Goal: Task Accomplishment & Management: Use online tool/utility

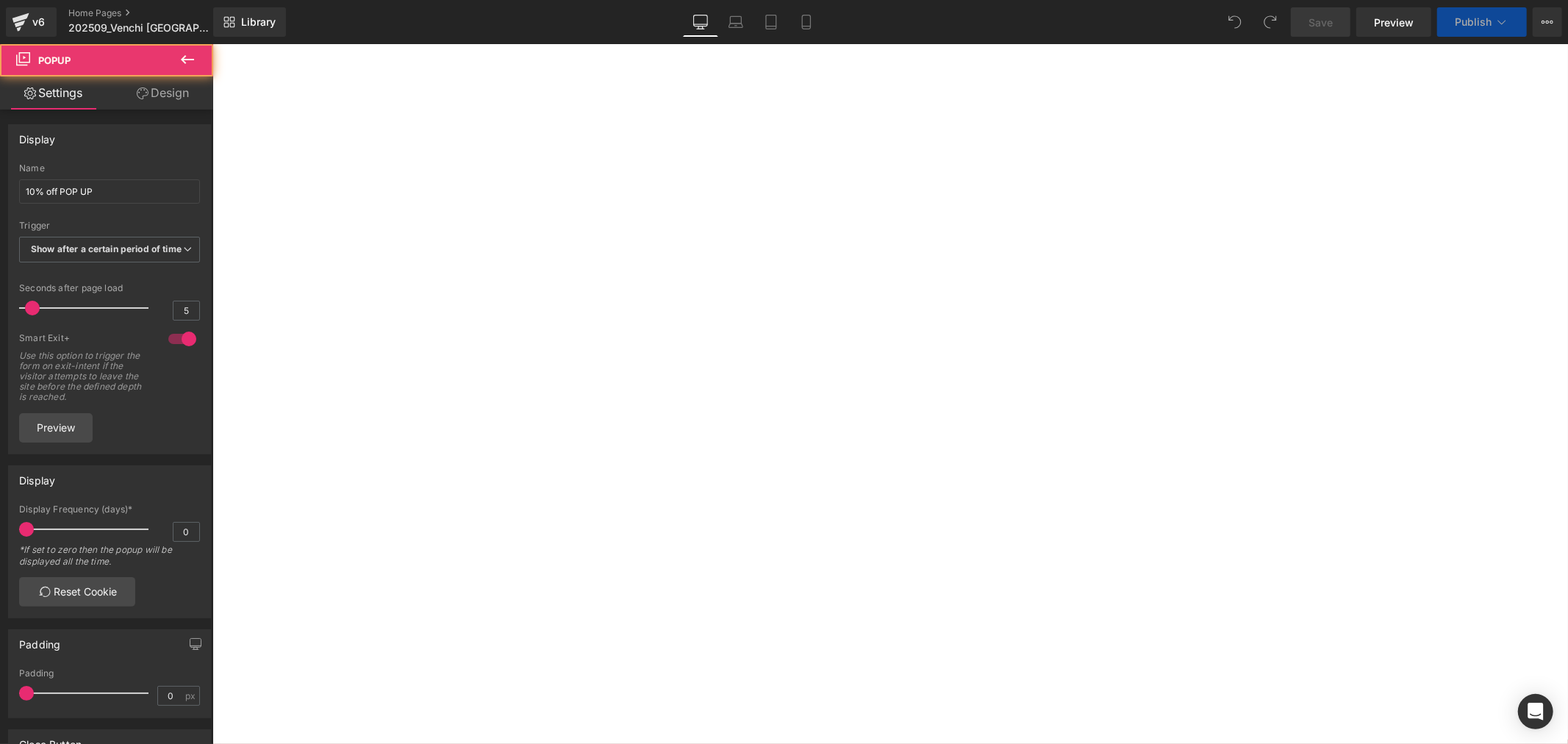
click at [212, 44] on icon at bounding box center [212, 44] width 0 height 0
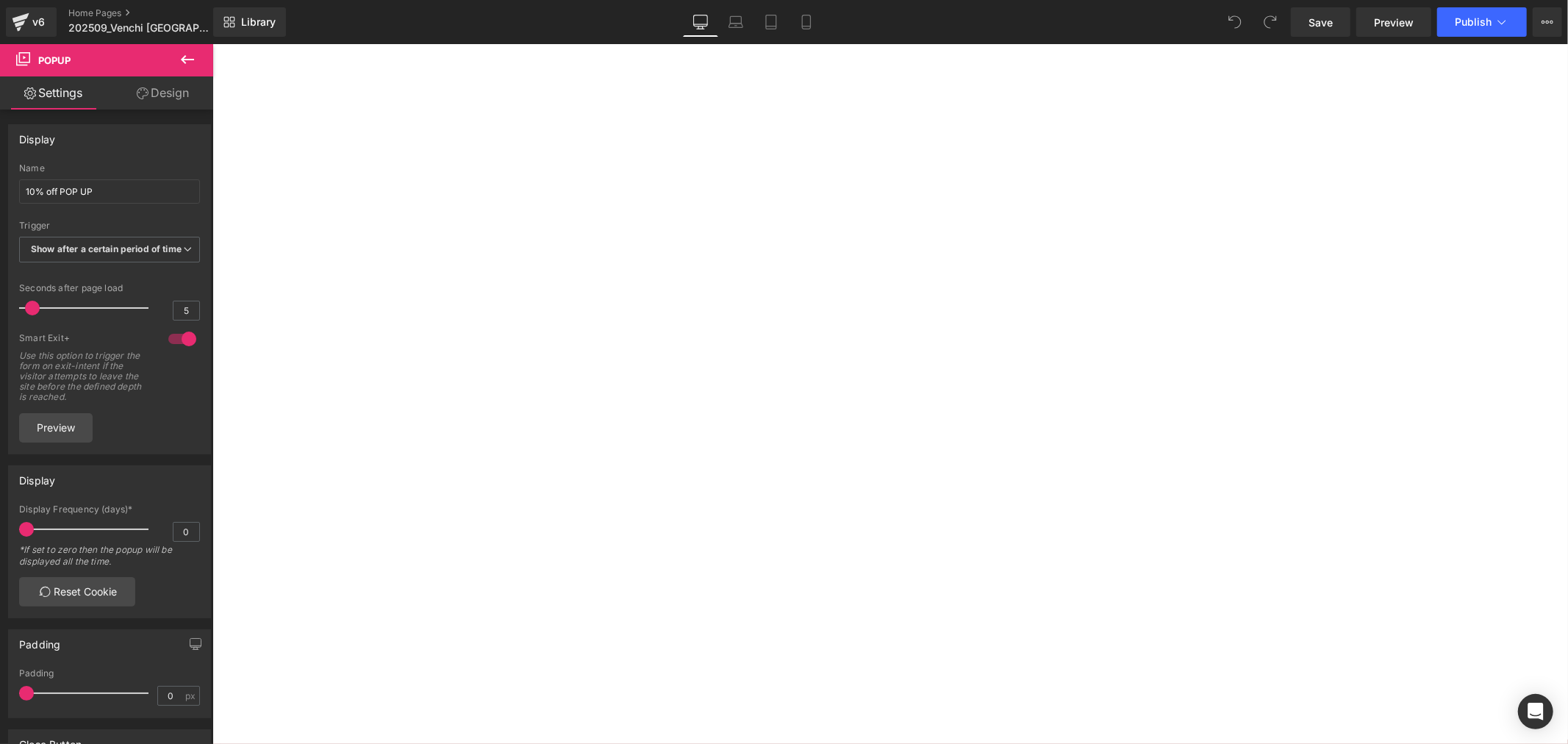
scroll to position [490, 0]
click at [212, 44] on div at bounding box center [212, 44] width 0 height 0
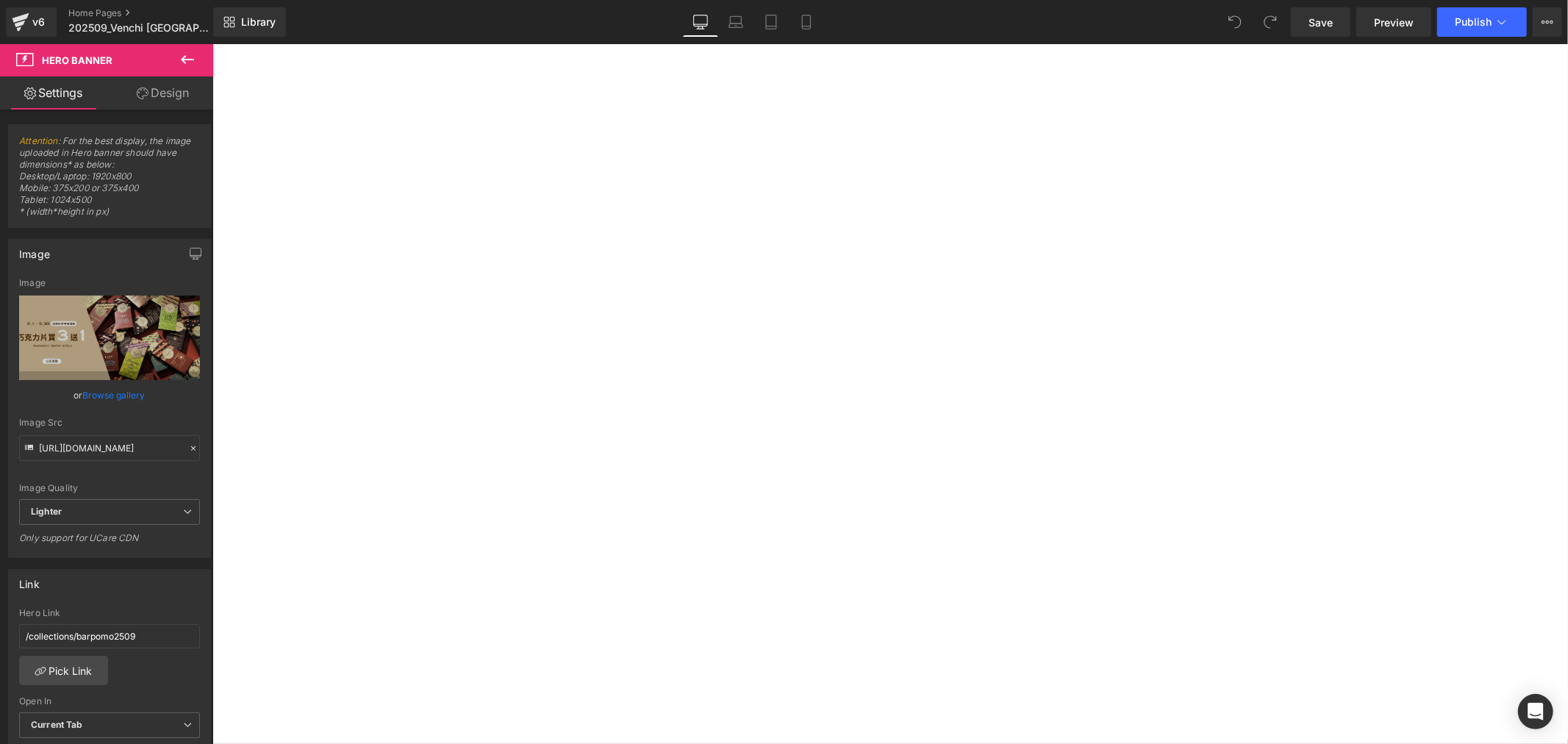
click at [212, 44] on icon at bounding box center [212, 44] width 0 height 0
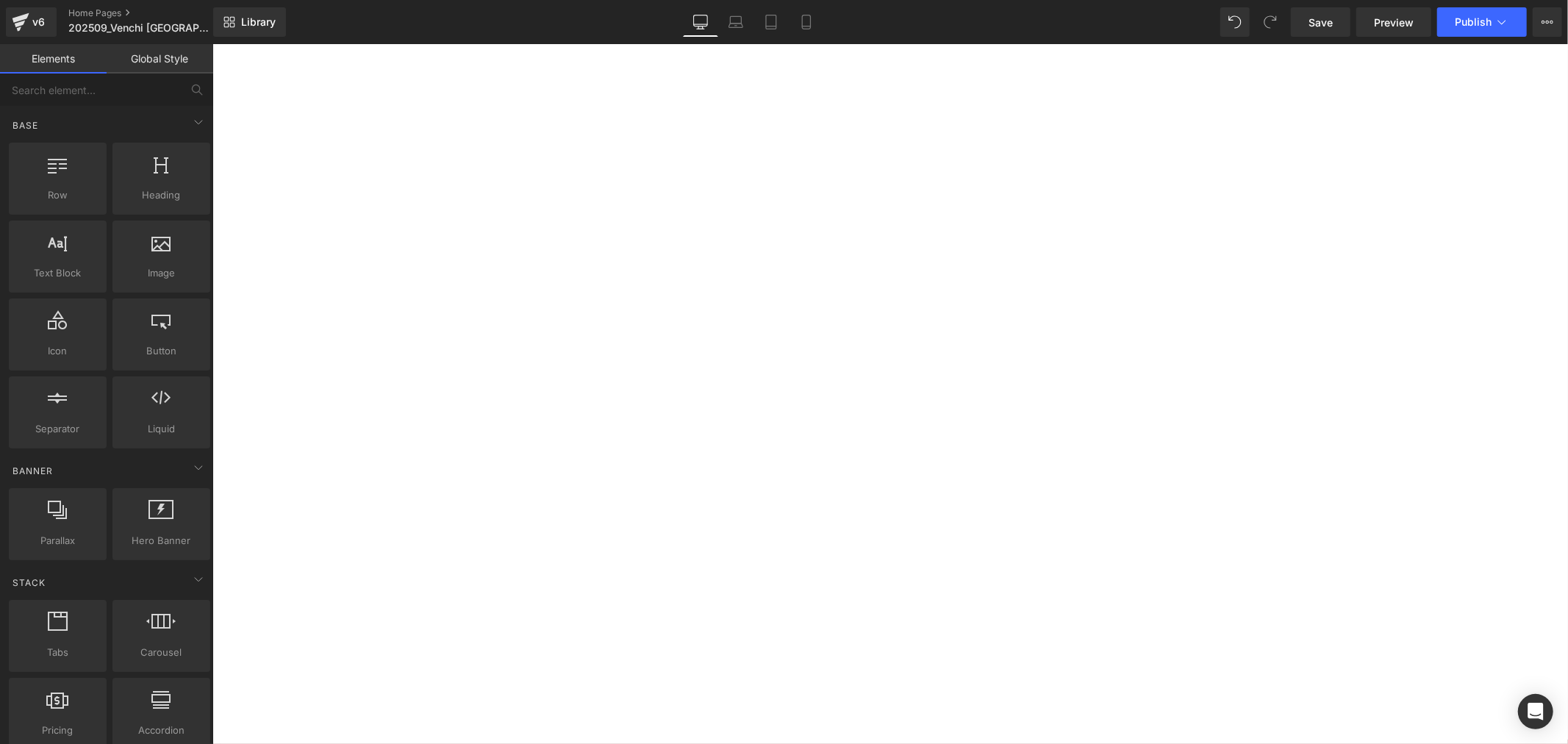
scroll to position [571, 0]
click at [1327, 24] on span "Save" at bounding box center [1321, 22] width 24 height 15
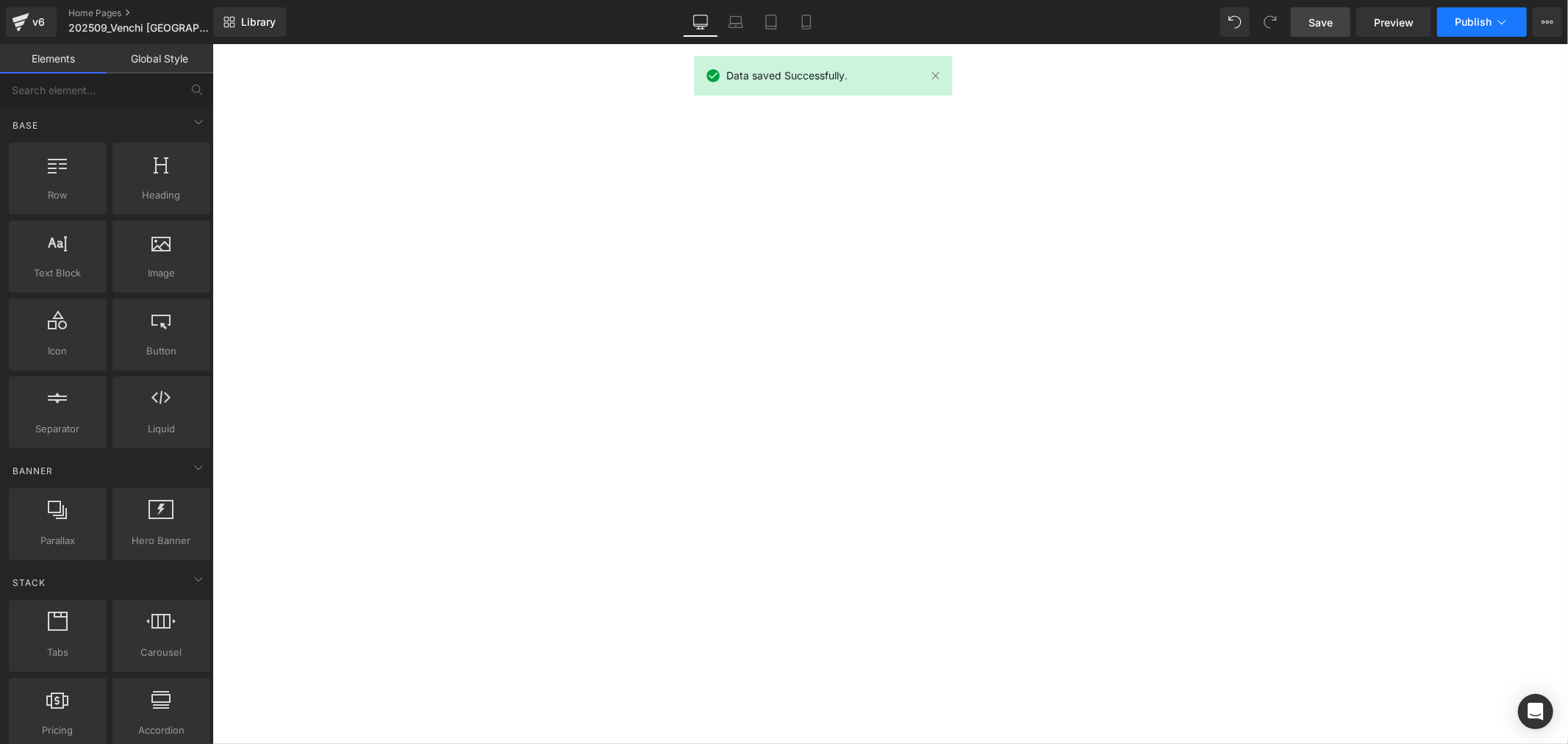
click at [1468, 27] on span "Publish" at bounding box center [1473, 21] width 37 height 11
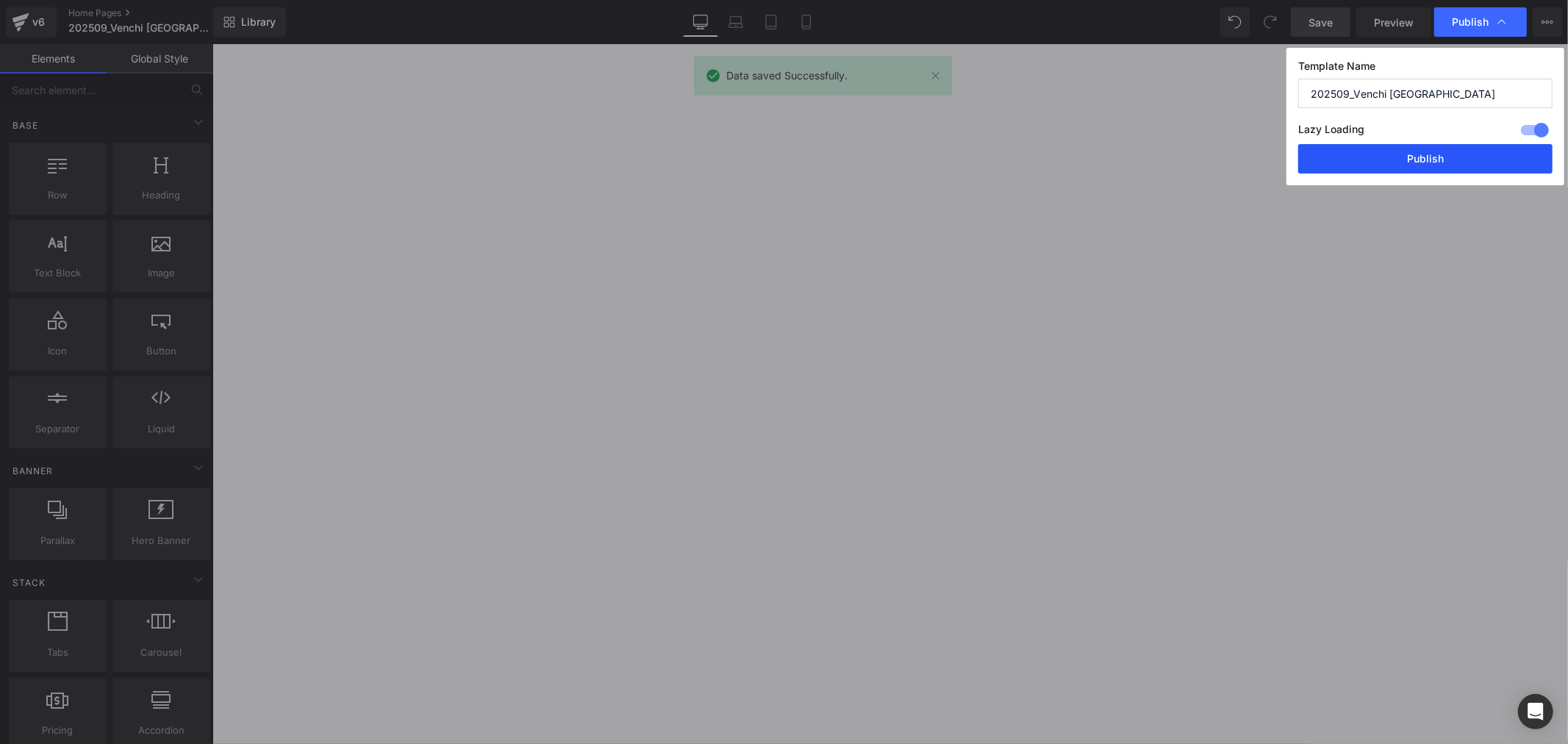
click at [1459, 151] on button "Publish" at bounding box center [1425, 159] width 254 height 29
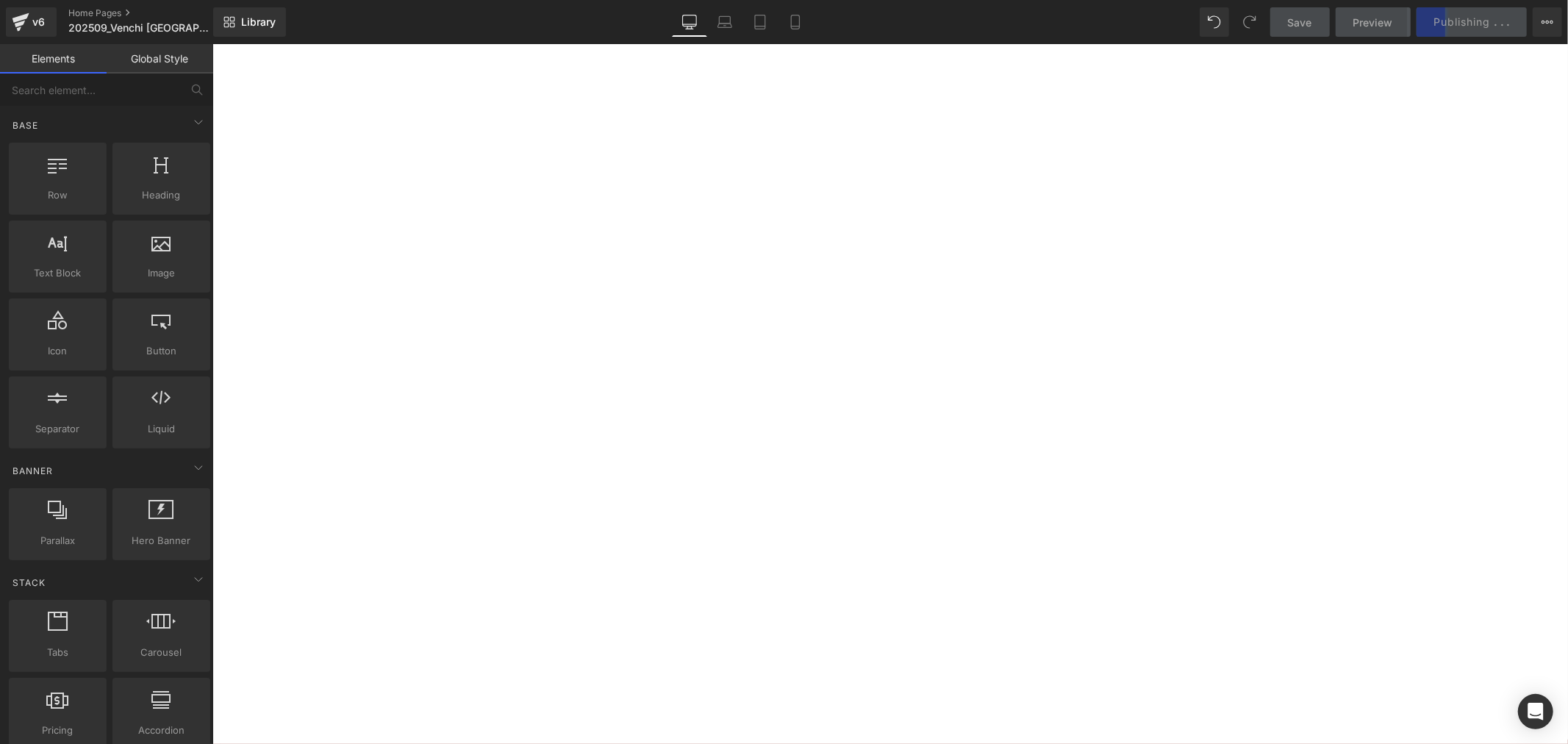
scroll to position [0, 0]
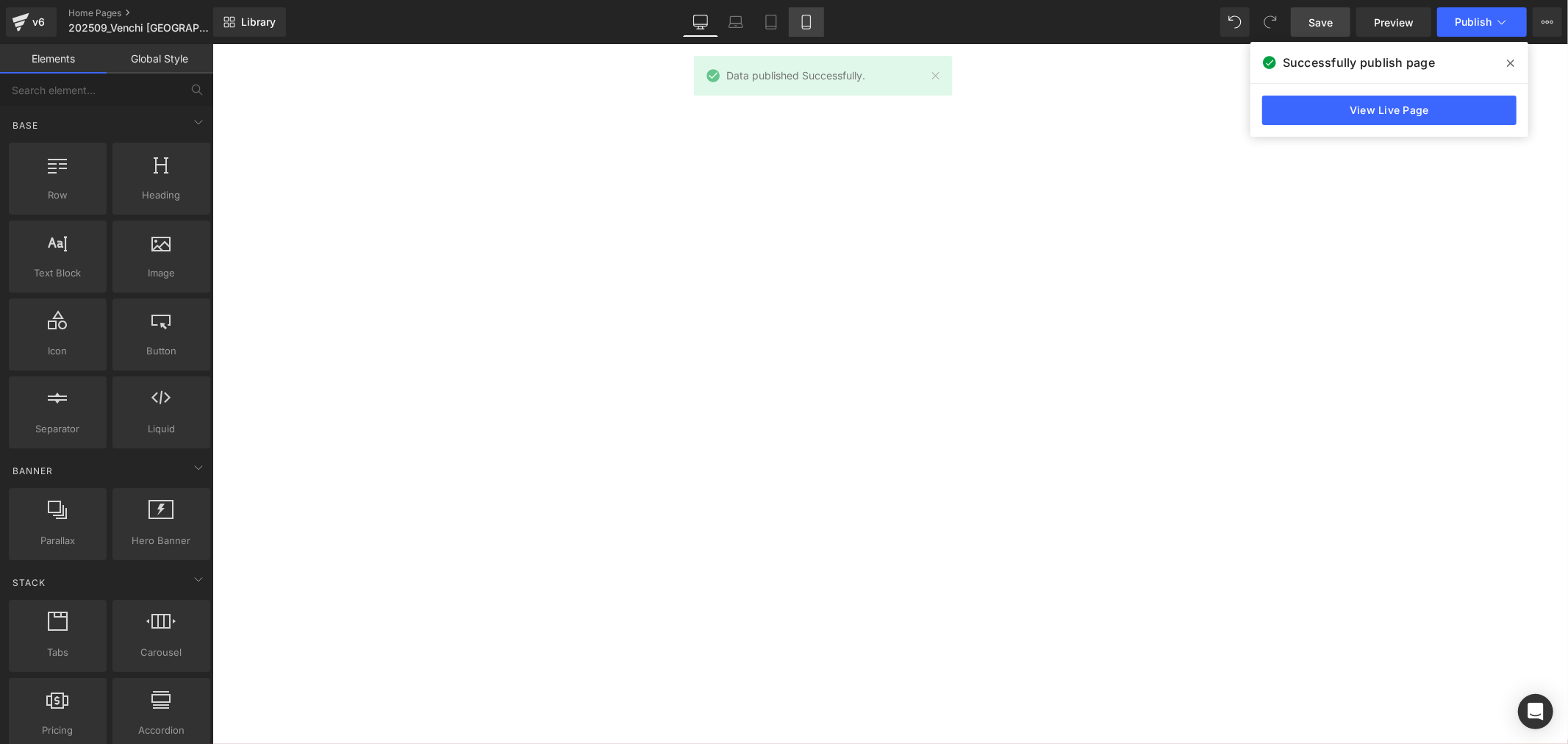
drag, startPoint x: 798, startPoint y: 27, endPoint x: 789, endPoint y: 27, distance: 9.0
click at [799, 27] on icon at bounding box center [806, 21] width 15 height 15
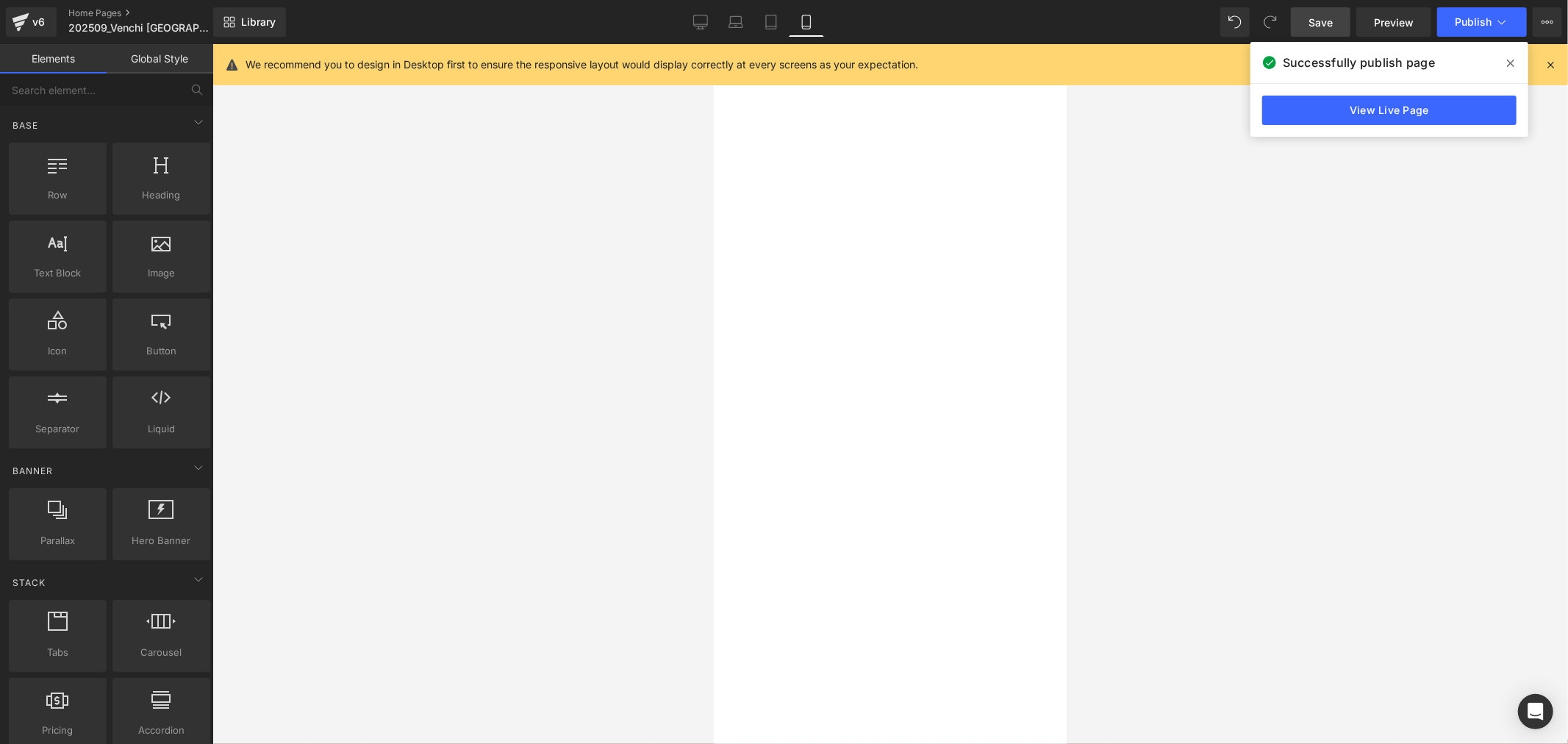
click at [713, 44] on button "›" at bounding box center [713, 44] width 0 height 0
click at [713, 44] on button "‹" at bounding box center [713, 44] width 0 height 0
click at [713, 44] on div at bounding box center [713, 44] width 0 height 0
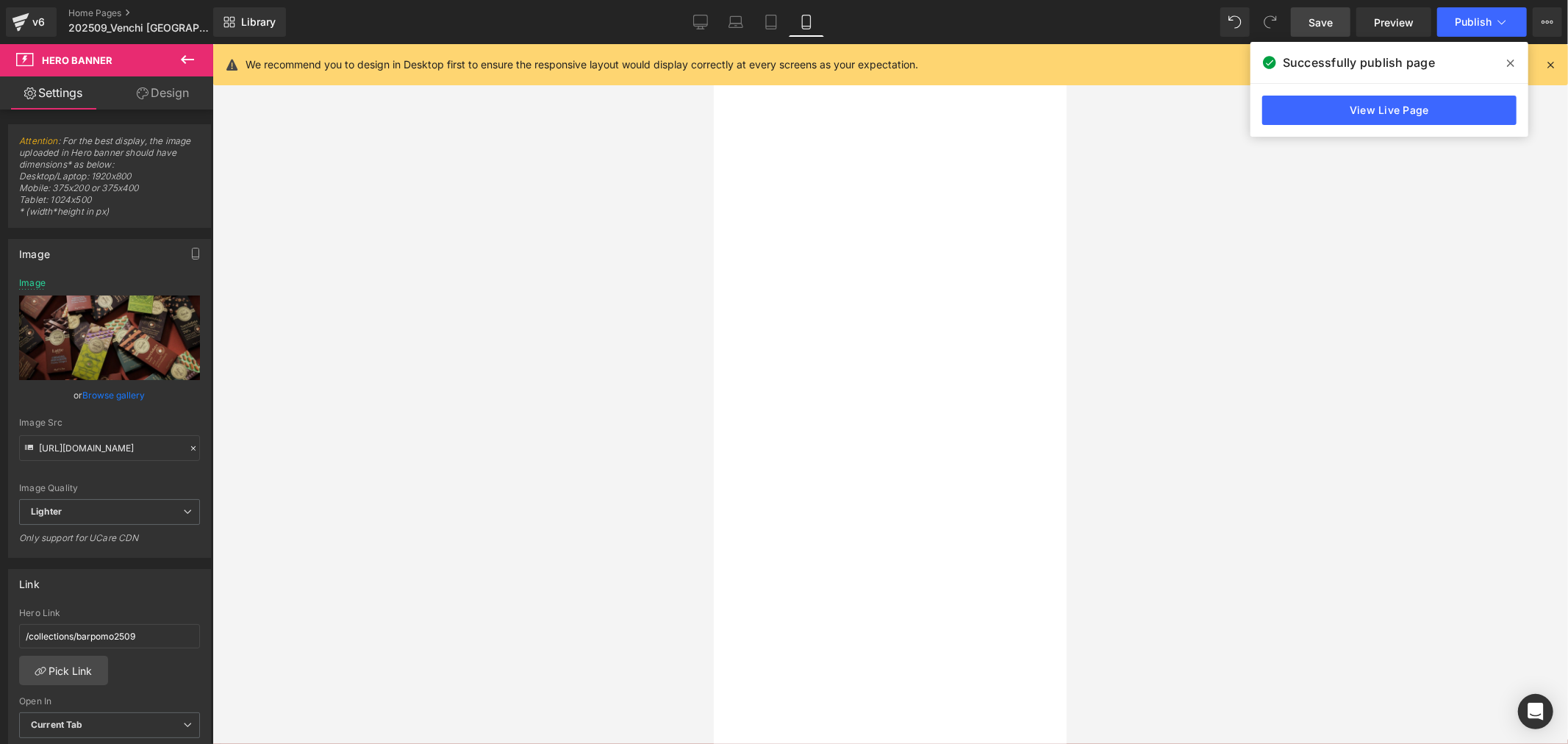
click at [713, 44] on icon at bounding box center [713, 44] width 0 height 0
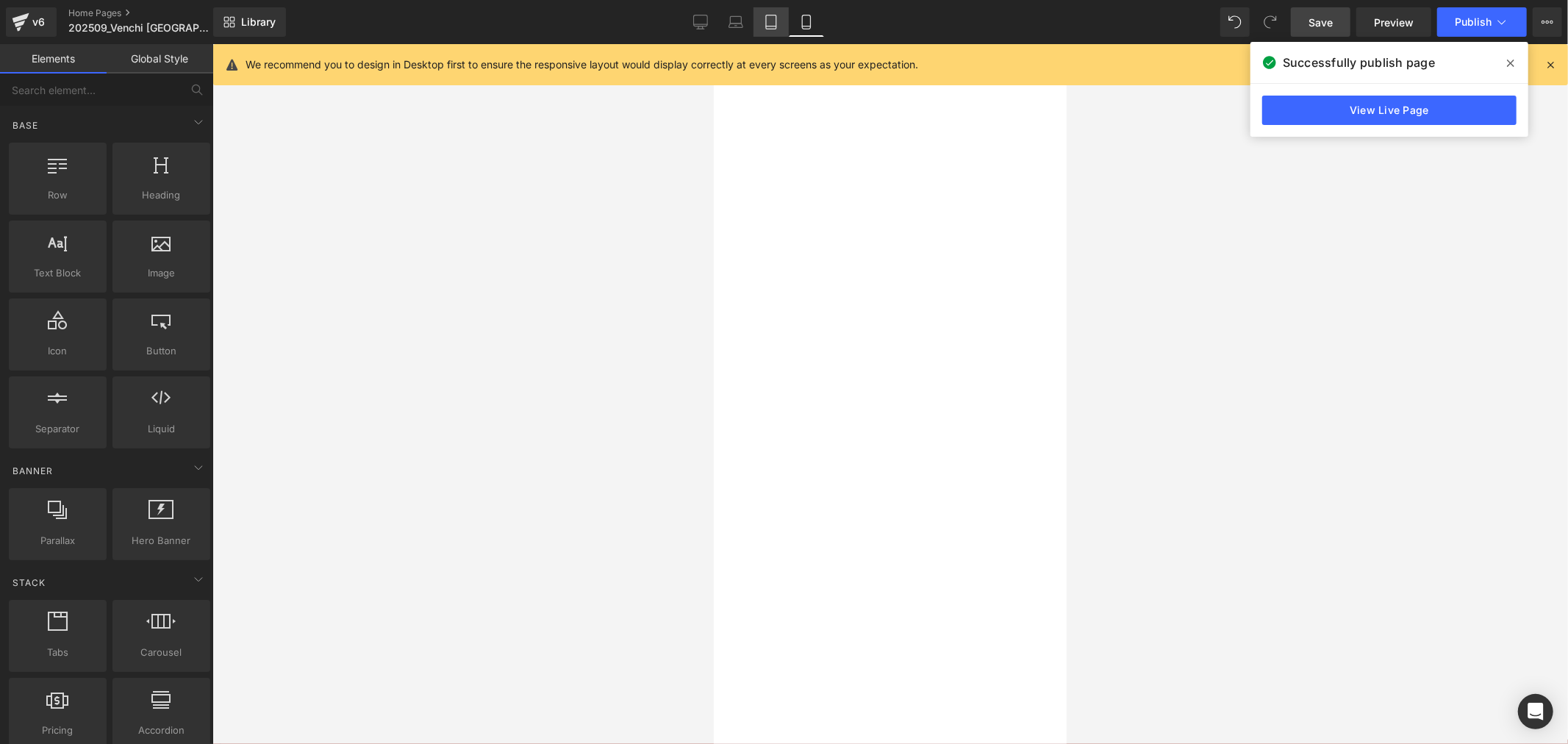
click at [776, 24] on icon at bounding box center [771, 21] width 15 height 15
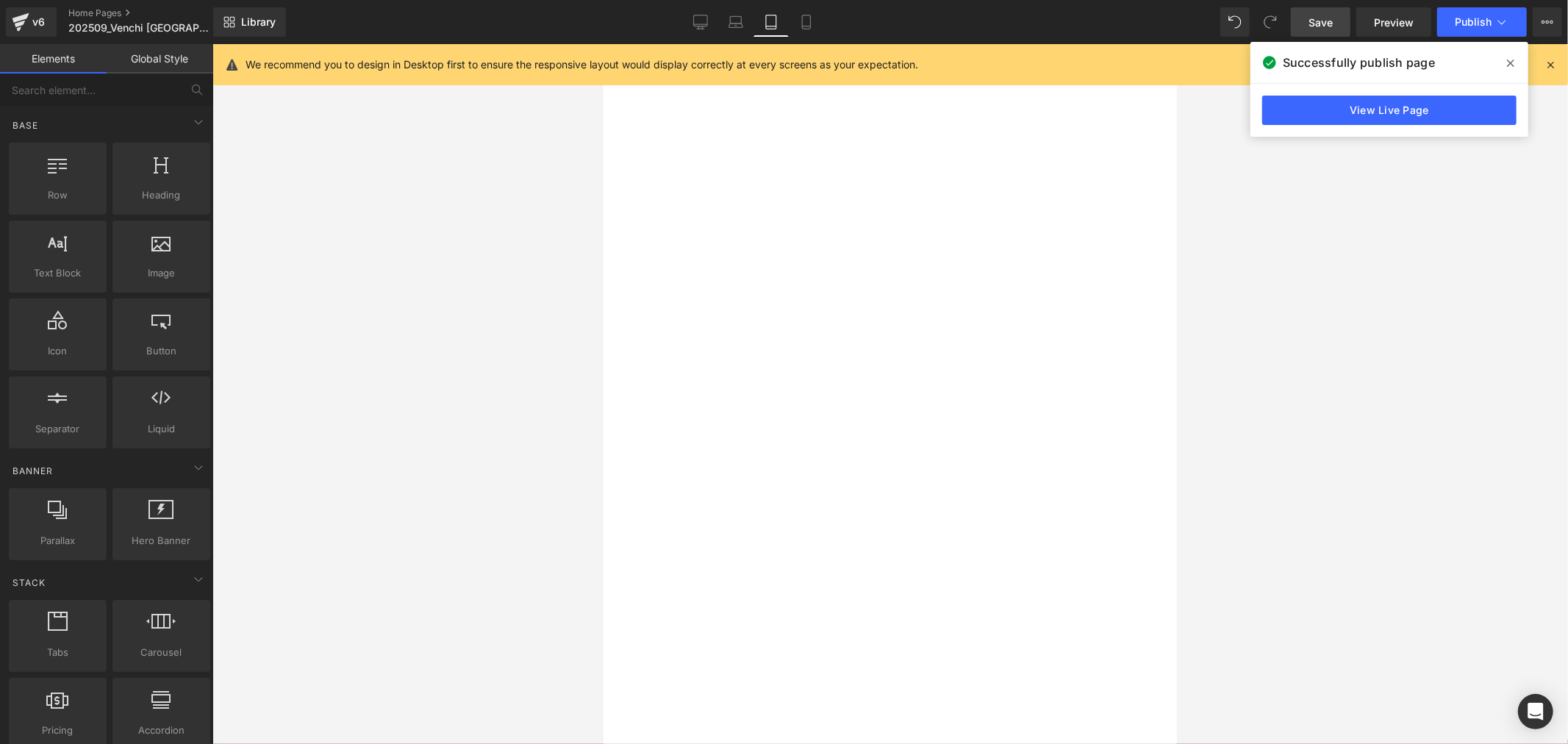
scroll to position [137, 0]
click at [603, 44] on button "›" at bounding box center [603, 44] width 0 height 0
click at [603, 44] on div at bounding box center [603, 44] width 0 height 0
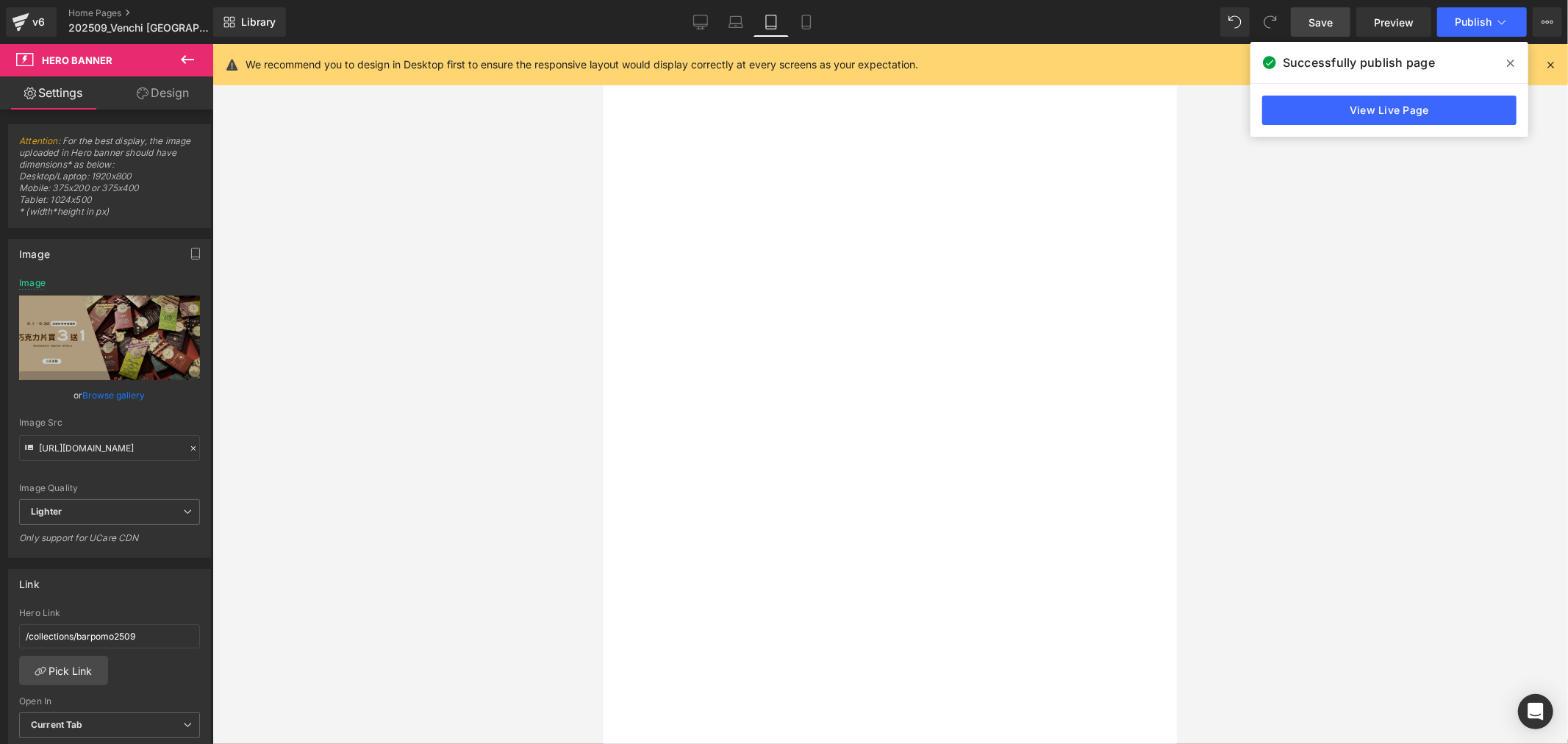
scroll to position [0, 0]
click at [603, 44] on icon at bounding box center [603, 44] width 0 height 0
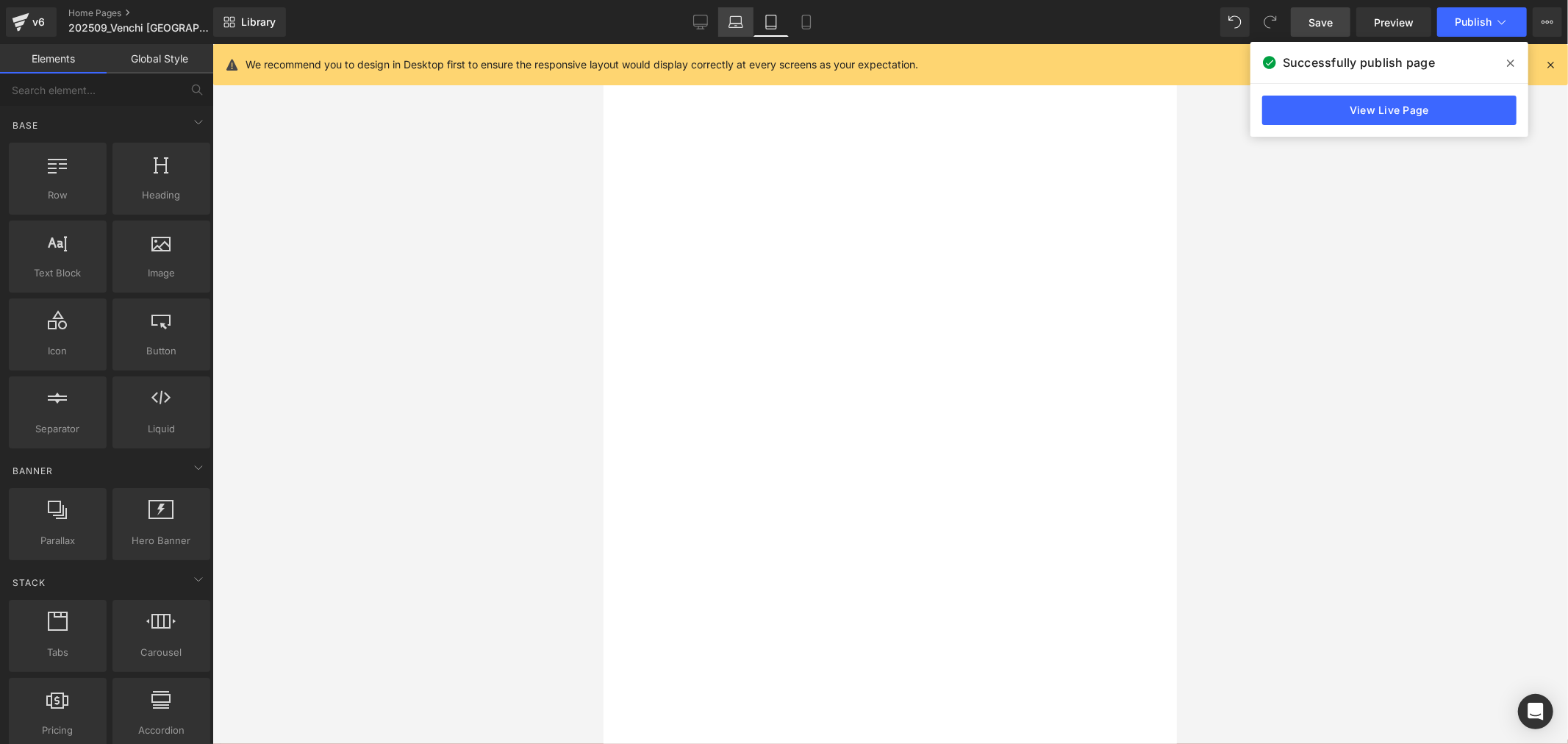
click at [740, 28] on icon at bounding box center [736, 21] width 15 height 15
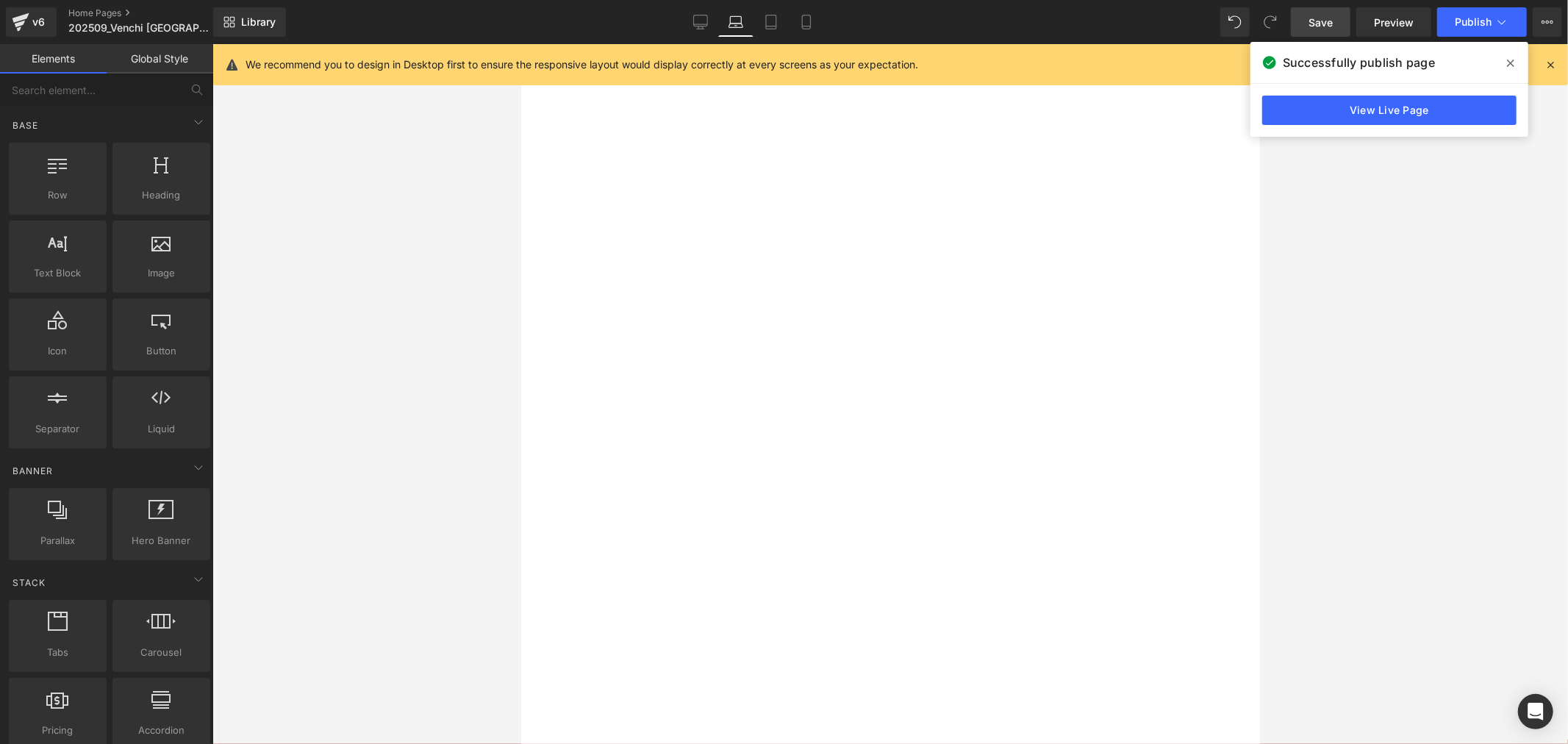
scroll to position [116, 0]
click at [520, 44] on button "›" at bounding box center [520, 44] width 0 height 0
click at [520, 44] on div at bounding box center [520, 44] width 0 height 0
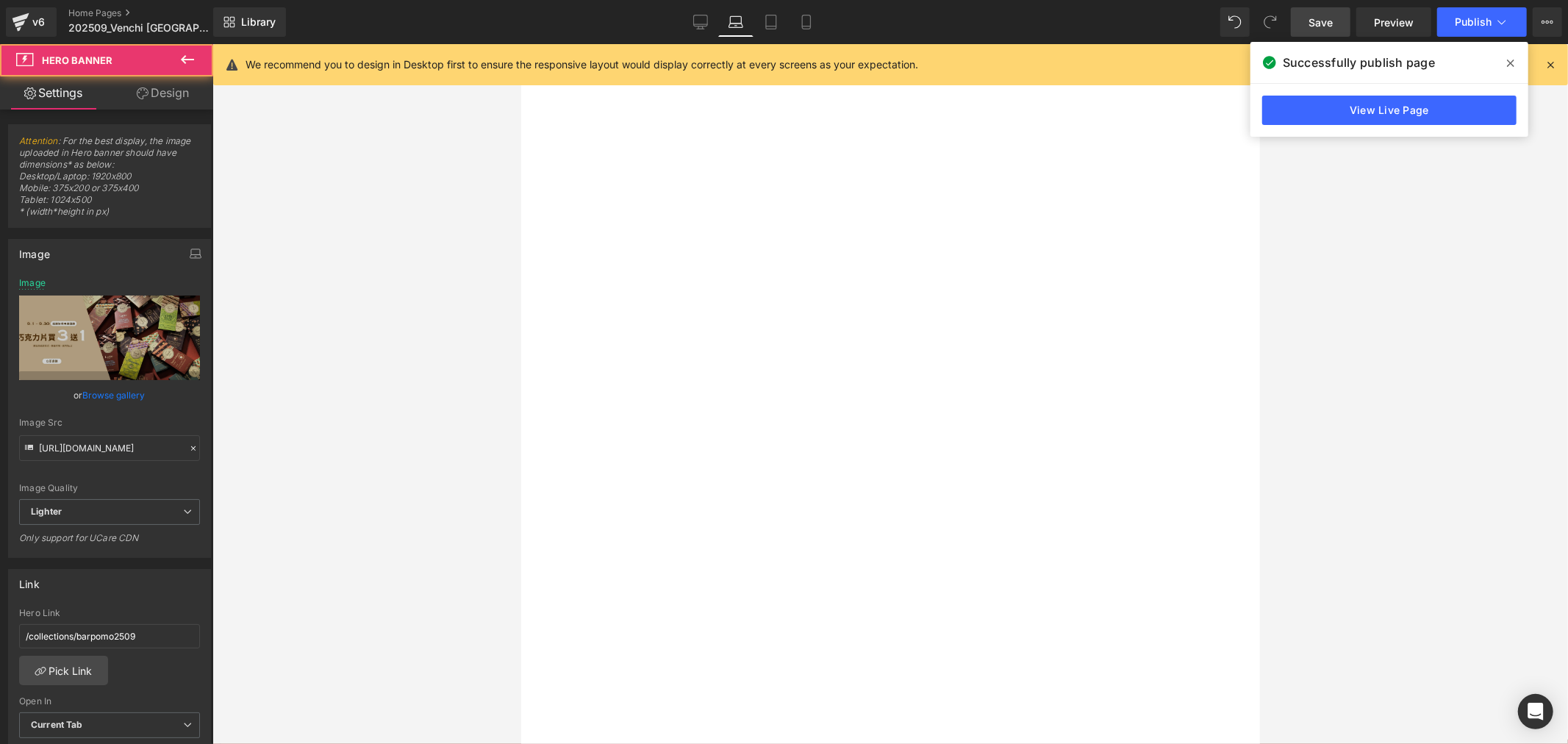
scroll to position [0, 0]
click at [520, 44] on link at bounding box center [520, 44] width 0 height 0
click at [520, 44] on icon at bounding box center [520, 44] width 0 height 0
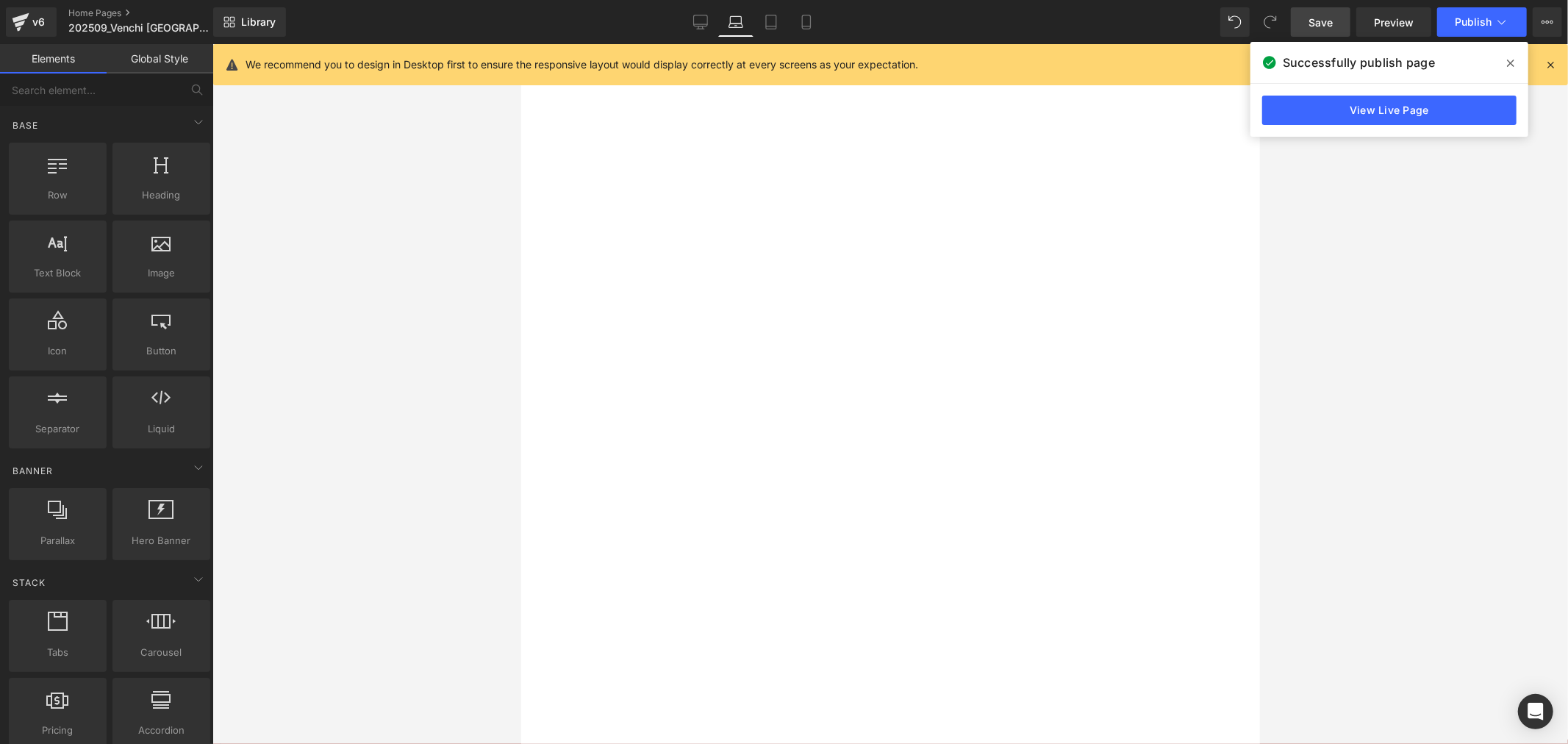
drag, startPoint x: 1322, startPoint y: 25, endPoint x: 494, endPoint y: 206, distance: 847.6
click at [1322, 25] on span "Save" at bounding box center [1321, 22] width 24 height 15
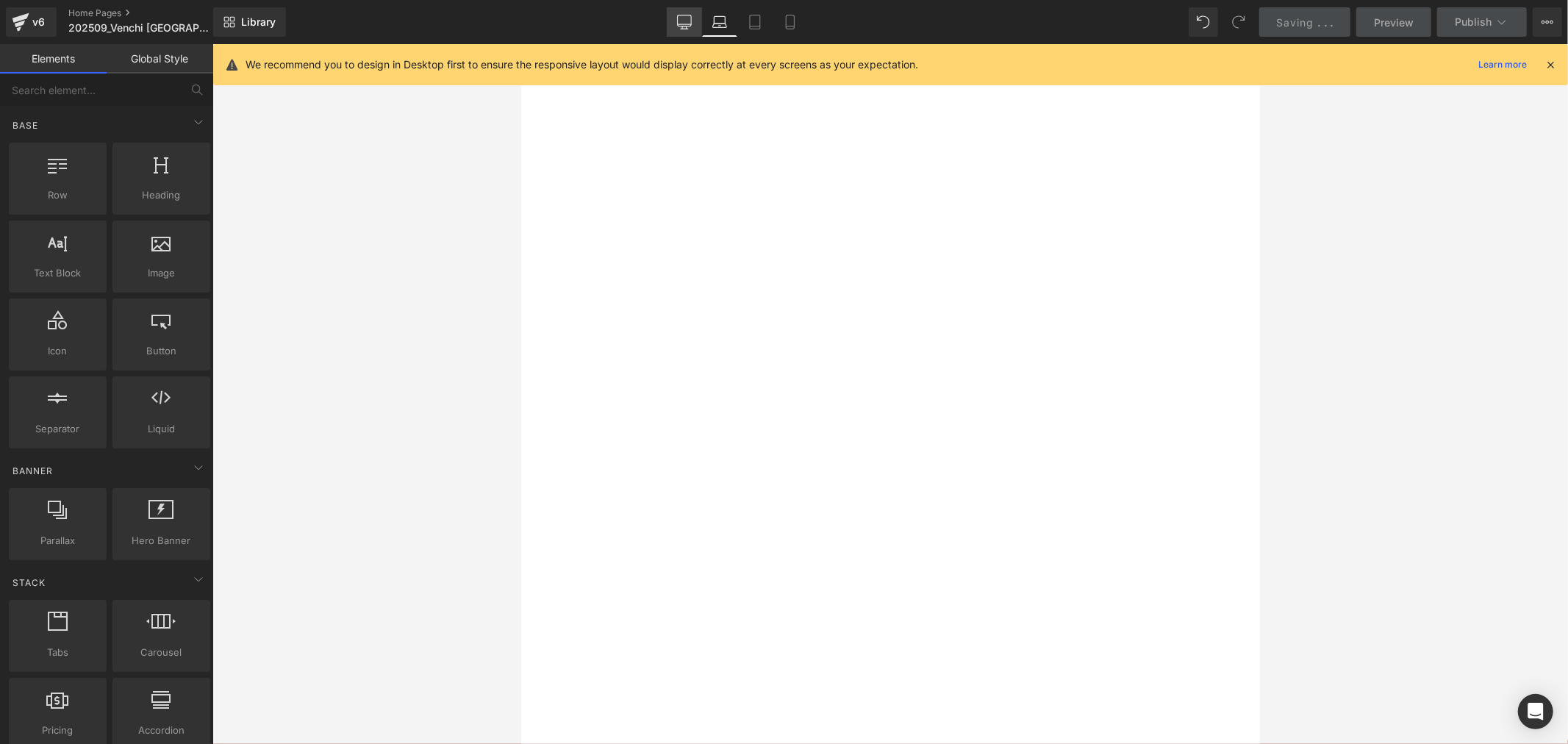
click at [687, 24] on icon at bounding box center [684, 21] width 15 height 15
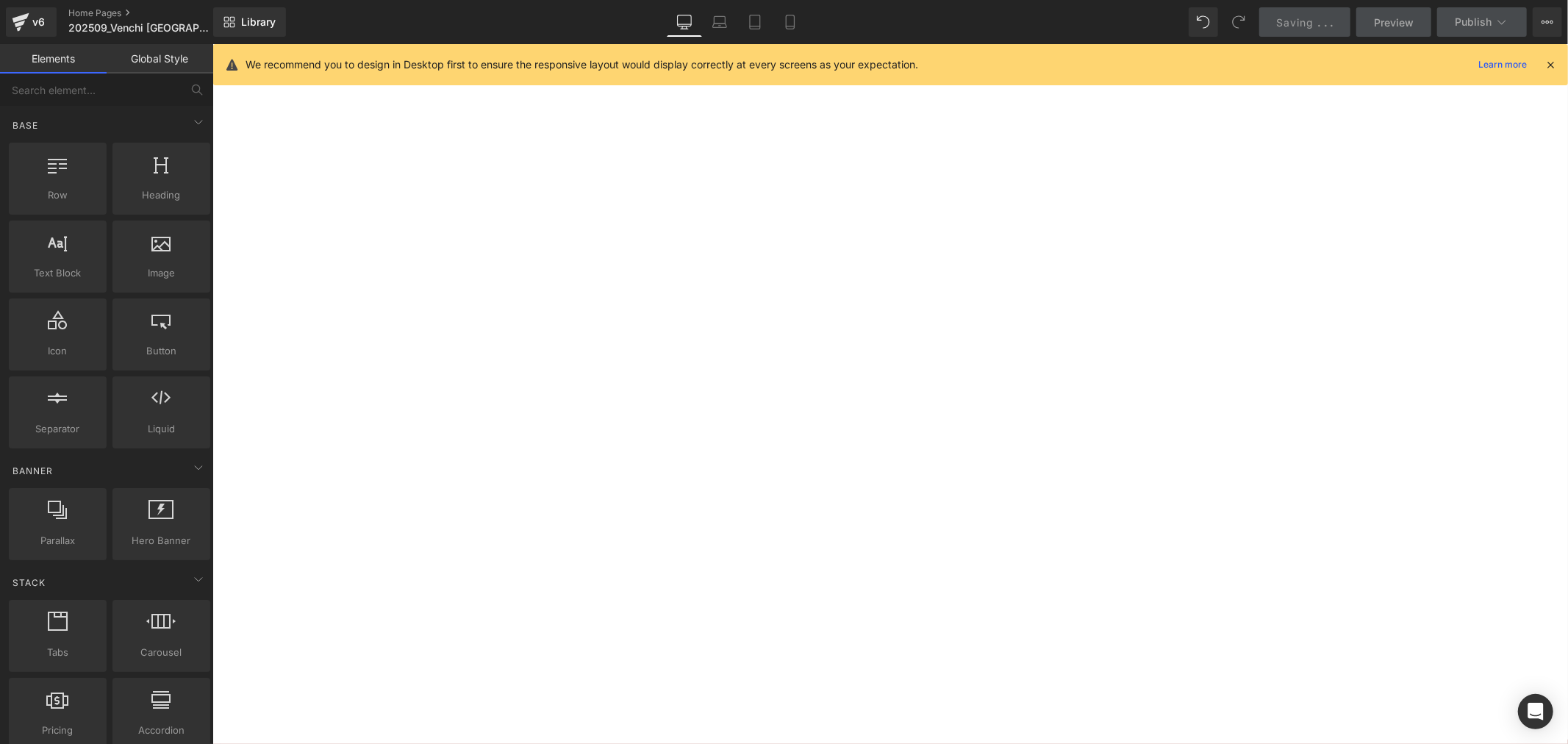
scroll to position [96, 0]
click at [716, 24] on div "Desktop Laptop Tablet Mobile" at bounding box center [737, 22] width 141 height 29
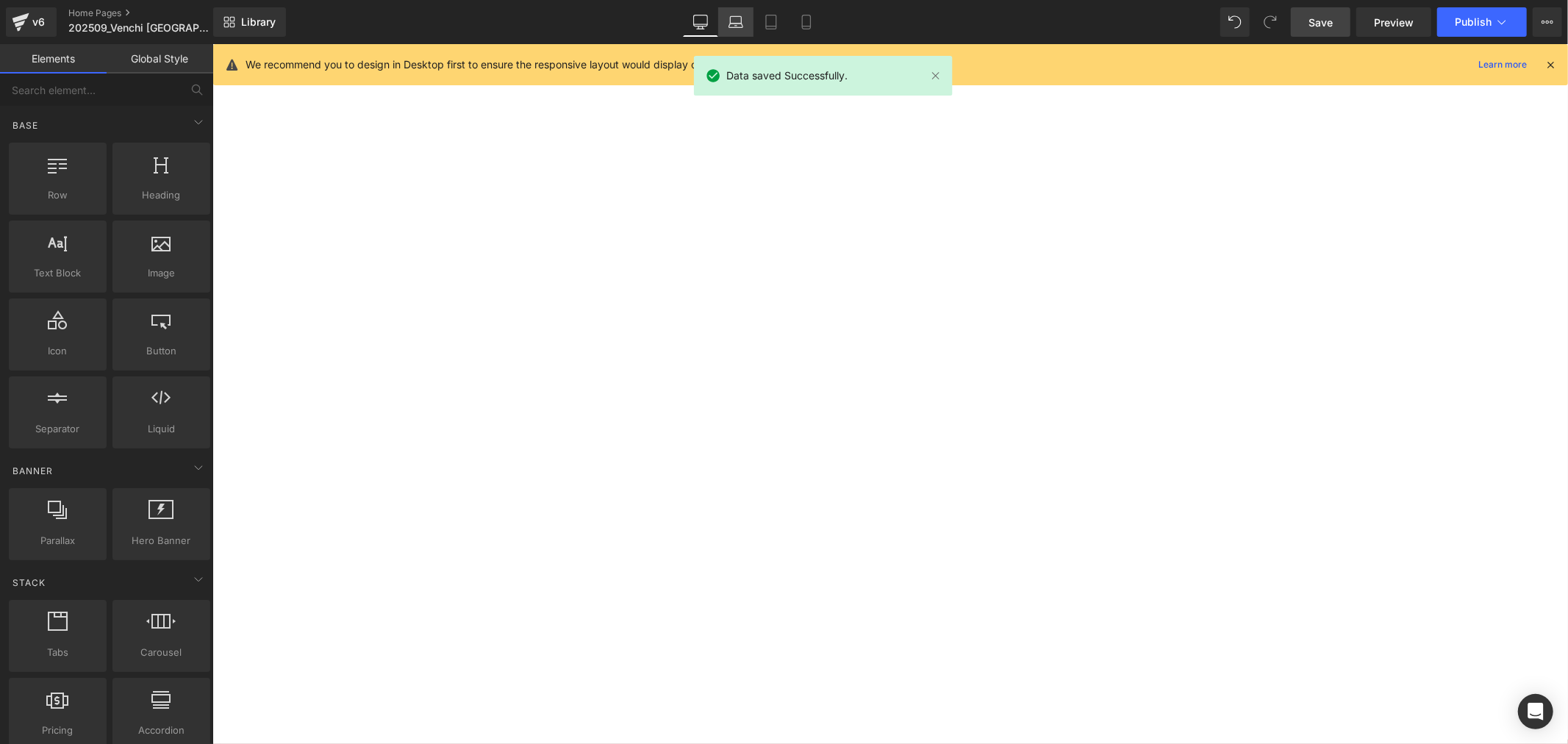
click at [744, 24] on icon at bounding box center [736, 21] width 15 height 15
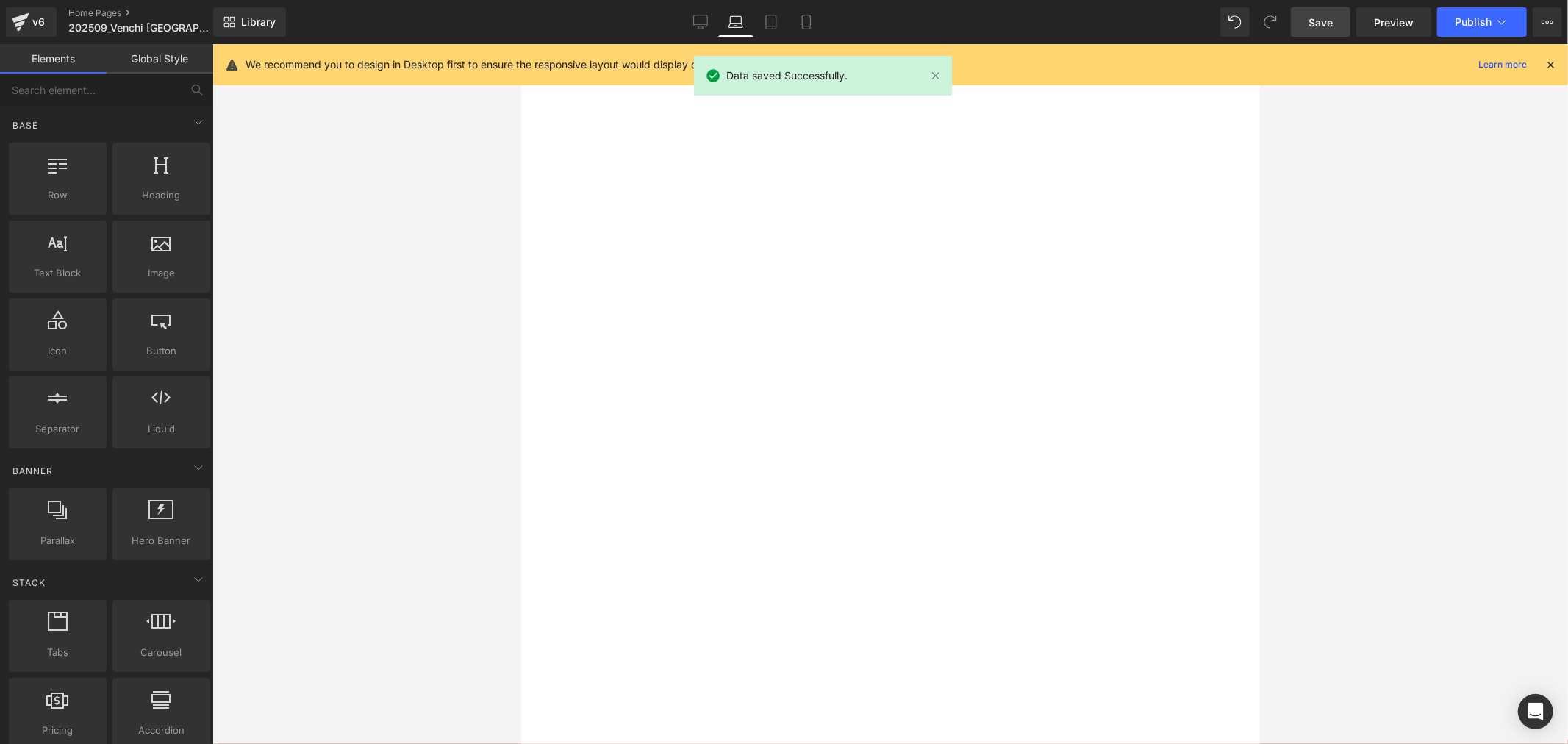
scroll to position [0, 0]
click at [1221, 28] on div "Library Laptop Desktop Laptop Tablet Mobile Save Preview Publish Scheduled View…" at bounding box center [890, 22] width 1355 height 29
click at [520, 44] on div at bounding box center [520, 44] width 0 height 0
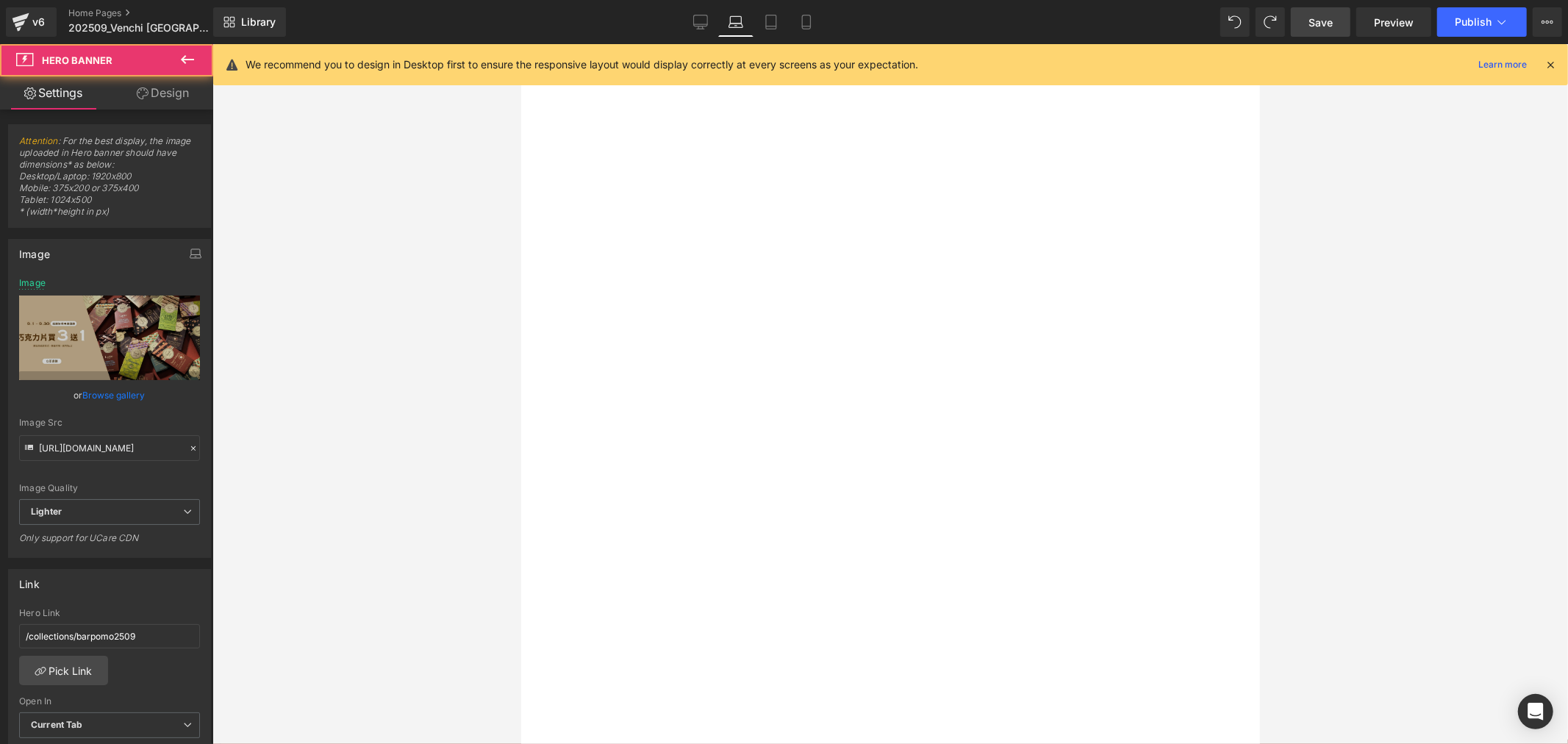
click at [520, 44] on div at bounding box center [520, 44] width 0 height 0
click at [520, 44] on icon at bounding box center [520, 44] width 0 height 0
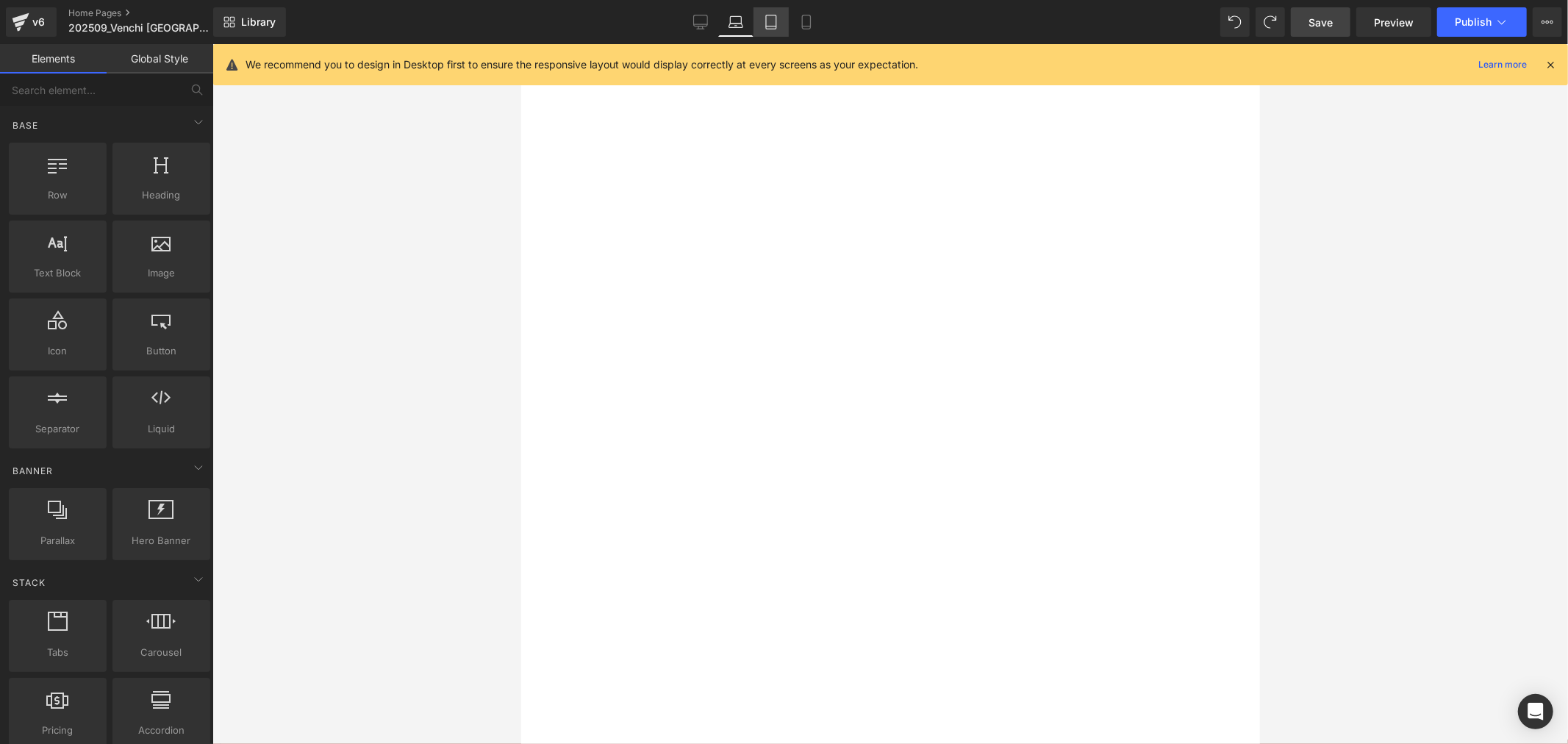
click at [769, 31] on link "Tablet" at bounding box center [771, 22] width 35 height 29
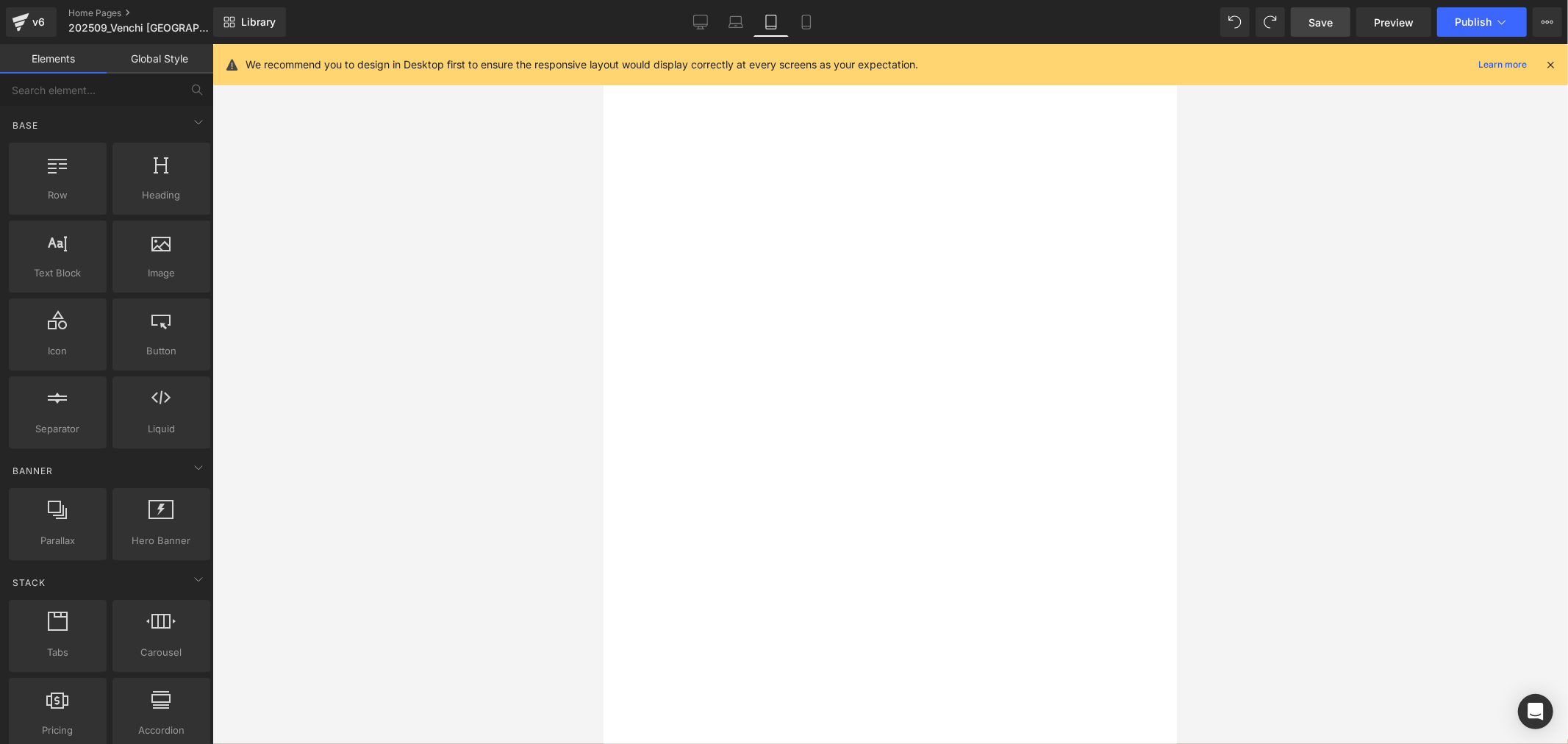
scroll to position [163, 0]
click at [603, 44] on div at bounding box center [603, 44] width 0 height 0
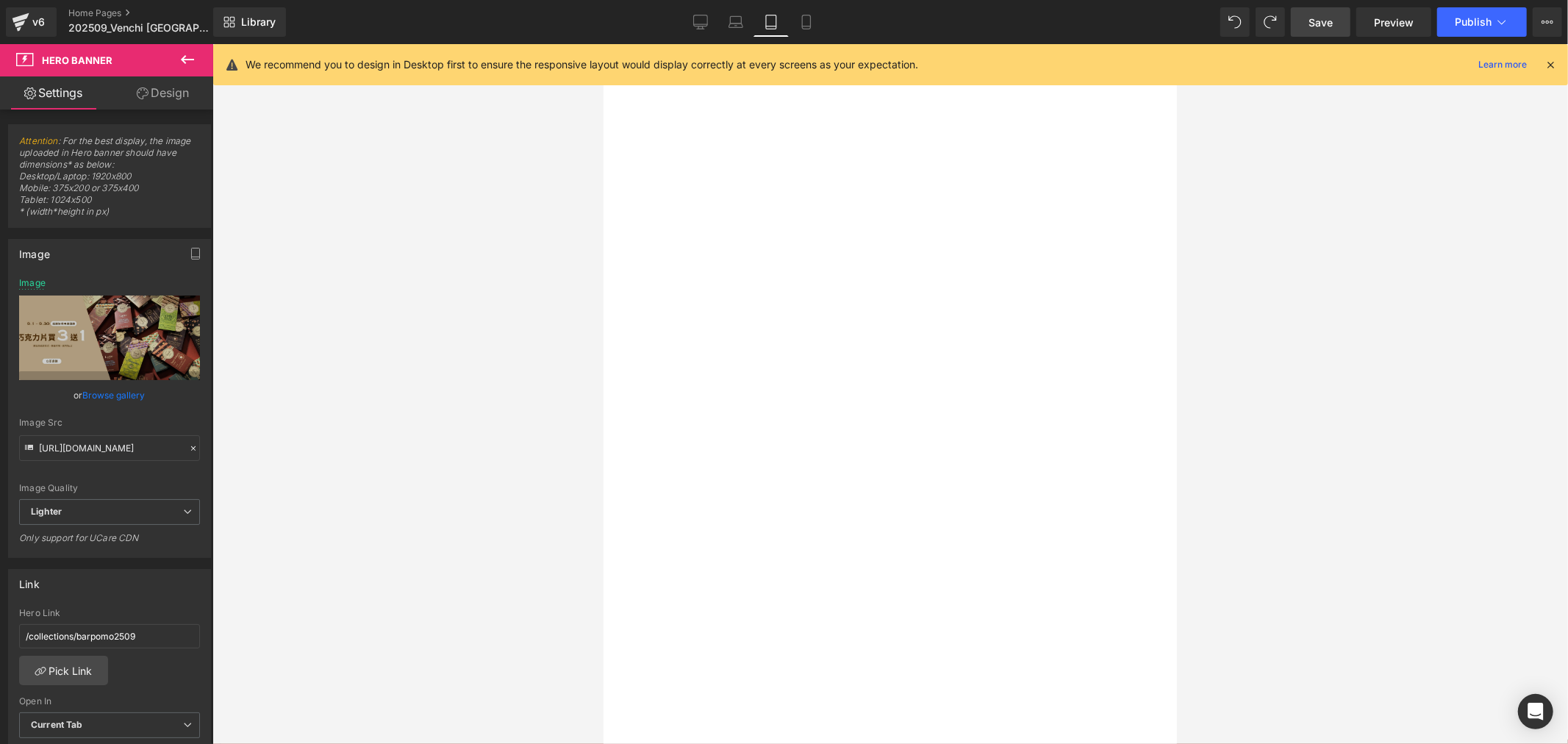
click at [603, 44] on icon at bounding box center [603, 44] width 0 height 0
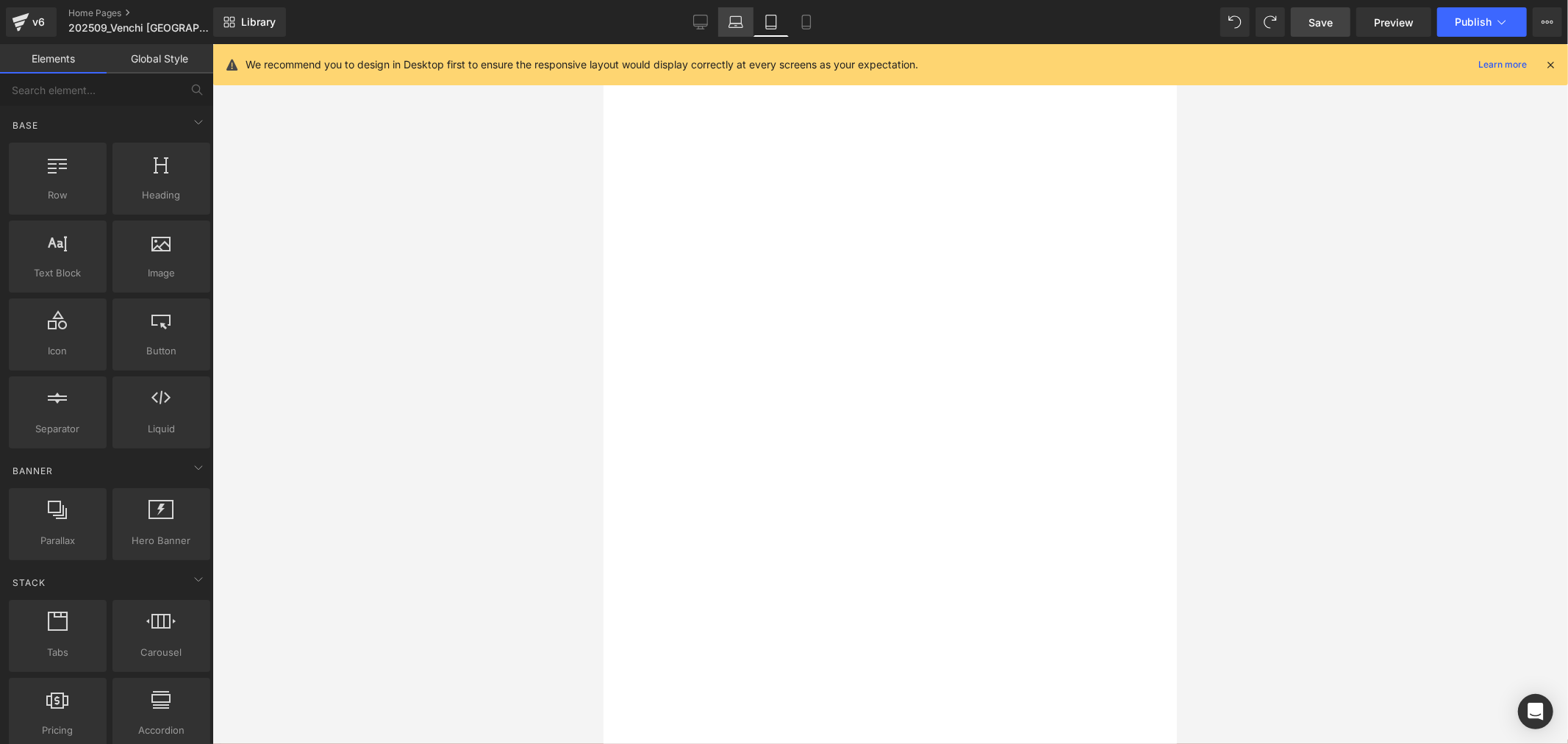
drag, startPoint x: 730, startPoint y: 28, endPoint x: 268, endPoint y: 46, distance: 462.4
click at [730, 28] on icon at bounding box center [736, 21] width 15 height 15
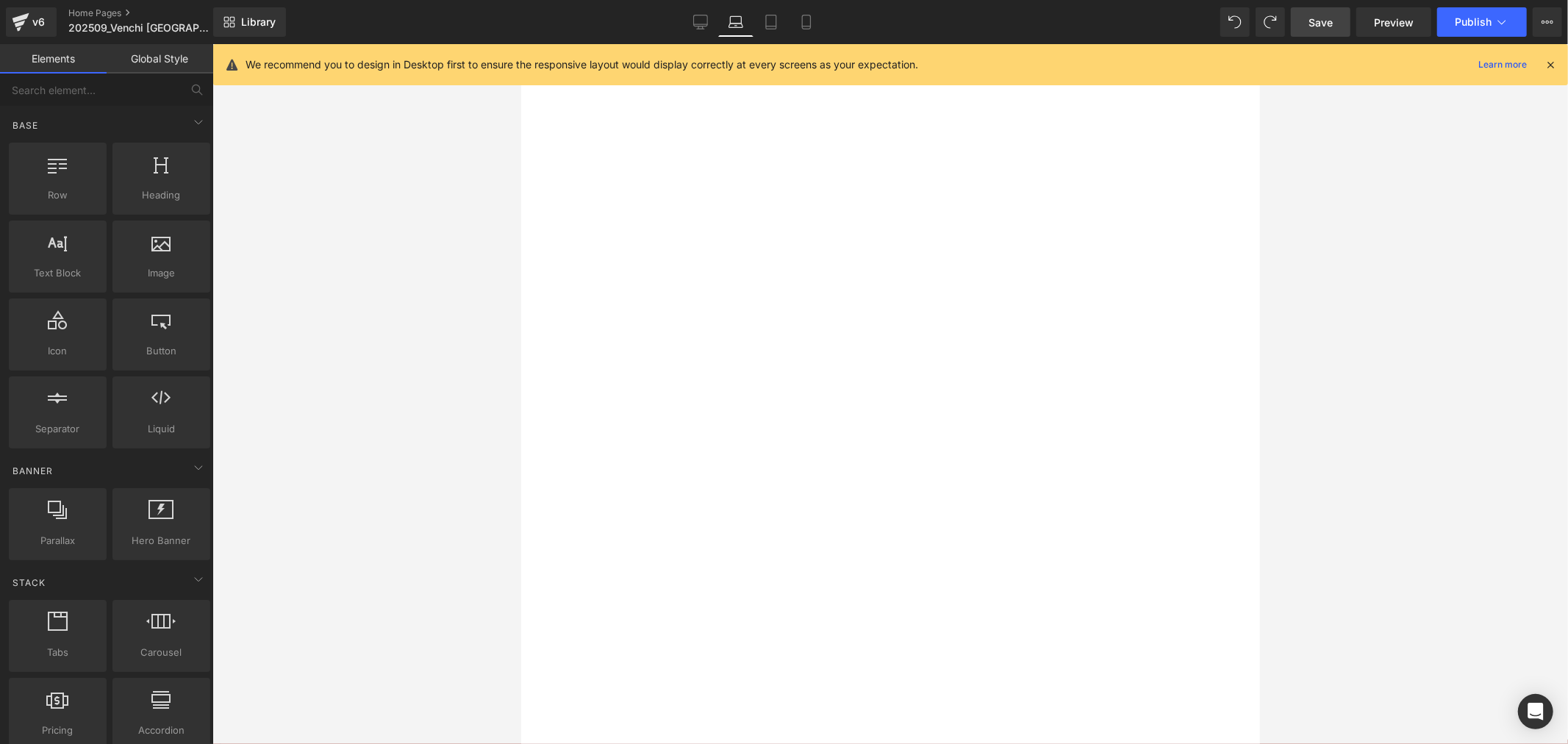
scroll to position [0, 0]
click at [520, 44] on button "›" at bounding box center [520, 44] width 0 height 0
click at [520, 44] on div at bounding box center [520, 44] width 0 height 0
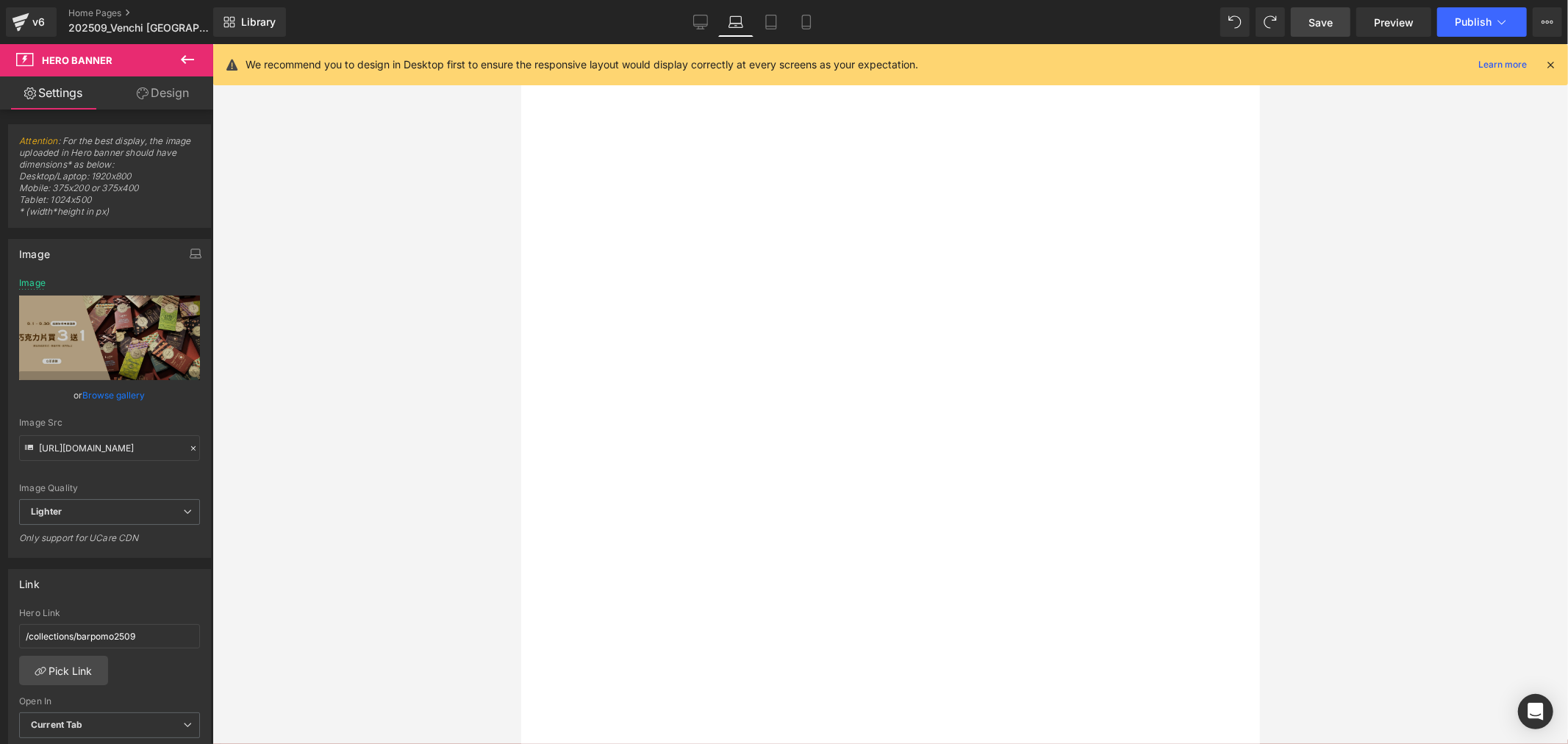
click at [520, 44] on icon at bounding box center [520, 44] width 0 height 0
click at [520, 44] on link at bounding box center [520, 44] width 0 height 0
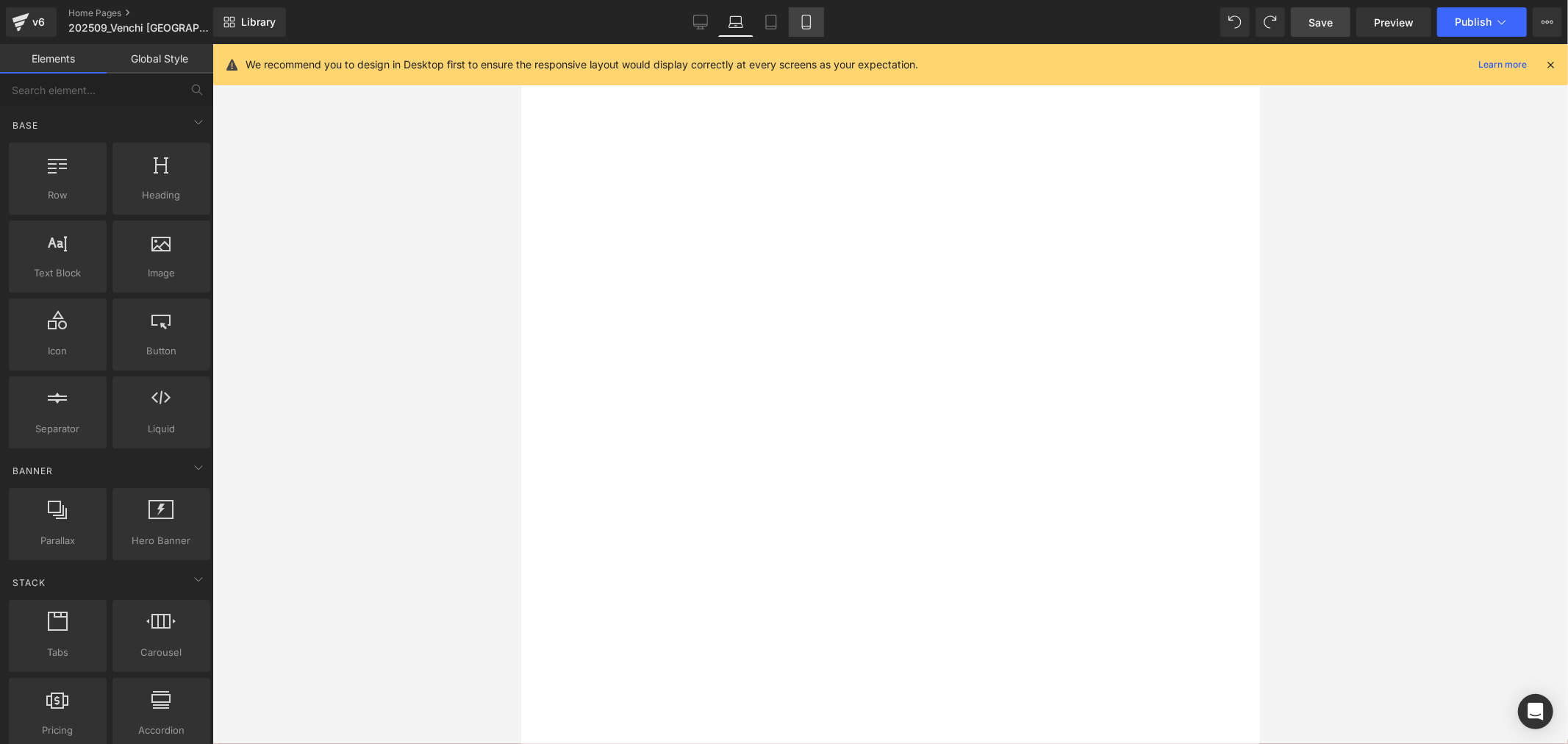
click at [817, 29] on link "Mobile" at bounding box center [806, 22] width 35 height 29
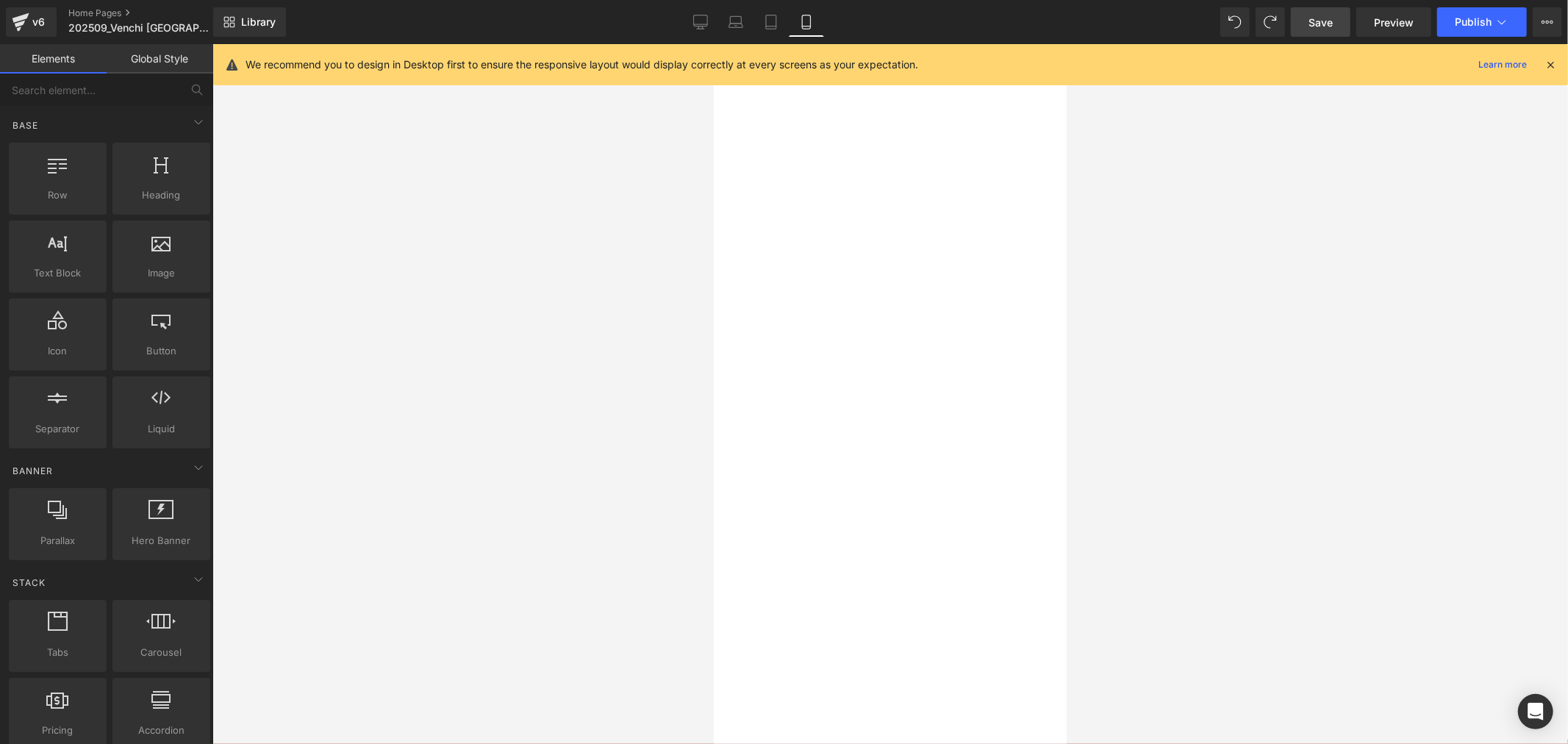
click at [713, 44] on button "›" at bounding box center [713, 44] width 0 height 0
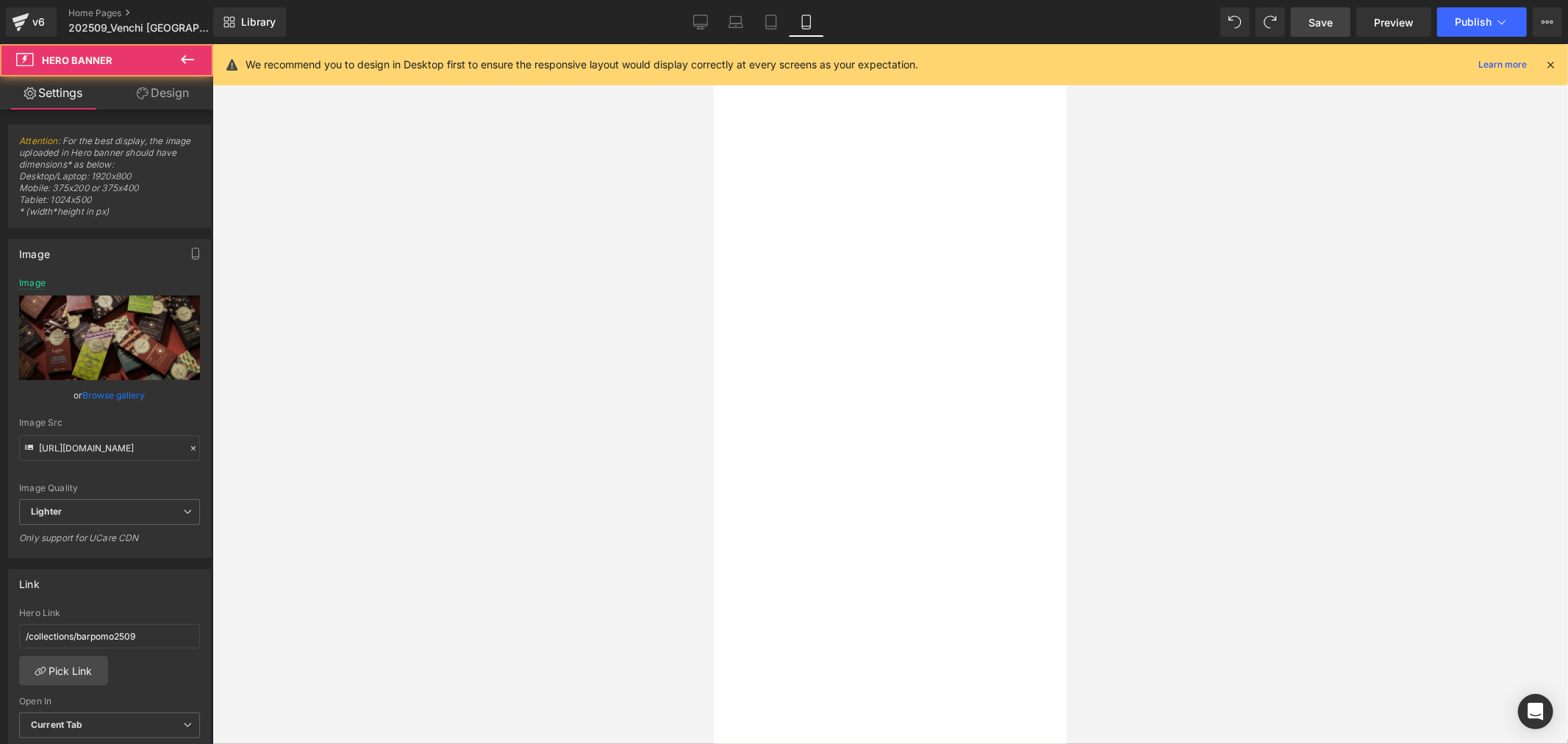
click at [713, 44] on div at bounding box center [713, 44] width 0 height 0
click at [713, 44] on icon at bounding box center [713, 44] width 0 height 0
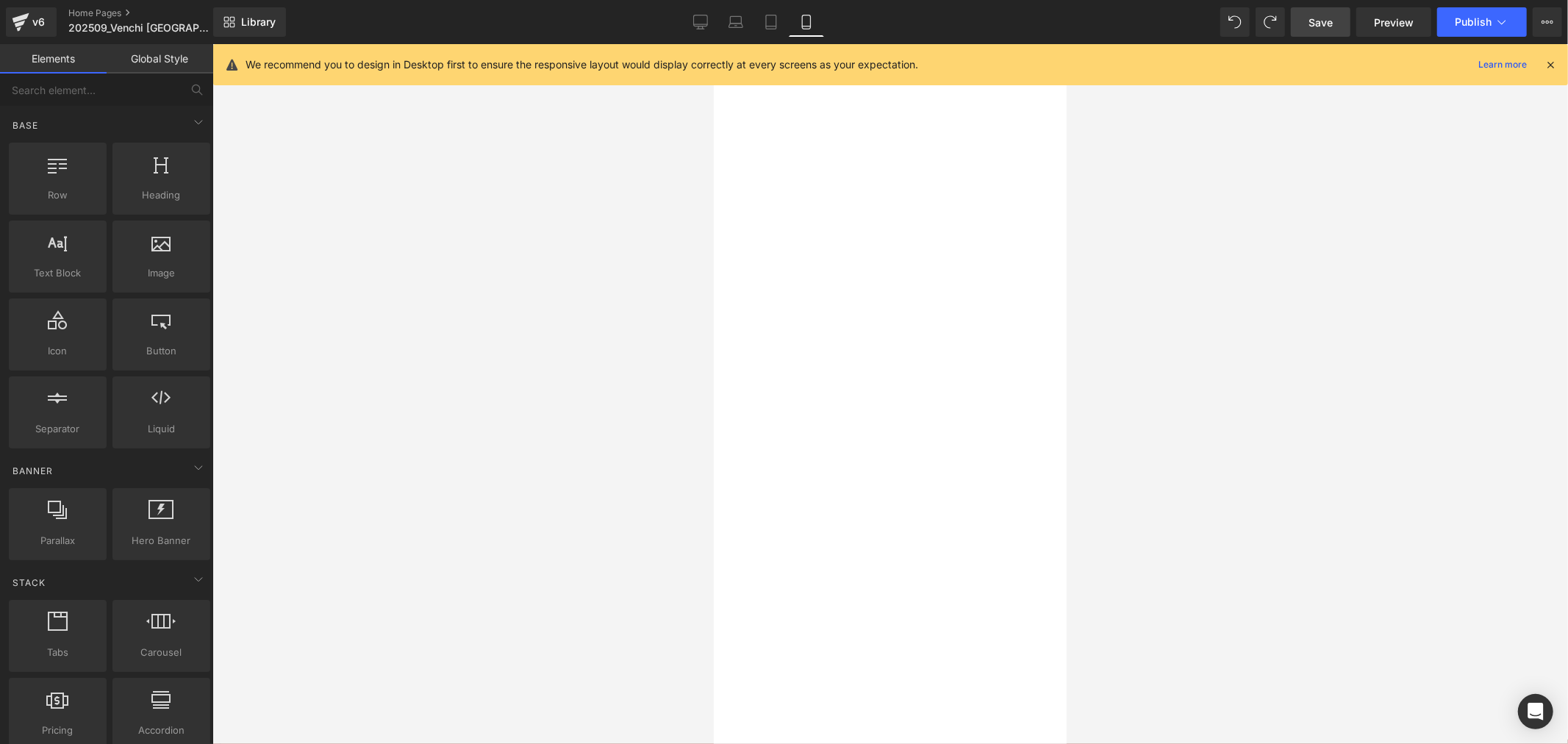
click at [1317, 24] on span "Save" at bounding box center [1321, 22] width 24 height 15
click at [1453, 27] on button "Publish" at bounding box center [1482, 22] width 89 height 29
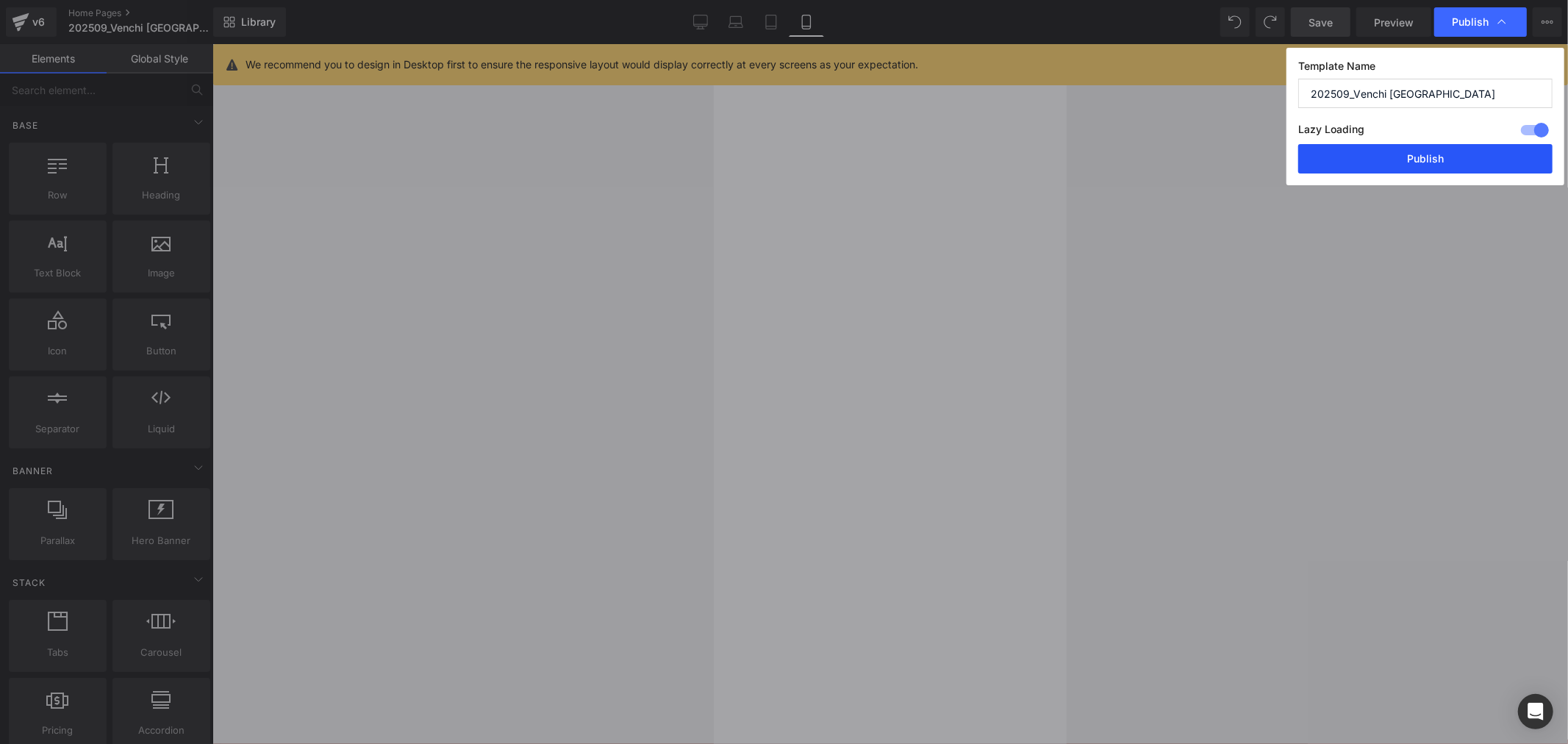
click at [1458, 145] on button "Publish" at bounding box center [1425, 159] width 254 height 29
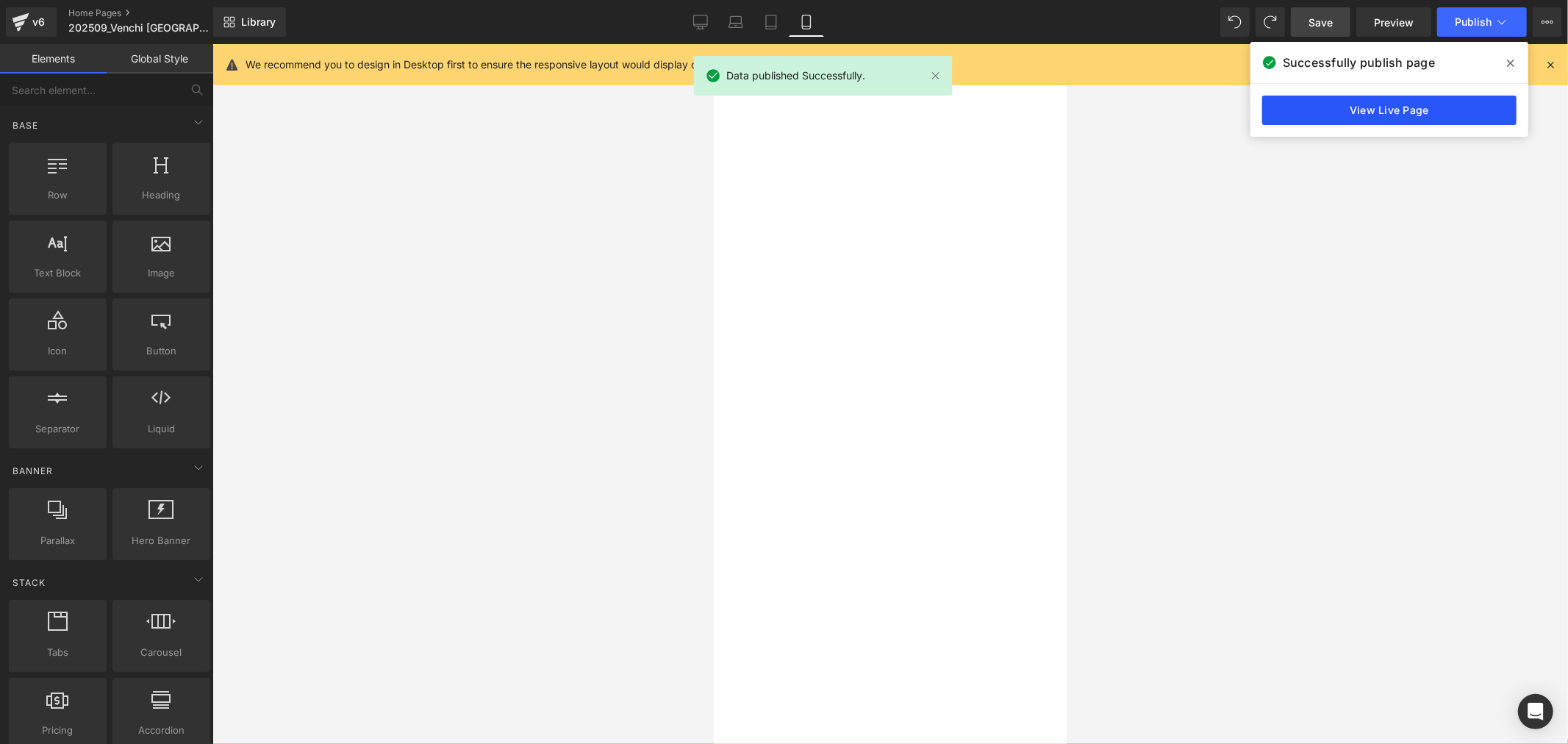
click at [1383, 118] on link "View Live Page" at bounding box center [1389, 110] width 254 height 29
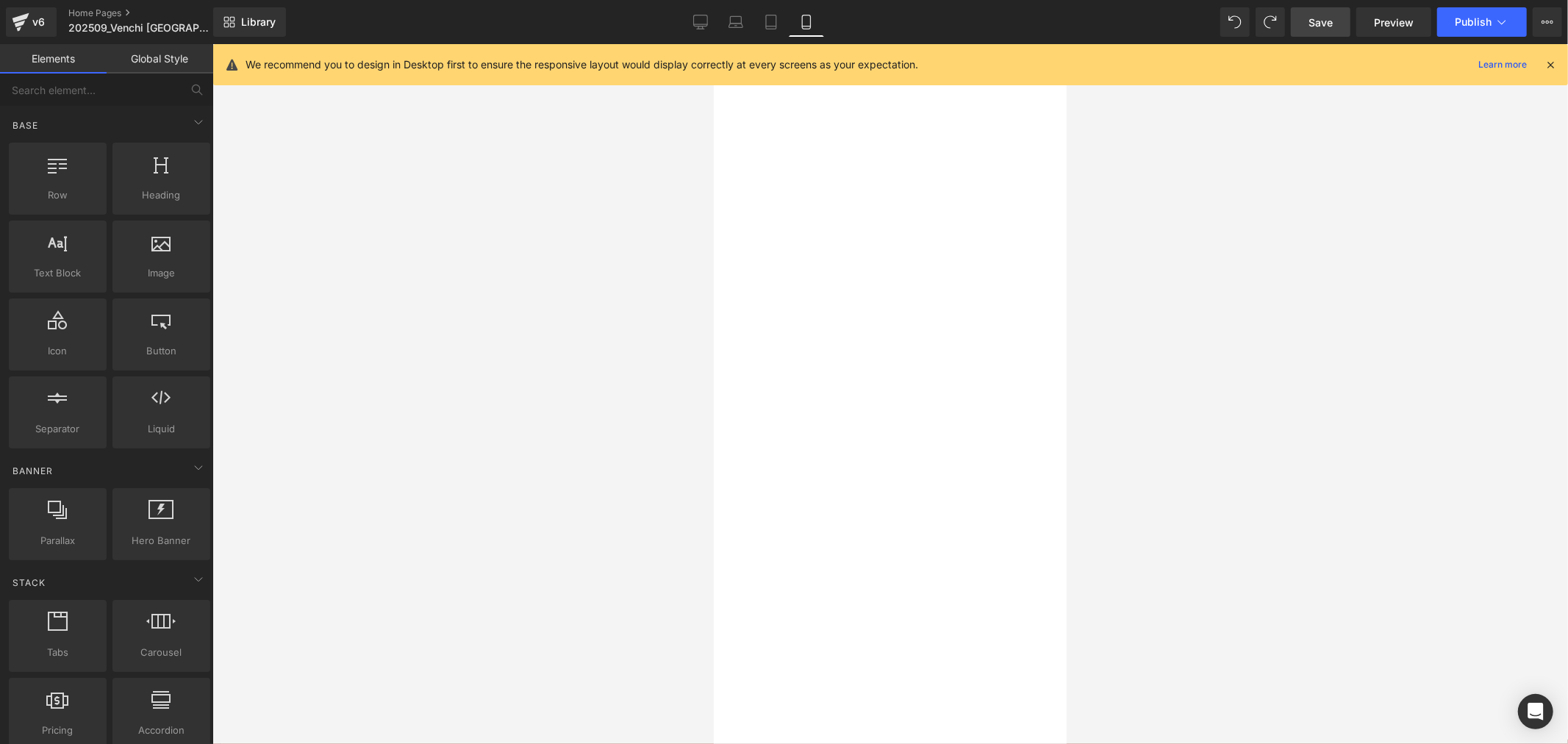
drag, startPoint x: 874, startPoint y: 150, endPoint x: 878, endPoint y: 165, distance: 15.5
click at [713, 44] on span "Carousel" at bounding box center [713, 44] width 0 height 0
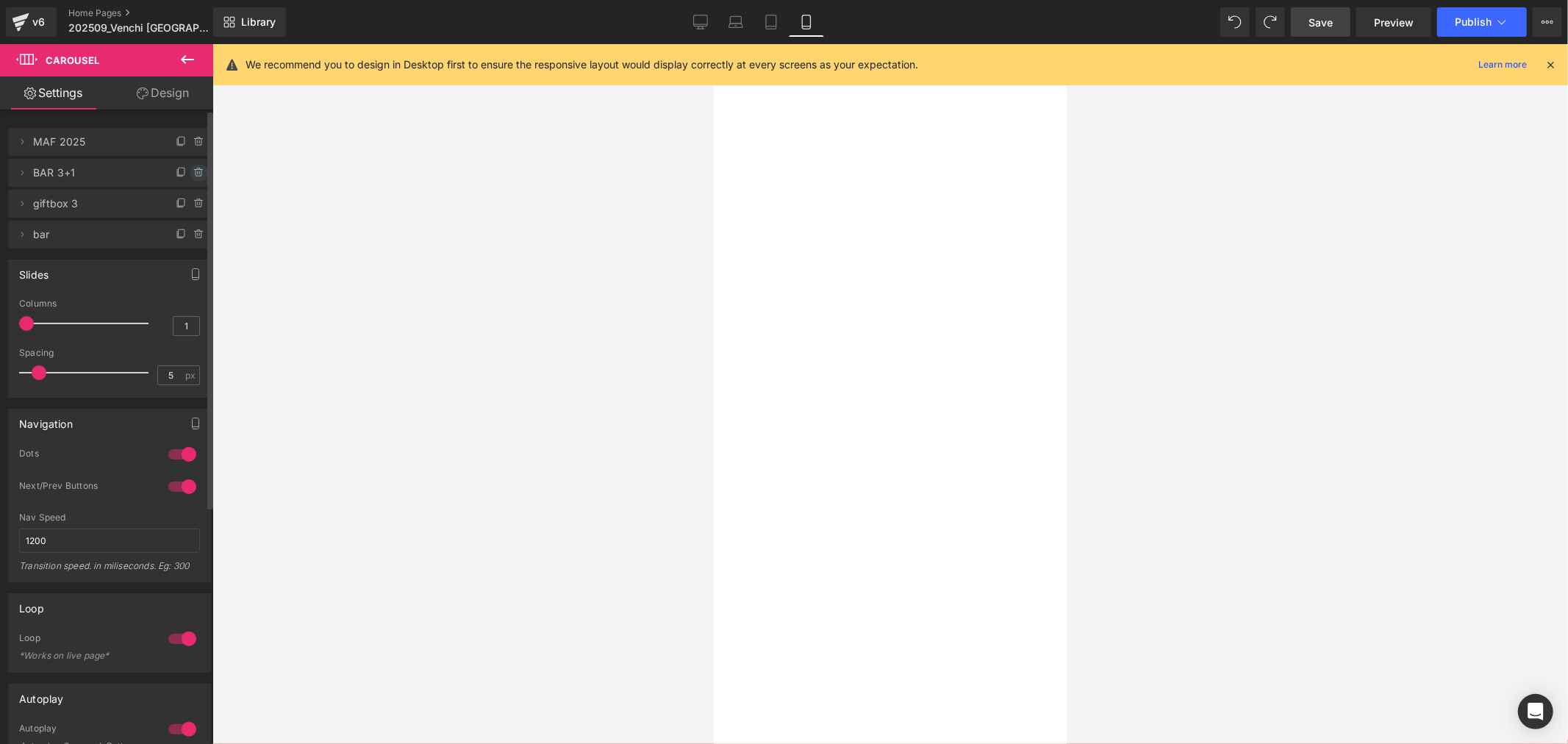
click at [194, 170] on icon at bounding box center [198, 170] width 8 height 0
click at [181, 170] on button "Delete" at bounding box center [183, 173] width 47 height 19
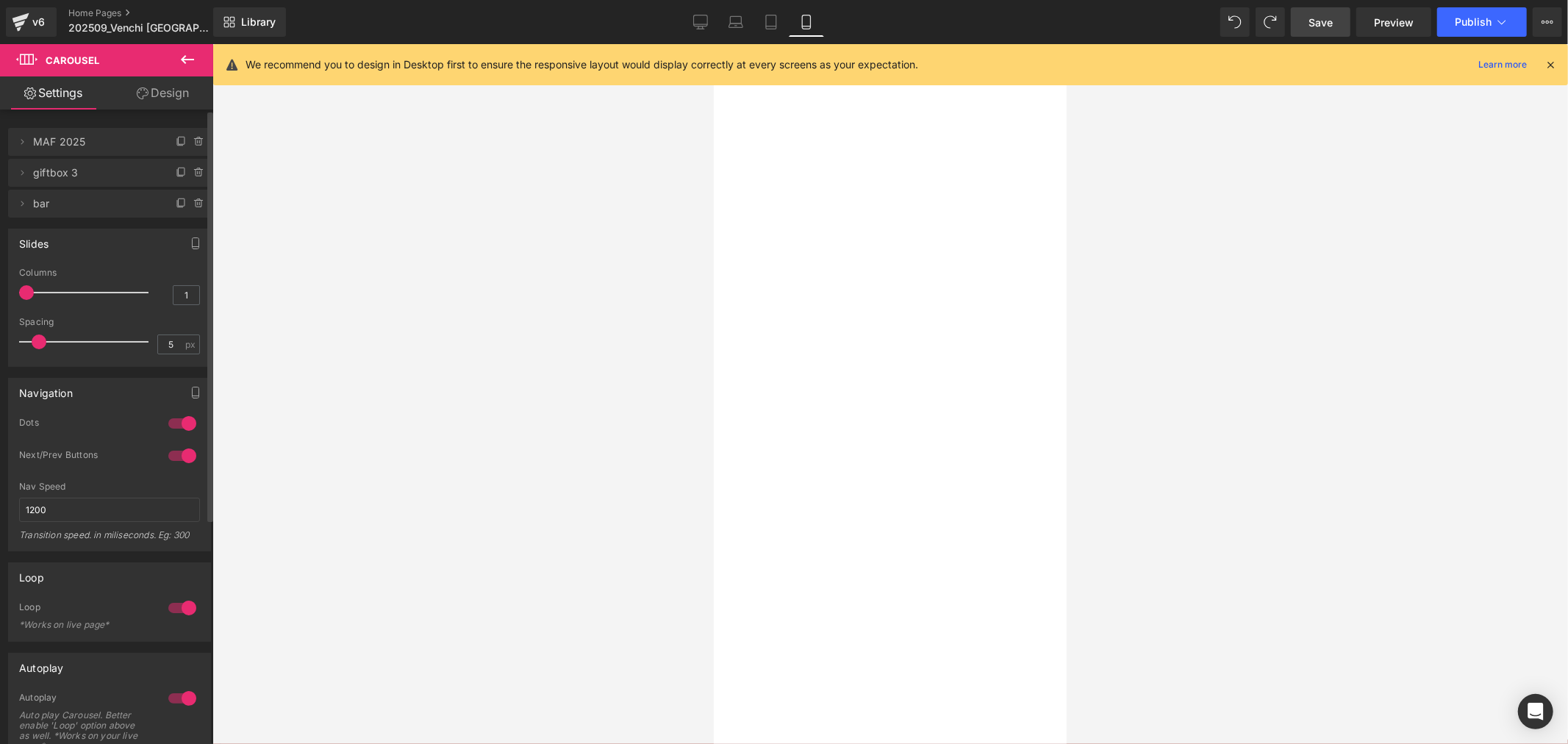
click at [802, 19] on icon at bounding box center [806, 21] width 15 height 15
click at [773, 15] on icon at bounding box center [771, 22] width 10 height 14
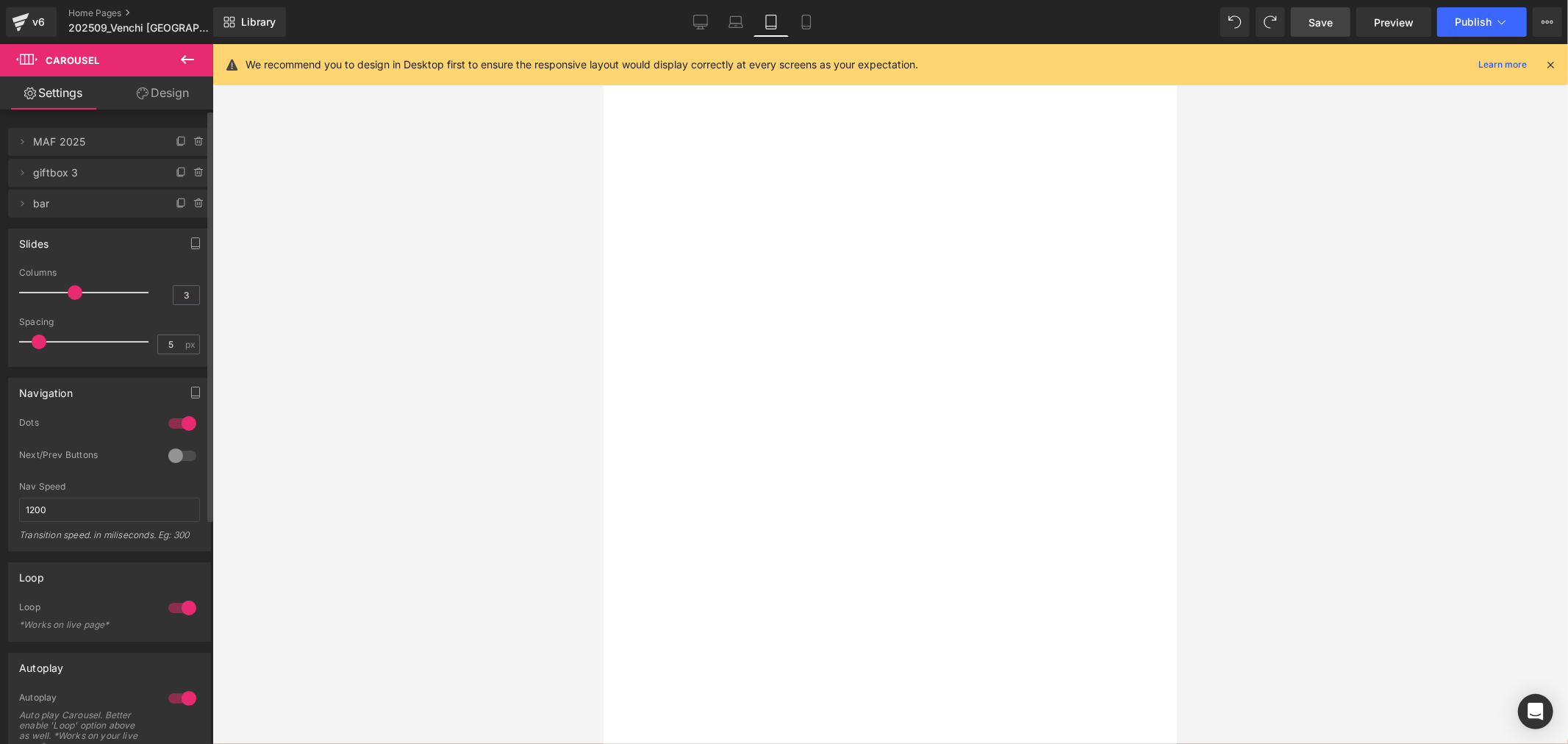
click at [603, 44] on div at bounding box center [603, 44] width 0 height 0
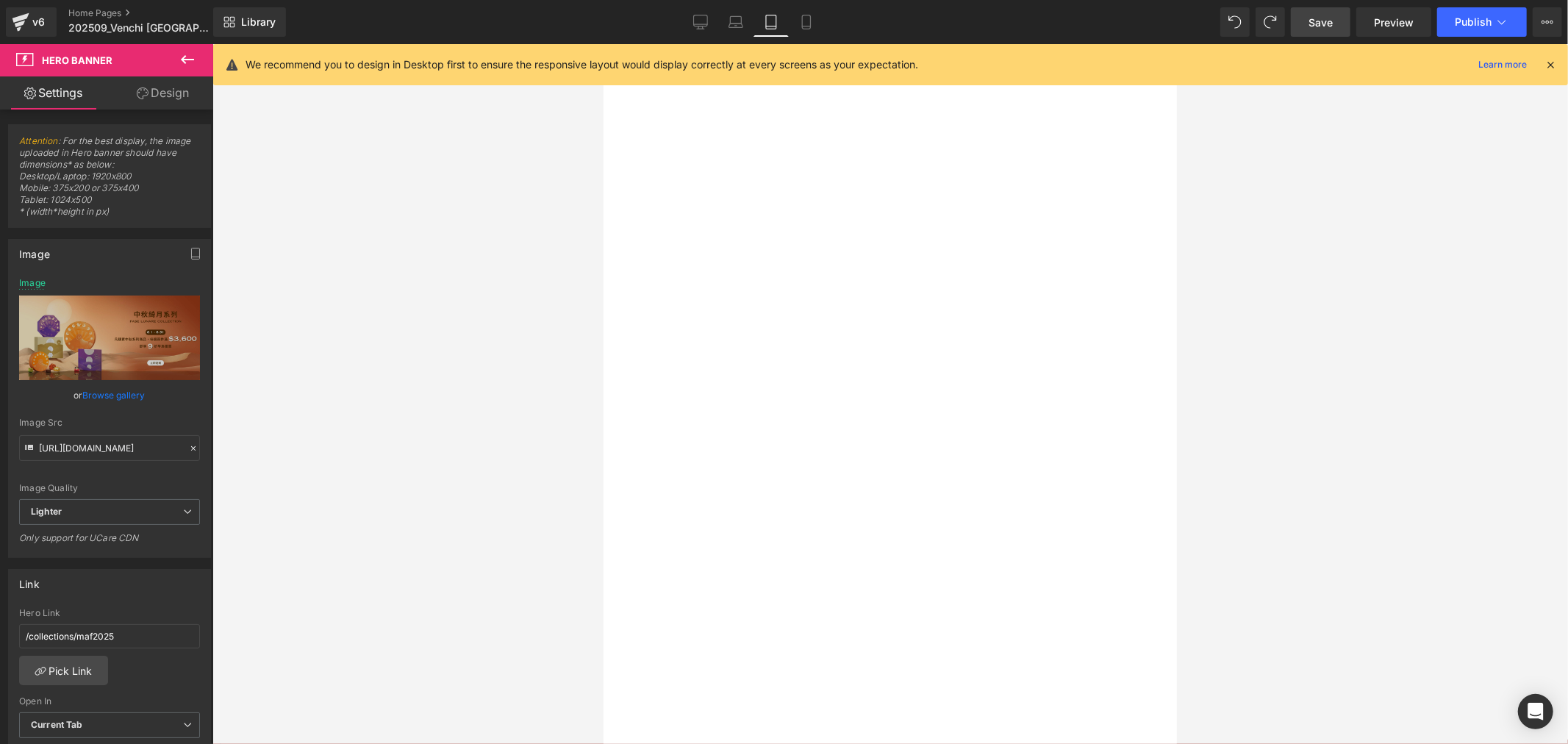
click at [603, 44] on span "Carousel" at bounding box center [603, 44] width 0 height 0
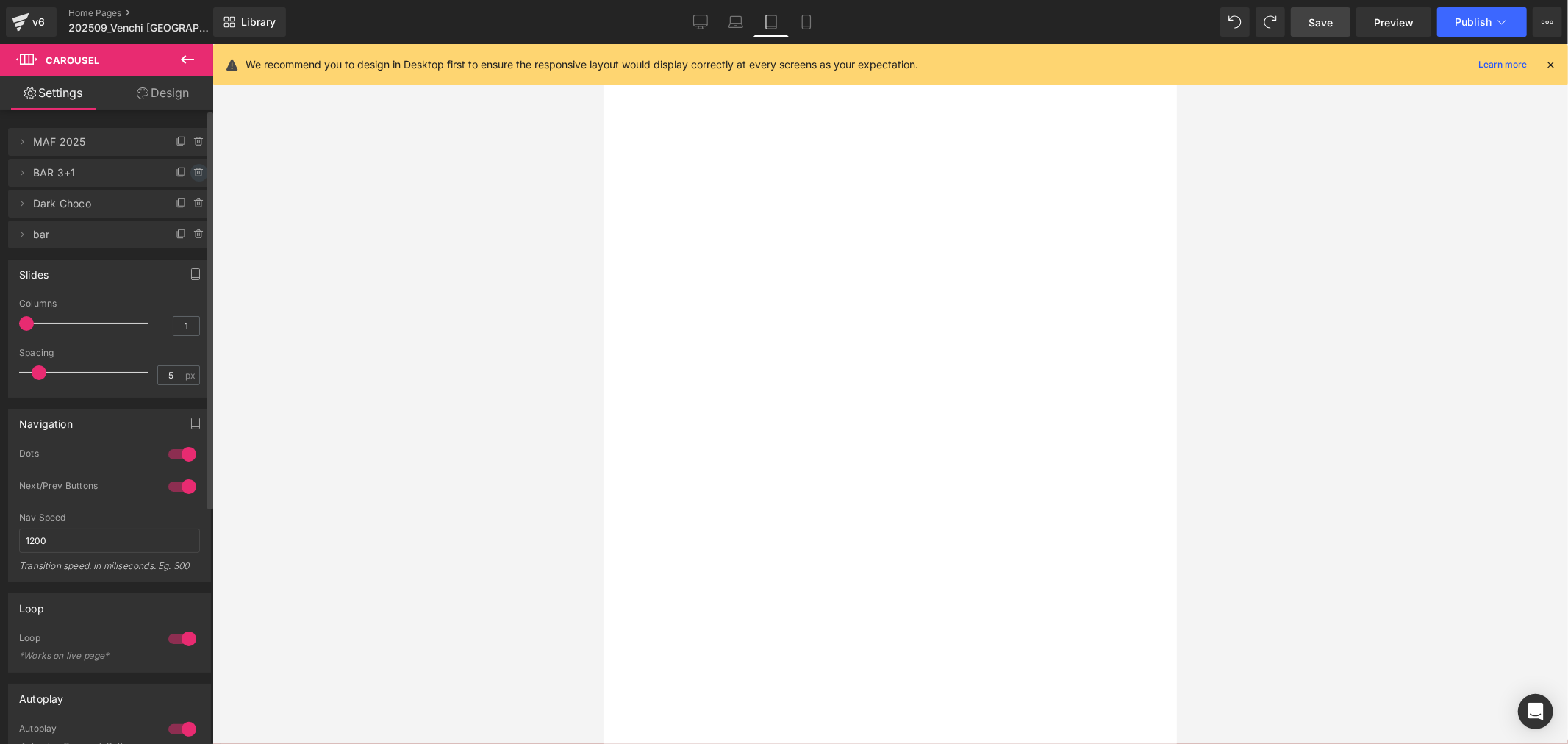
click at [197, 173] on icon at bounding box center [199, 172] width 11 height 11
click at [177, 173] on button "Delete" at bounding box center [183, 173] width 47 height 19
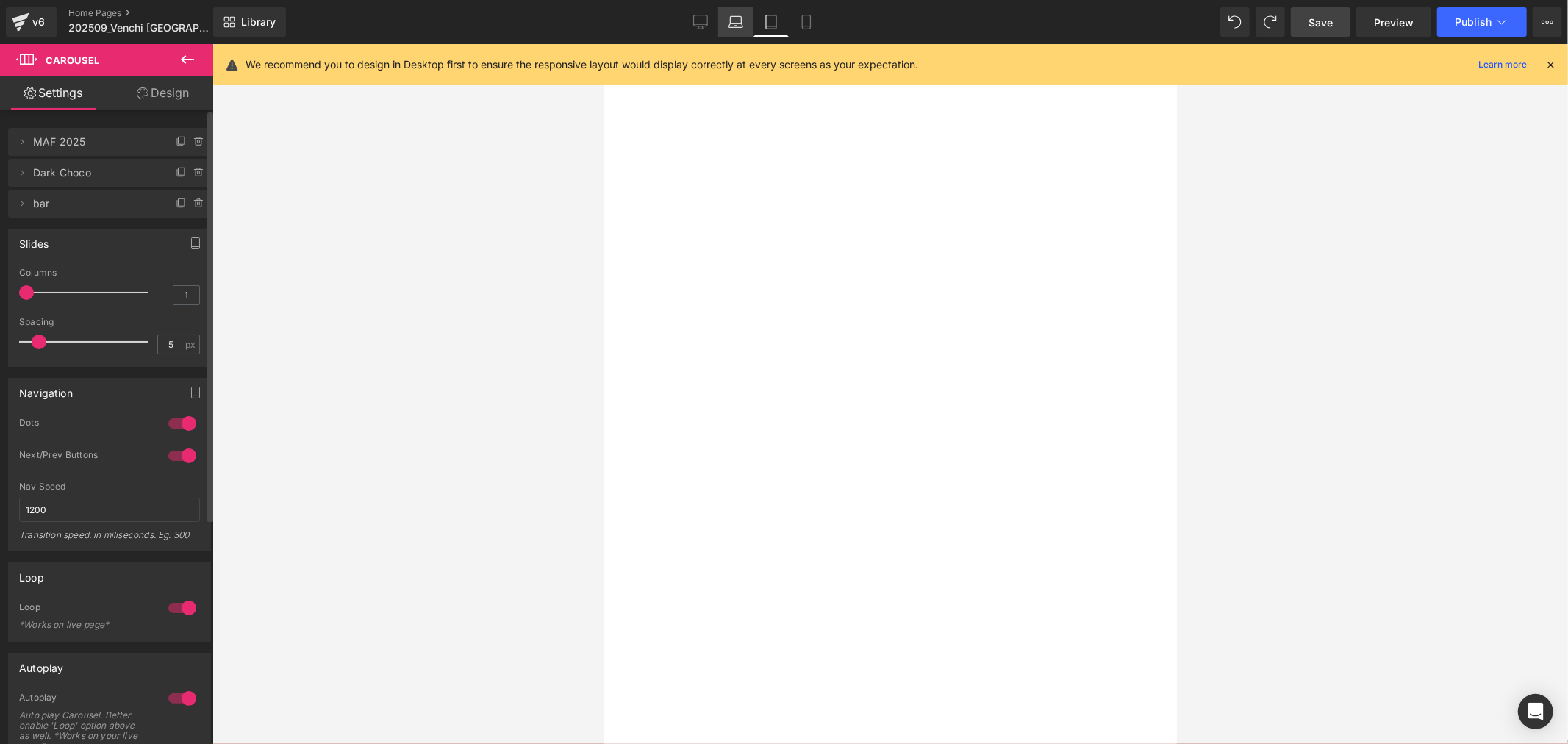
click at [741, 26] on icon at bounding box center [736, 21] width 15 height 15
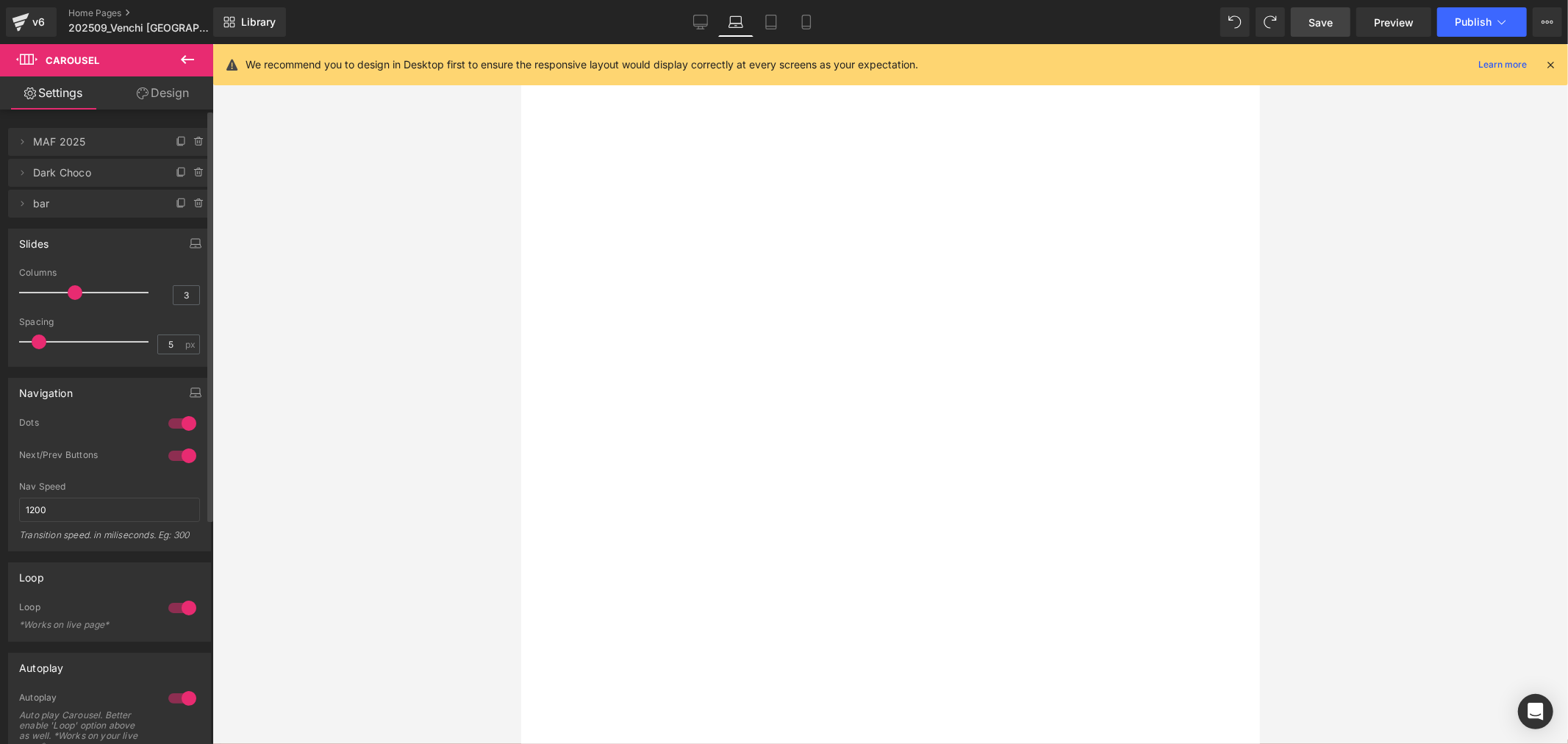
click at [520, 44] on span "Carousel" at bounding box center [520, 44] width 0 height 0
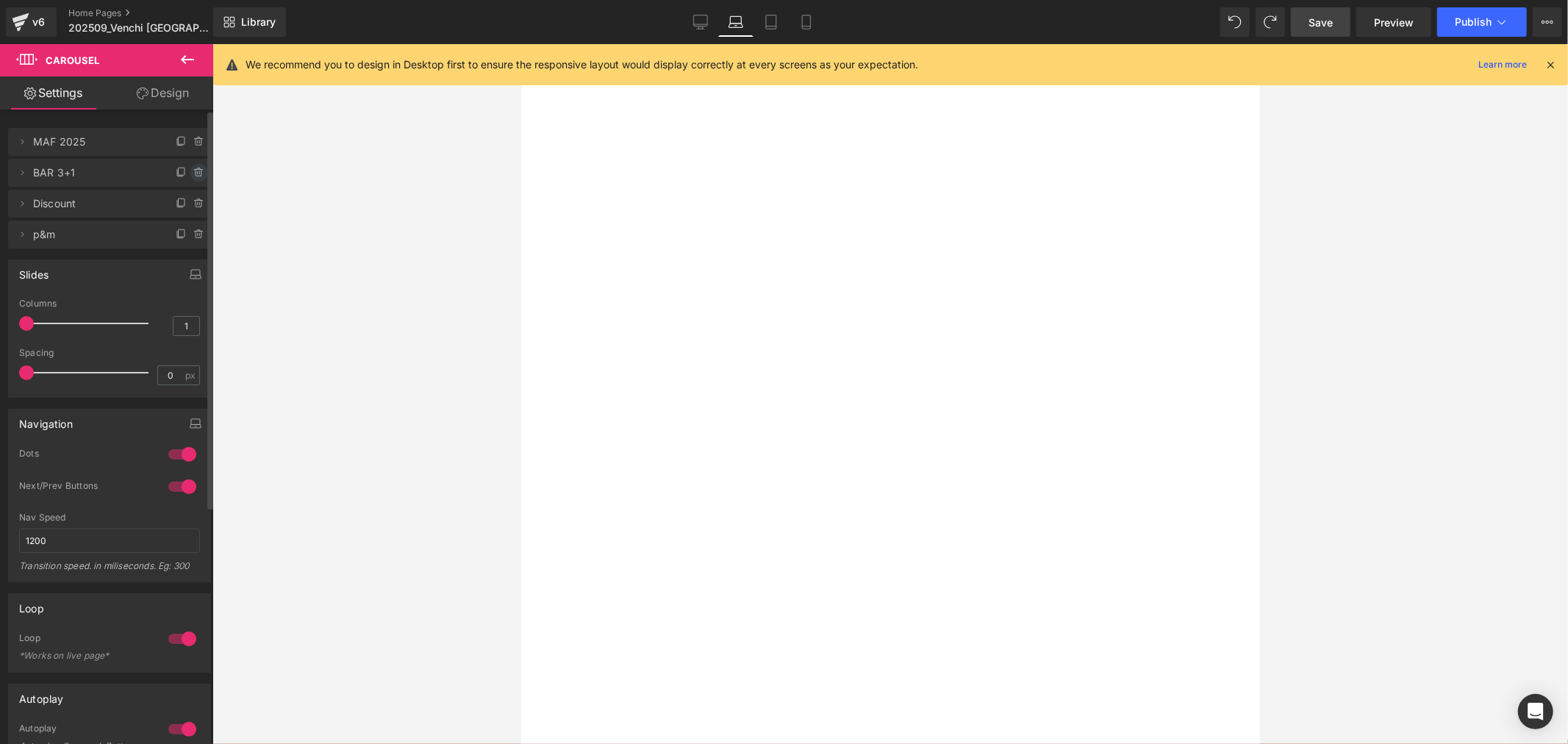
click at [195, 173] on icon at bounding box center [199, 172] width 11 height 11
click at [170, 176] on button "Delete" at bounding box center [183, 173] width 47 height 19
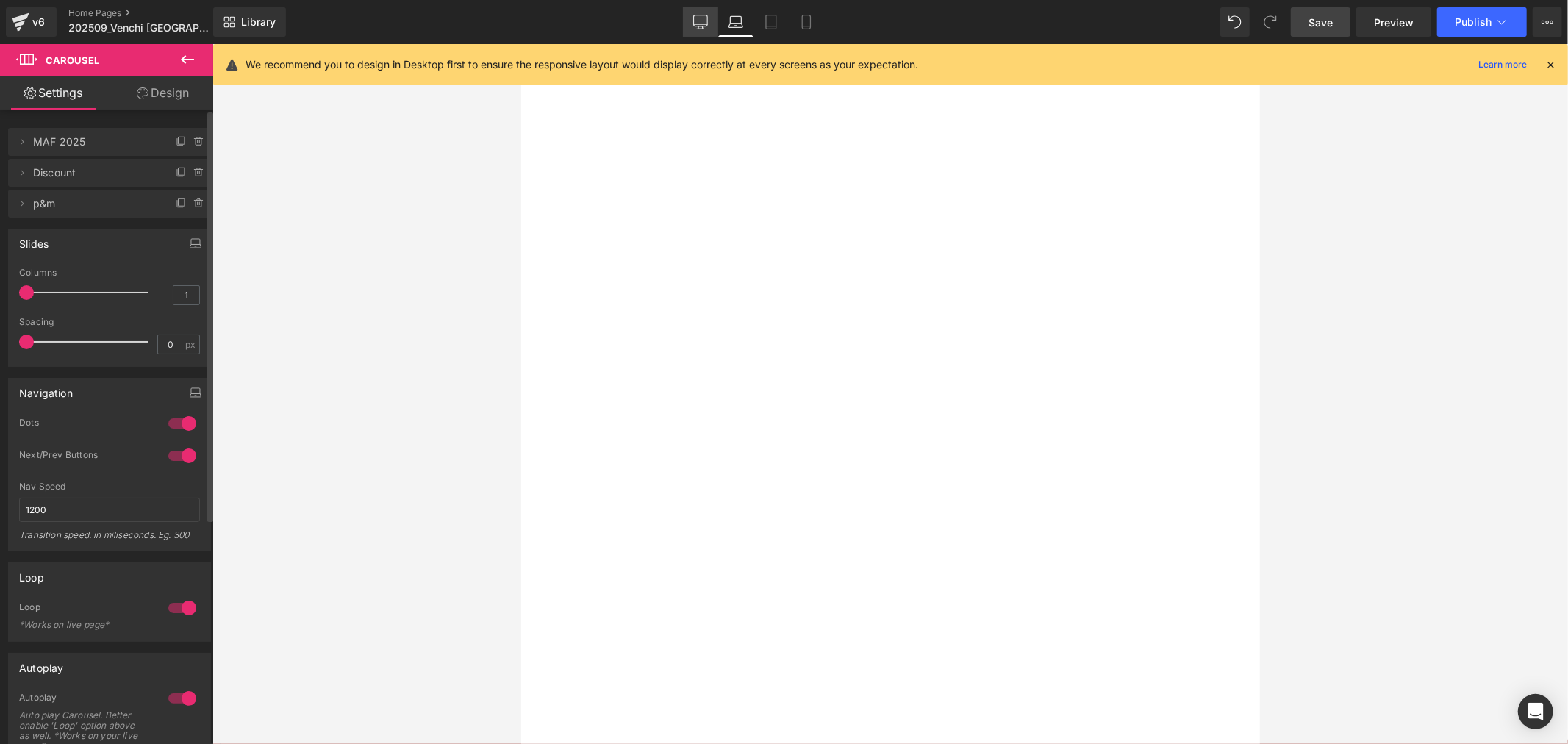
click at [702, 22] on icon at bounding box center [700, 21] width 15 height 15
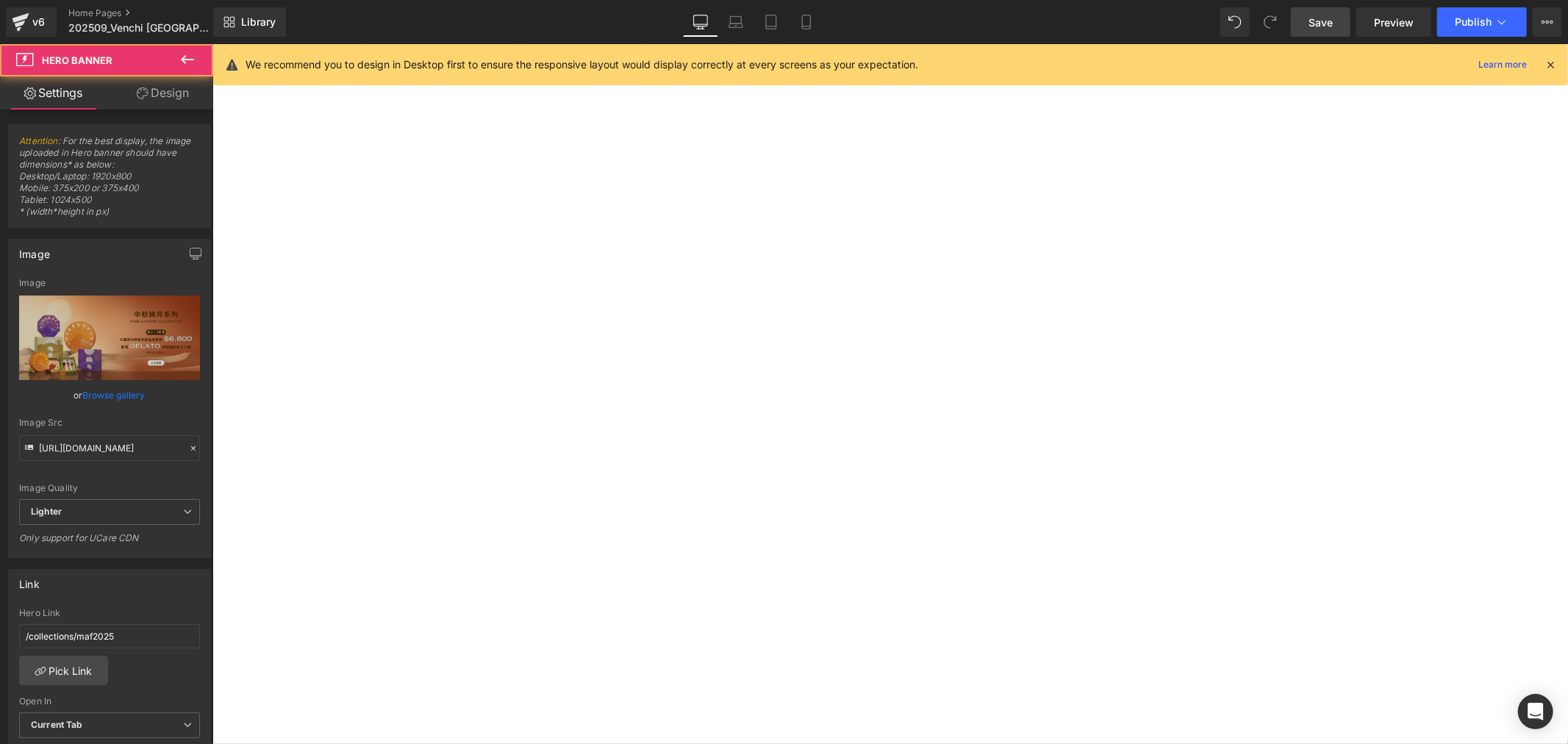
click at [212, 44] on div at bounding box center [212, 44] width 0 height 0
click at [212, 44] on span "Carousel" at bounding box center [212, 44] width 0 height 0
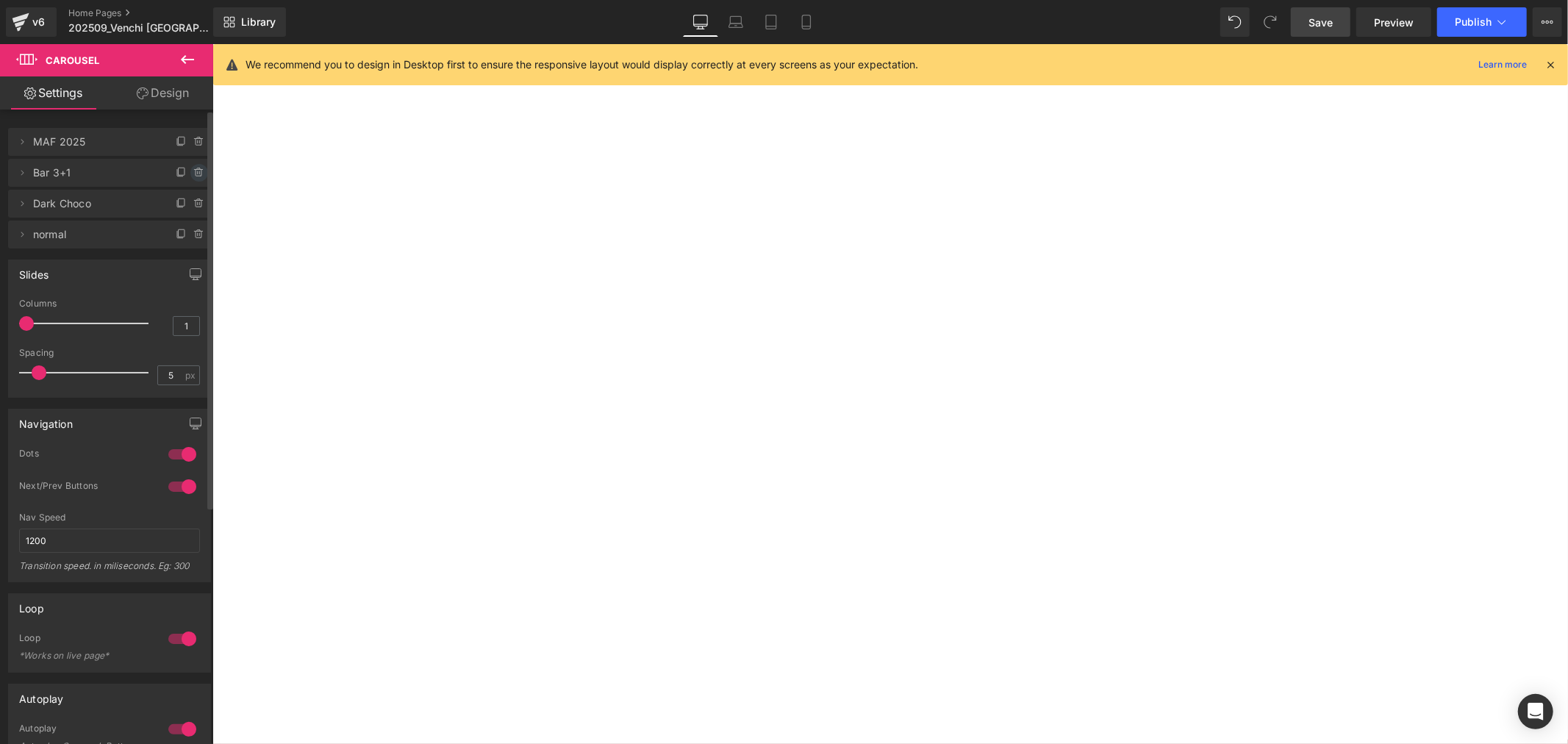
click at [197, 168] on icon at bounding box center [199, 169] width 3 height 2
drag, startPoint x: 166, startPoint y: 169, endPoint x: 207, endPoint y: 150, distance: 45.2
click at [167, 169] on button "Delete" at bounding box center [183, 173] width 47 height 19
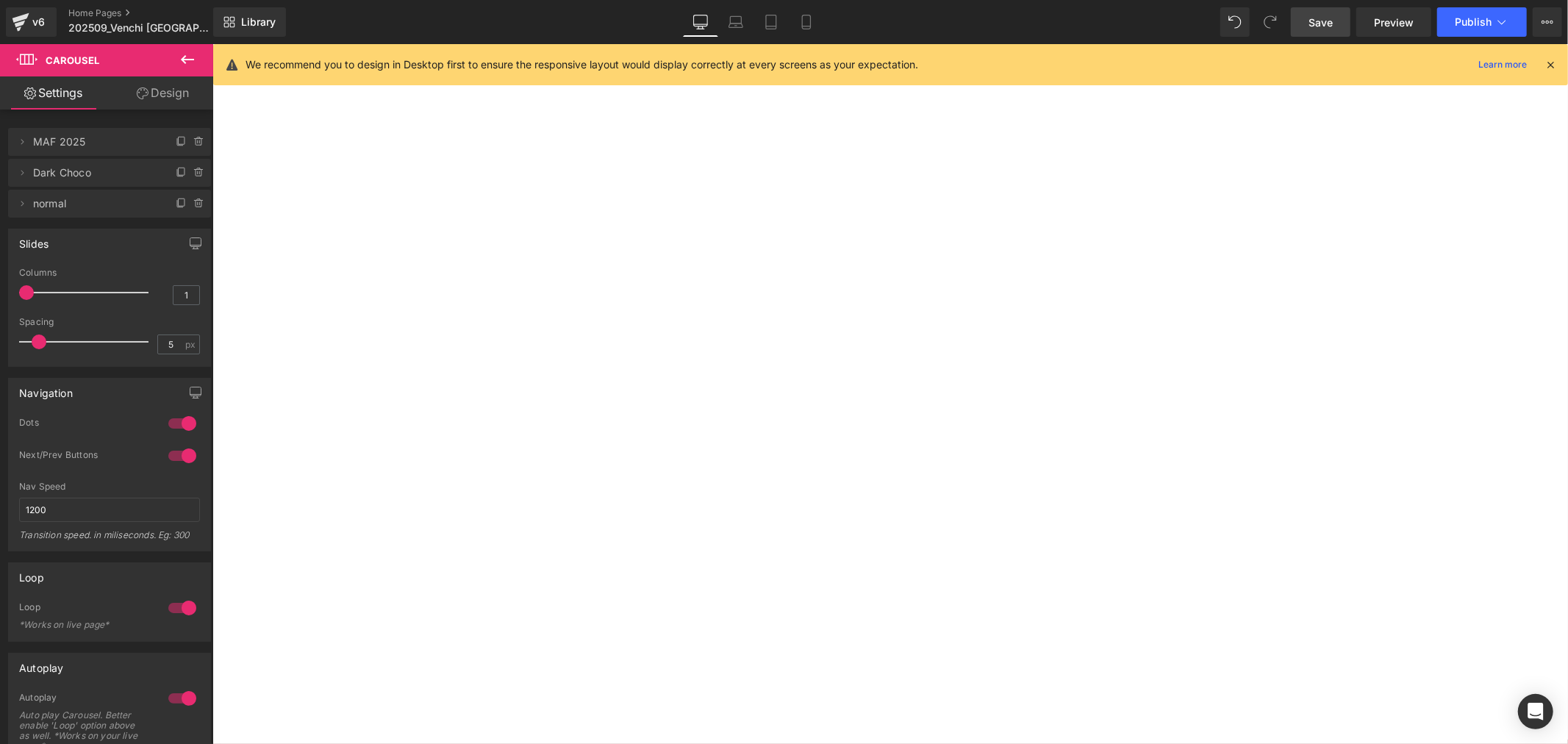
click at [1327, 24] on span "Save" at bounding box center [1321, 22] width 24 height 15
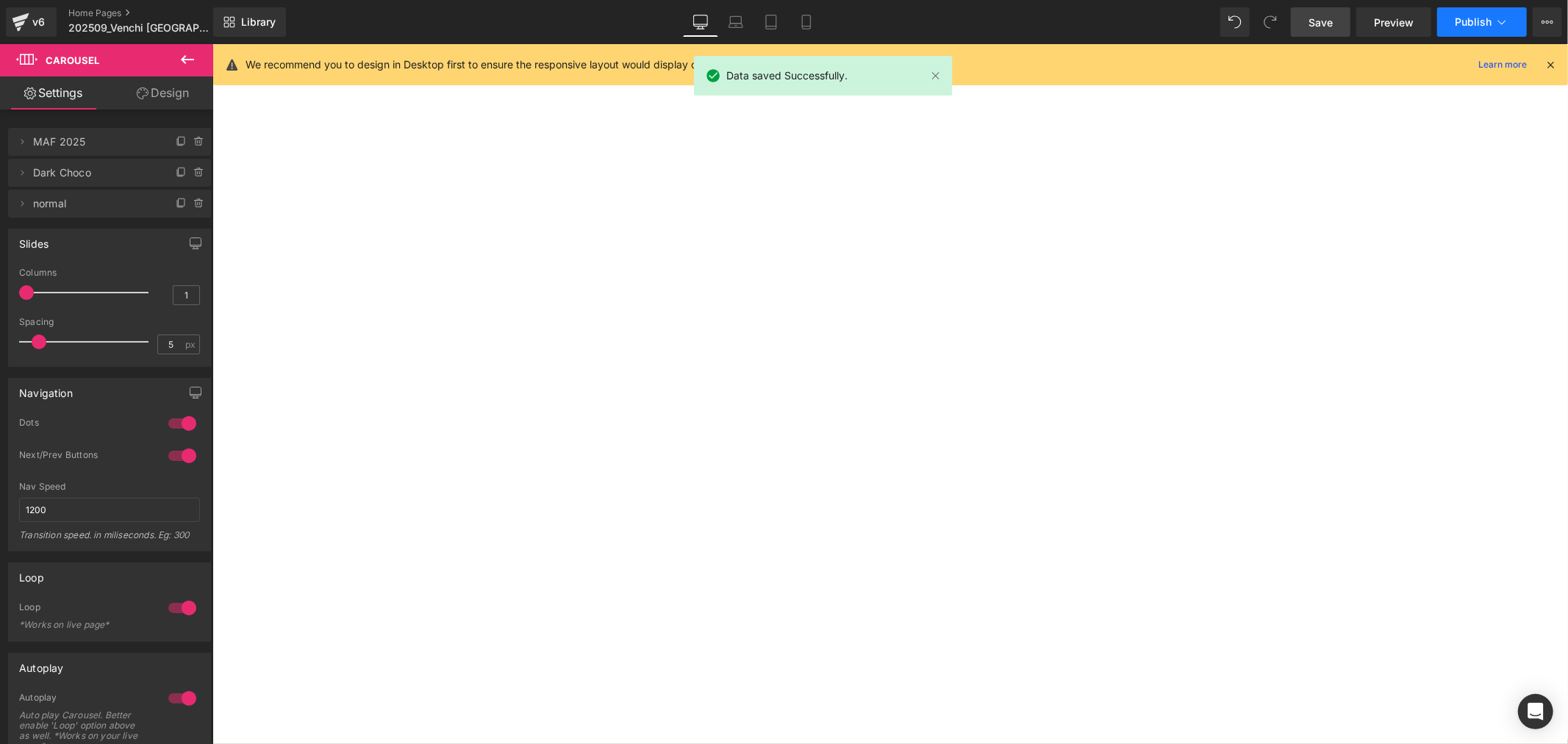
click at [1460, 24] on span "Publish" at bounding box center [1473, 21] width 37 height 11
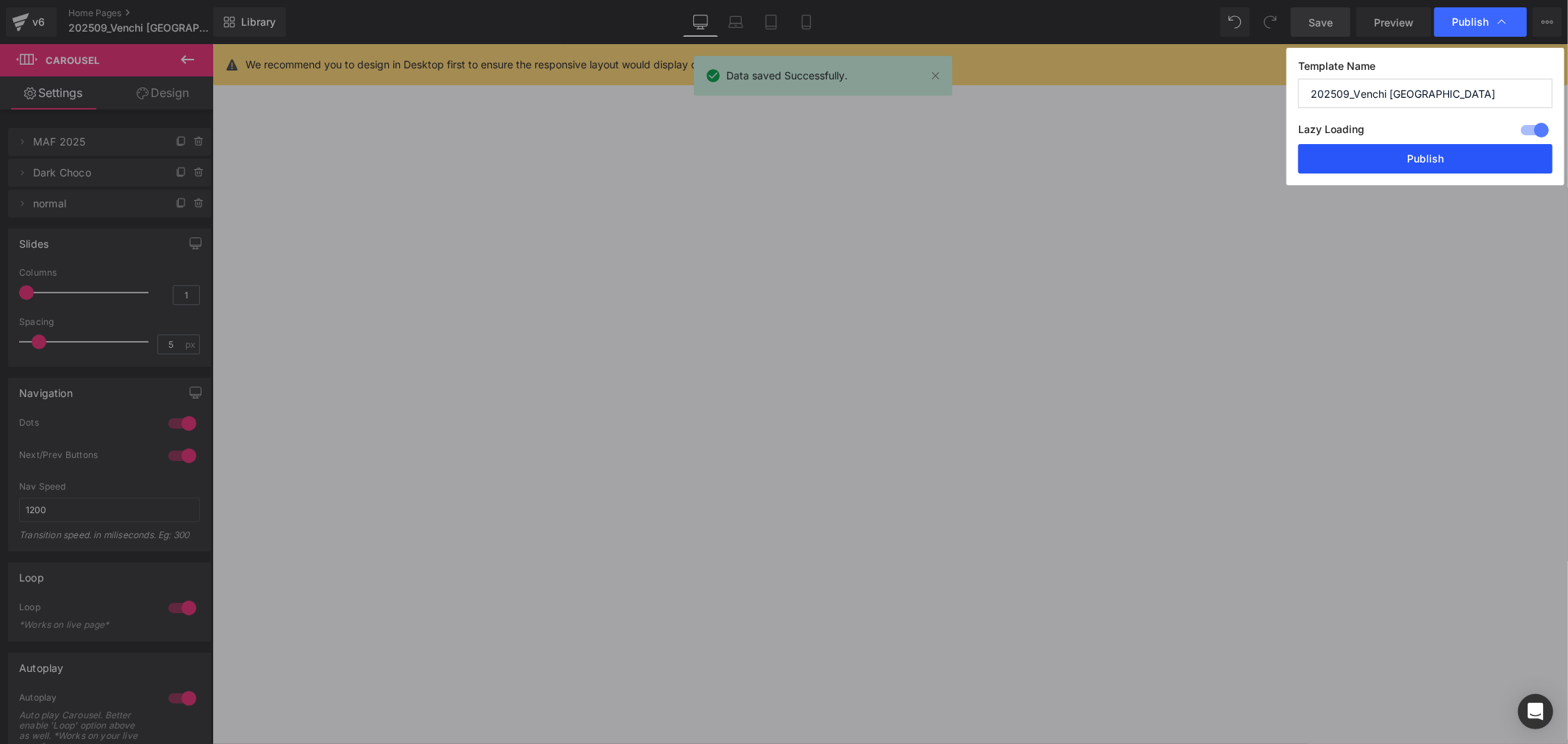
drag, startPoint x: 1437, startPoint y: 154, endPoint x: 1226, endPoint y: 106, distance: 216.4
click at [1437, 154] on button "Publish" at bounding box center [1425, 159] width 254 height 29
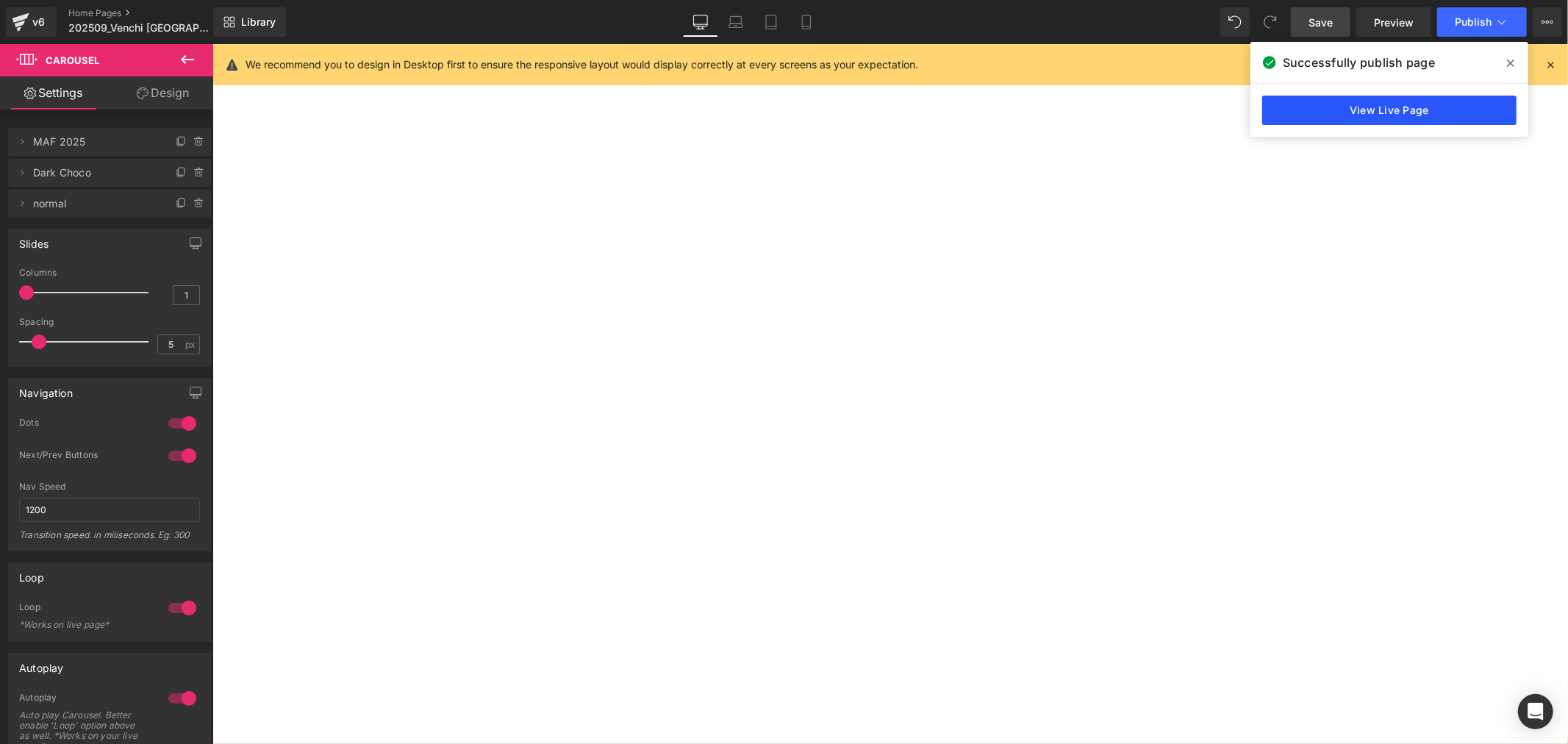
click at [1447, 107] on link "View Live Page" at bounding box center [1389, 110] width 254 height 29
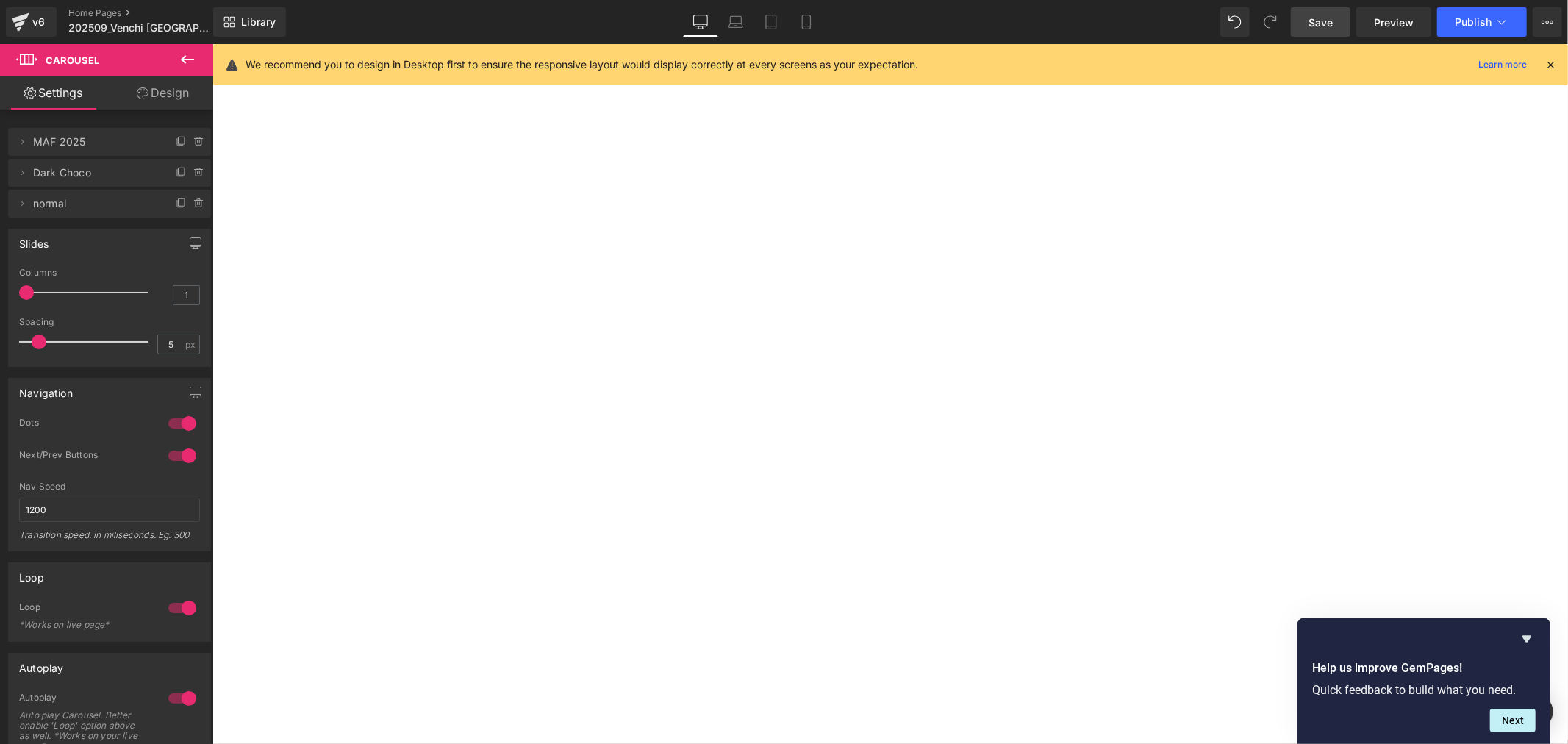
click at [212, 44] on button "›" at bounding box center [212, 44] width 0 height 0
click at [212, 44] on div at bounding box center [212, 44] width 0 height 0
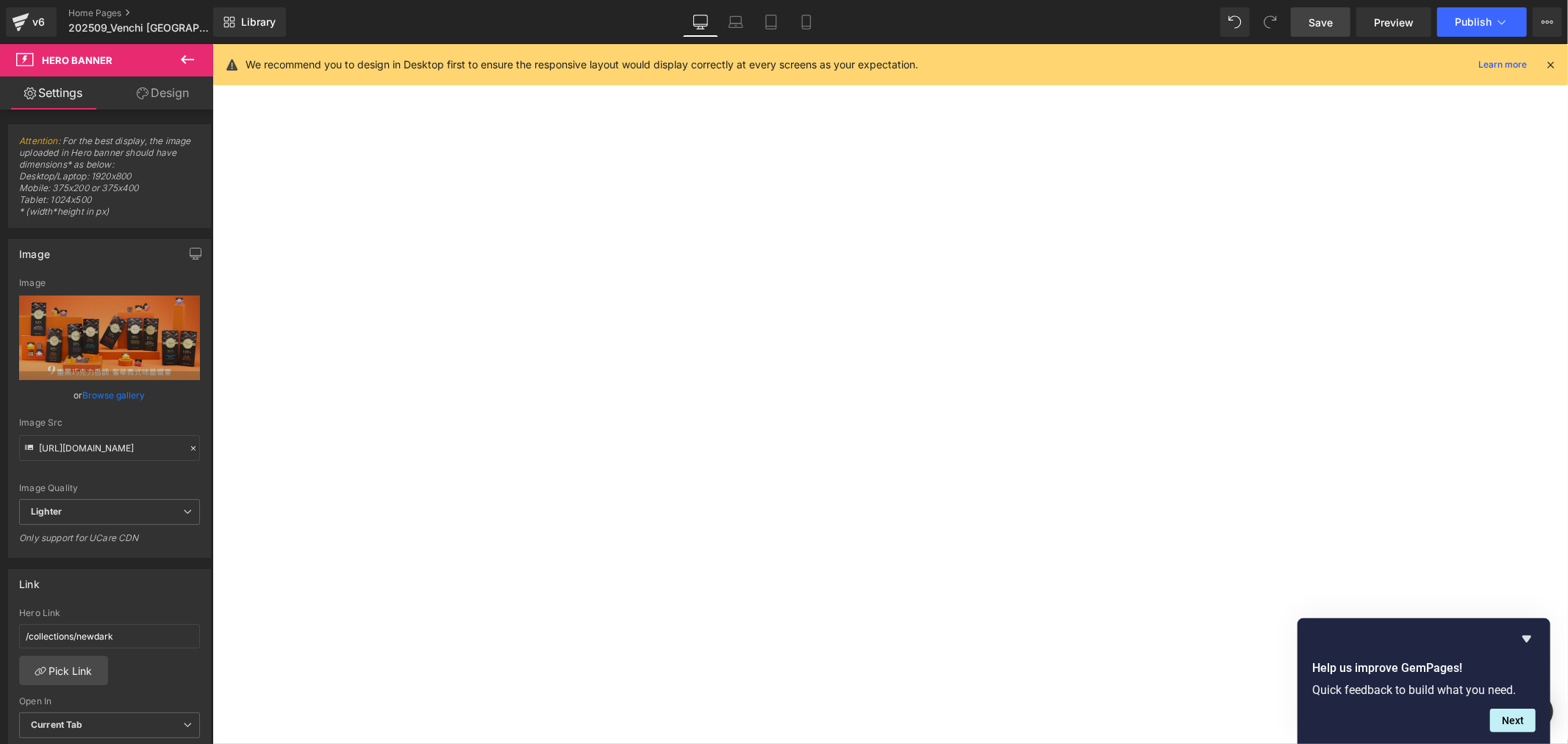
click at [212, 44] on span "Carousel" at bounding box center [212, 44] width 0 height 0
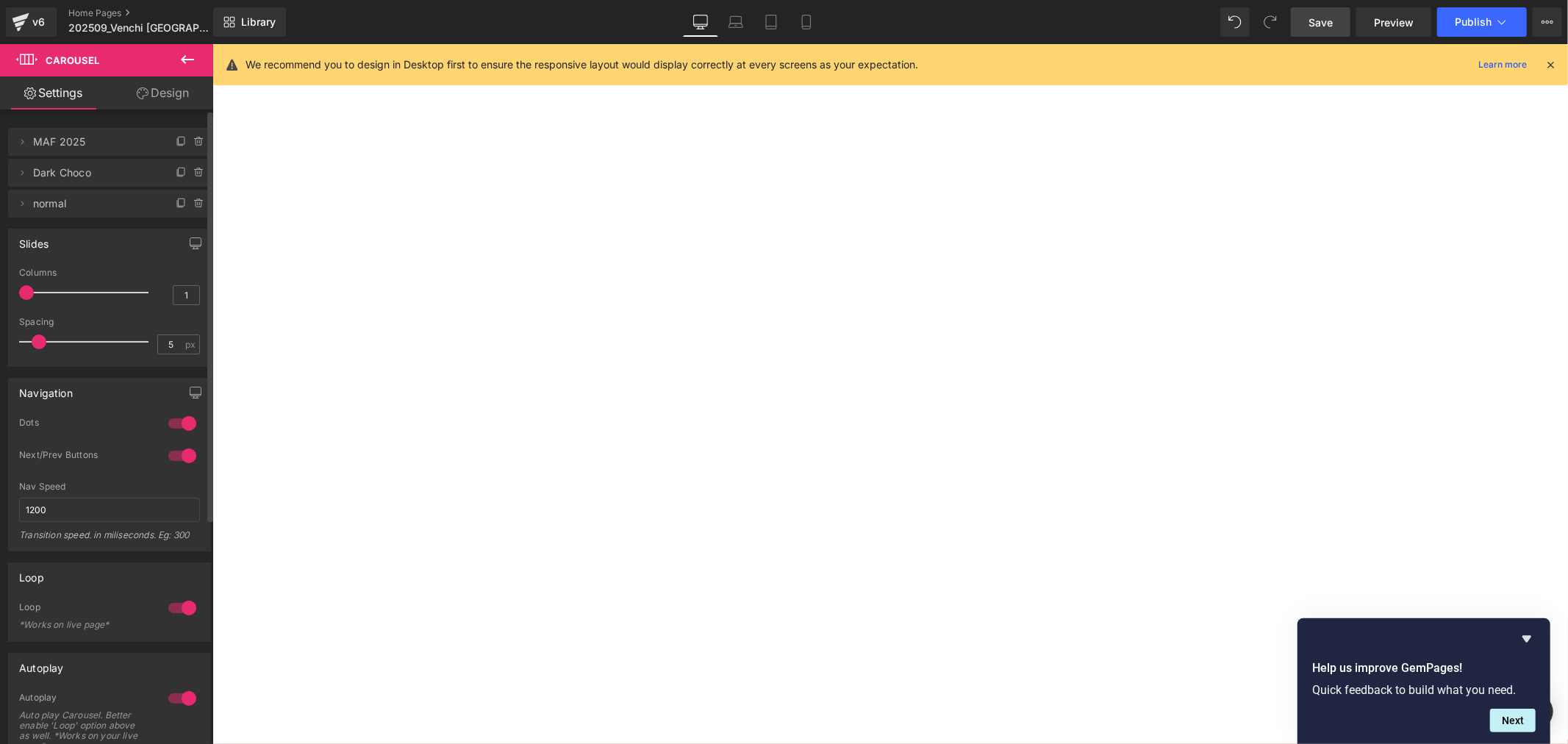
click at [98, 170] on span "Dark Choco" at bounding box center [95, 173] width 124 height 28
click at [57, 174] on span "Dark Choco" at bounding box center [95, 173] width 124 height 28
click at [50, 202] on span "normal" at bounding box center [95, 203] width 124 height 28
drag, startPoint x: 57, startPoint y: 180, endPoint x: 31, endPoint y: 181, distance: 26.0
click at [56, 180] on span "Dark Choco" at bounding box center [95, 173] width 124 height 28
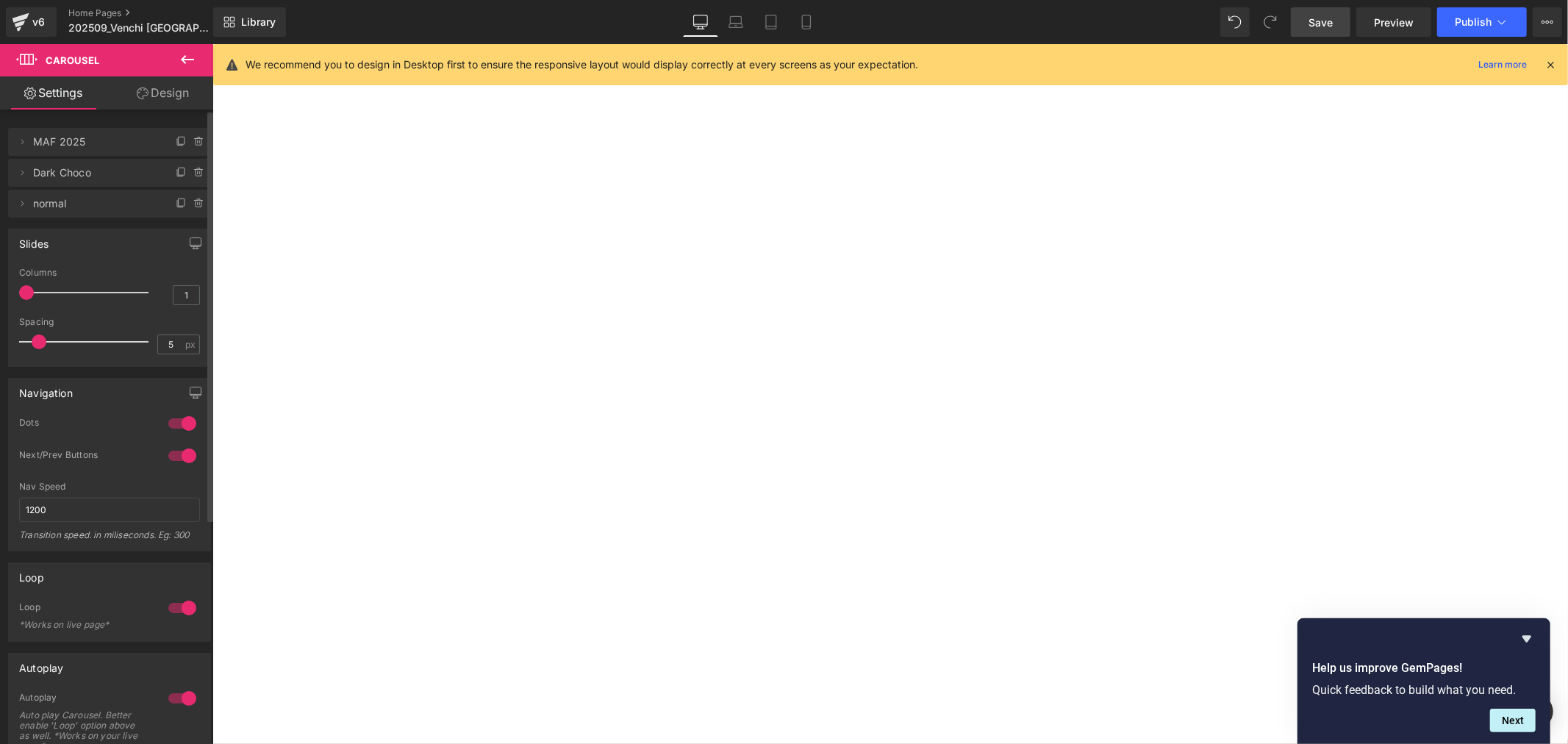
click at [28, 180] on li "Delete Cancel Dark Choco Dark Choco Name Dark Choco" at bounding box center [110, 173] width 203 height 28
click at [23, 173] on icon at bounding box center [21, 172] width 11 height 11
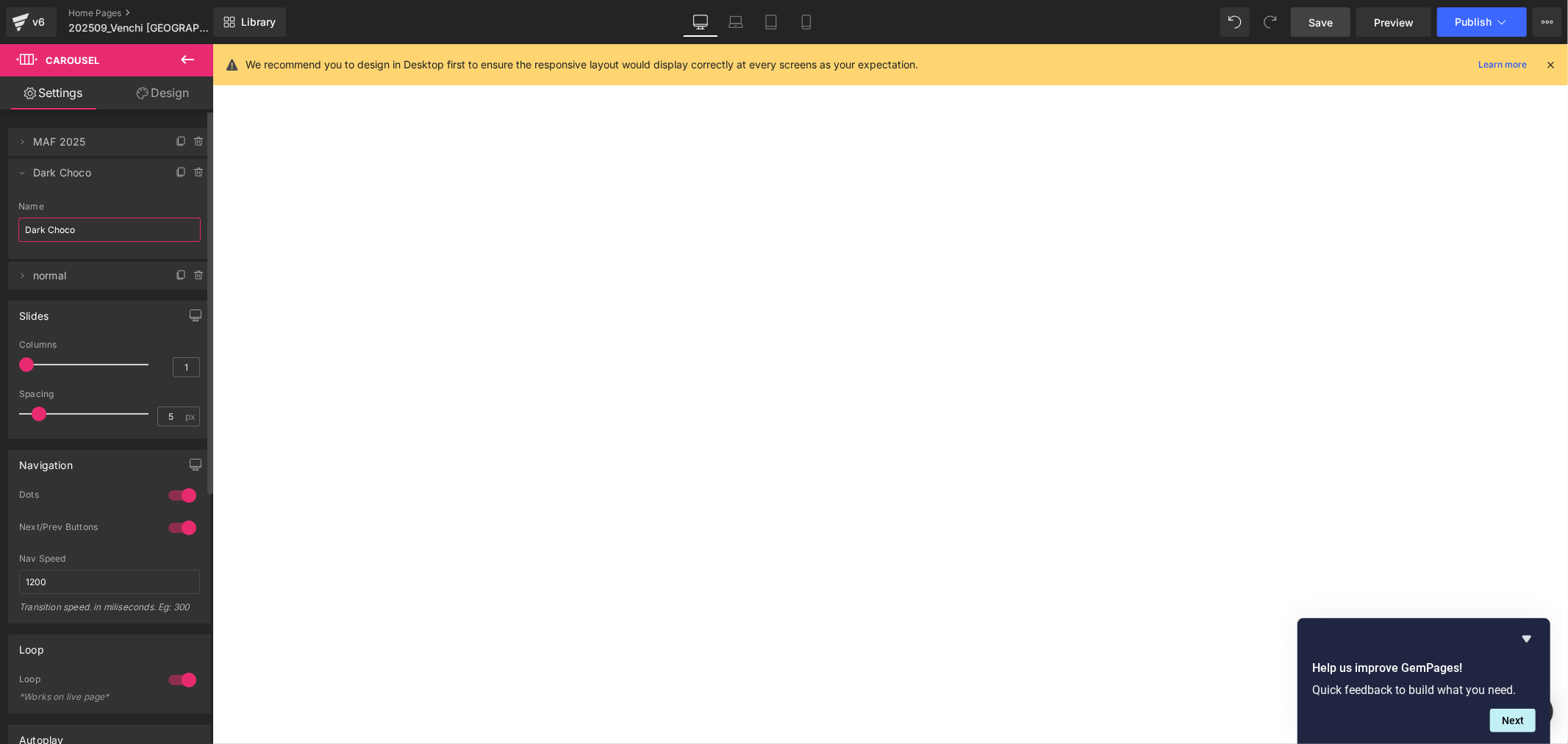
drag, startPoint x: 78, startPoint y: 229, endPoint x: 10, endPoint y: 213, distance: 69.9
click at [0, 229] on html "Carousel You are previewing how the will restyle your page. You can not edit El…" at bounding box center [784, 372] width 1568 height 744
type input "NAS"
click at [21, 274] on icon at bounding box center [21, 275] width 11 height 11
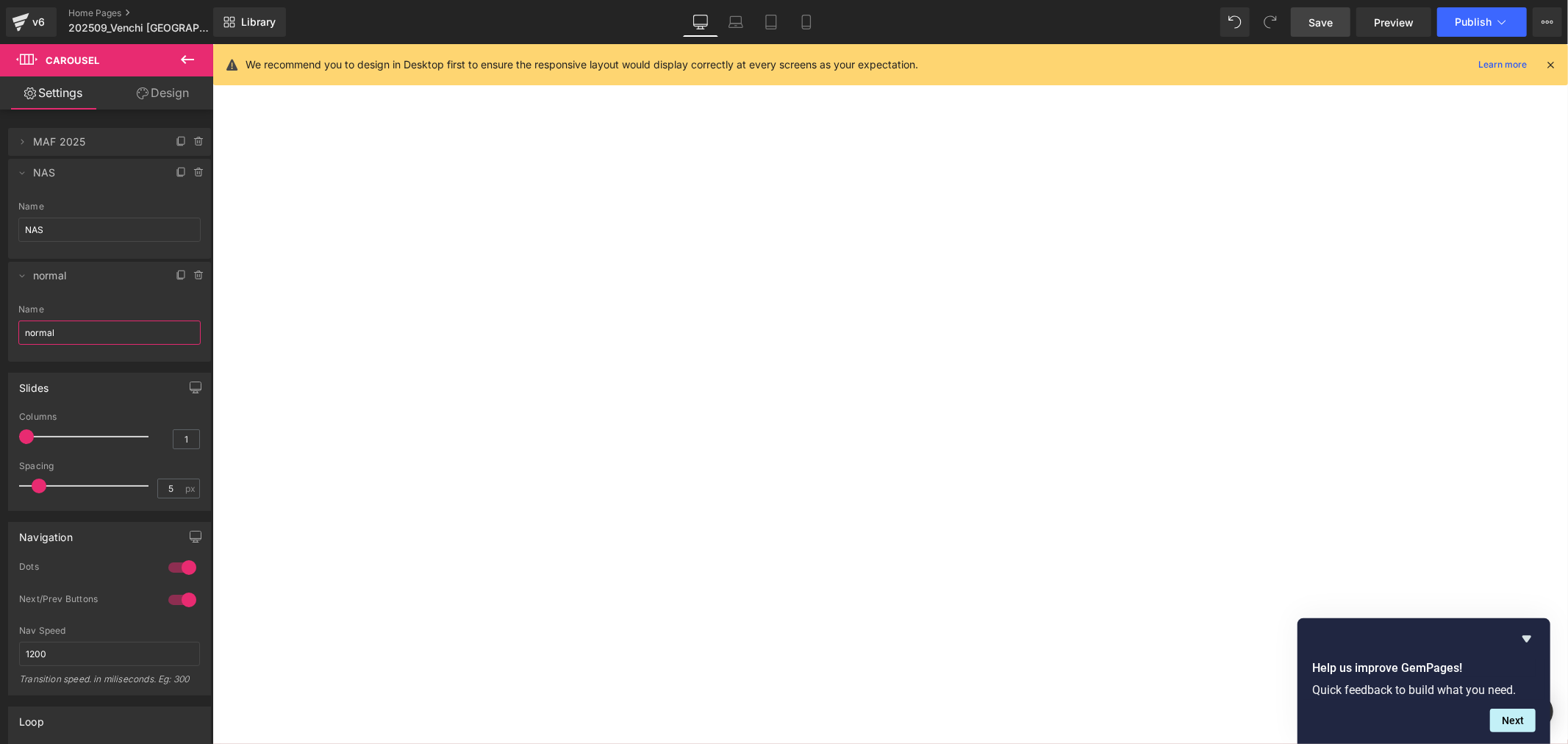
drag, startPoint x: 86, startPoint y: 340, endPoint x: -12, endPoint y: 331, distance: 98.4
click at [0, 331] on html "Carousel You are previewing how the will restyle your page. You can not edit El…" at bounding box center [784, 372] width 1568 height 744
type input "P&M"
click at [212, 44] on div at bounding box center [212, 44] width 0 height 0
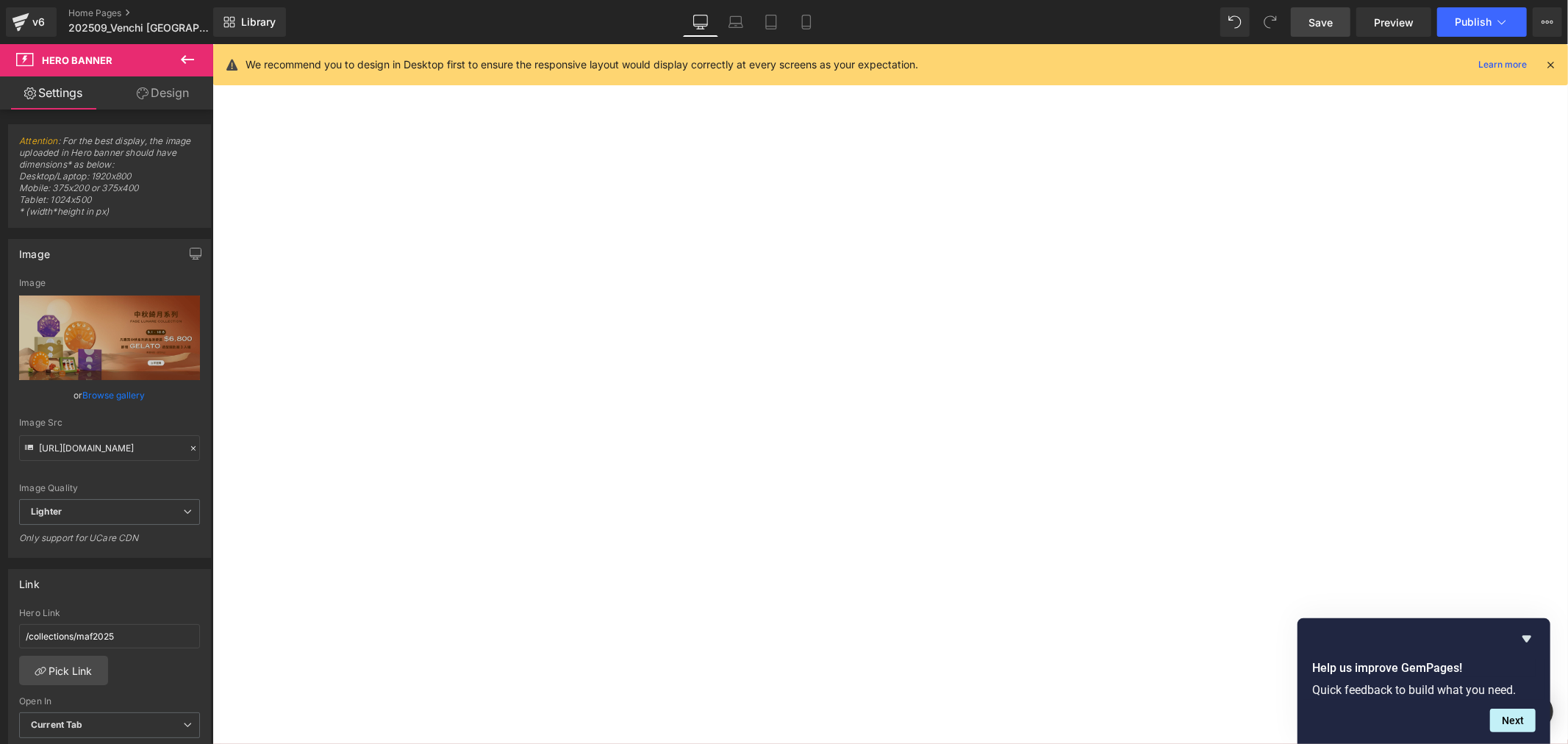
click at [212, 44] on button "›" at bounding box center [212, 44] width 0 height 0
click at [212, 44] on div at bounding box center [212, 44] width 0 height 0
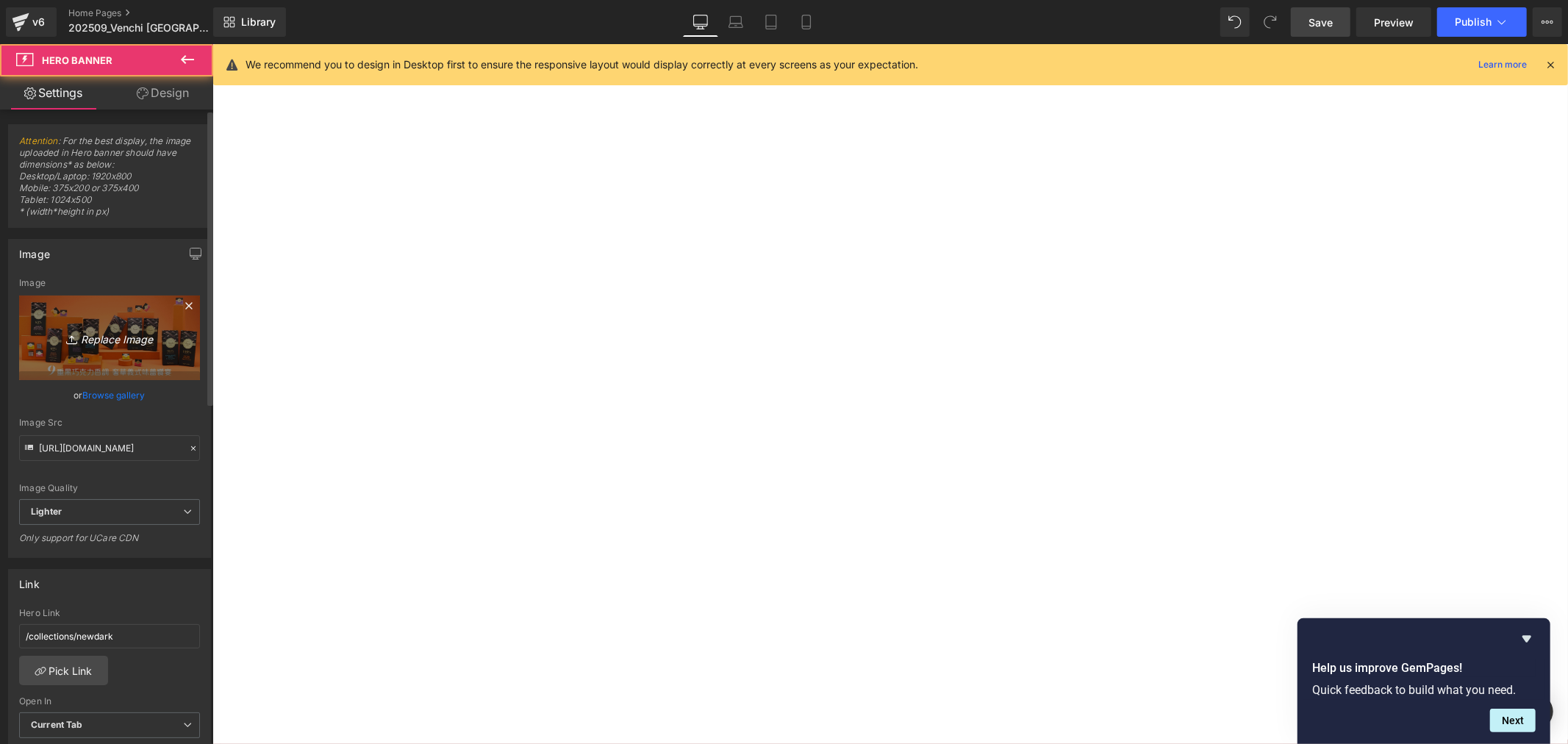
click at [112, 340] on icon "Replace Image" at bounding box center [109, 338] width 118 height 18
type input "C:\fakepath\OS hero BN_1920x800_常態_輕享.jpg"
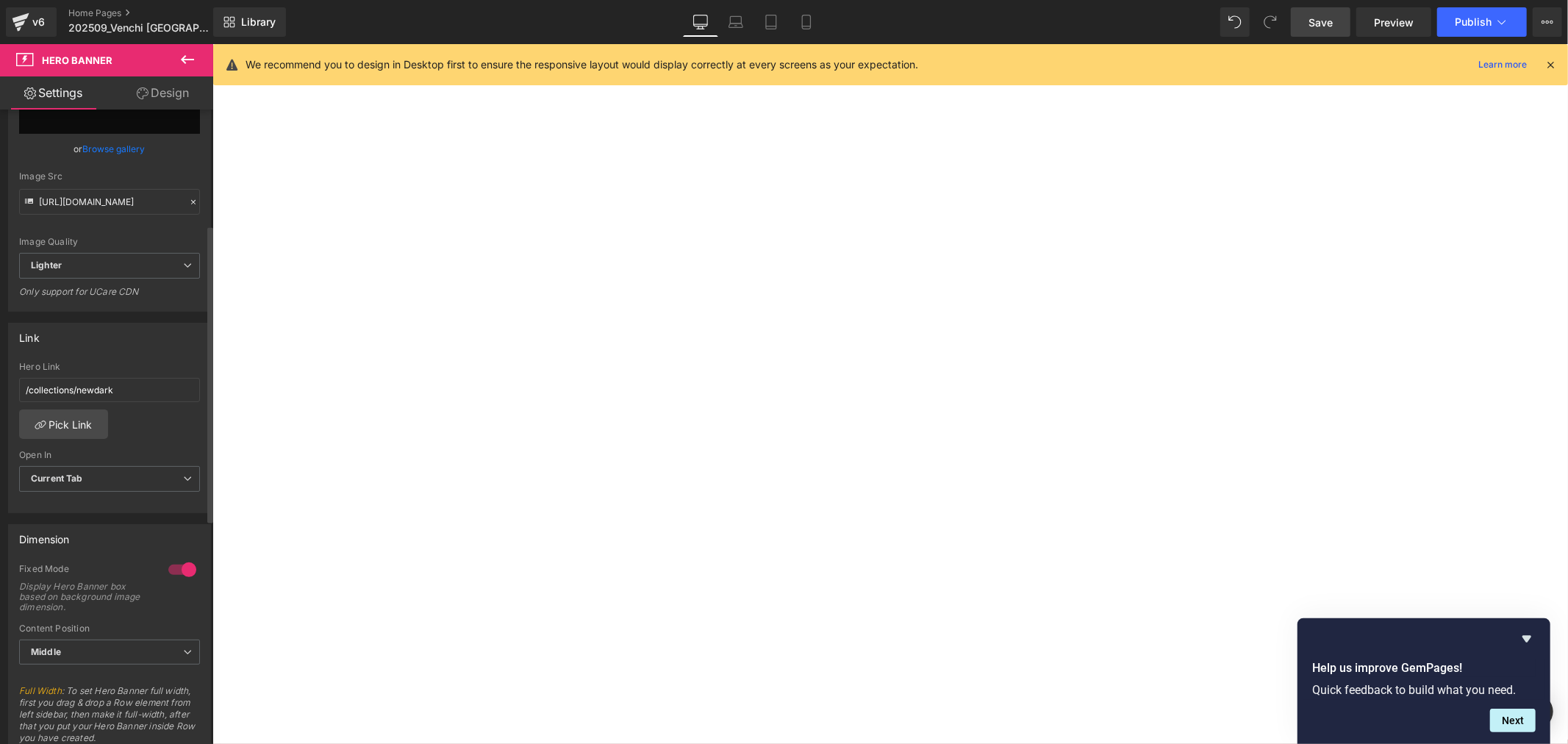
scroll to position [244, 0]
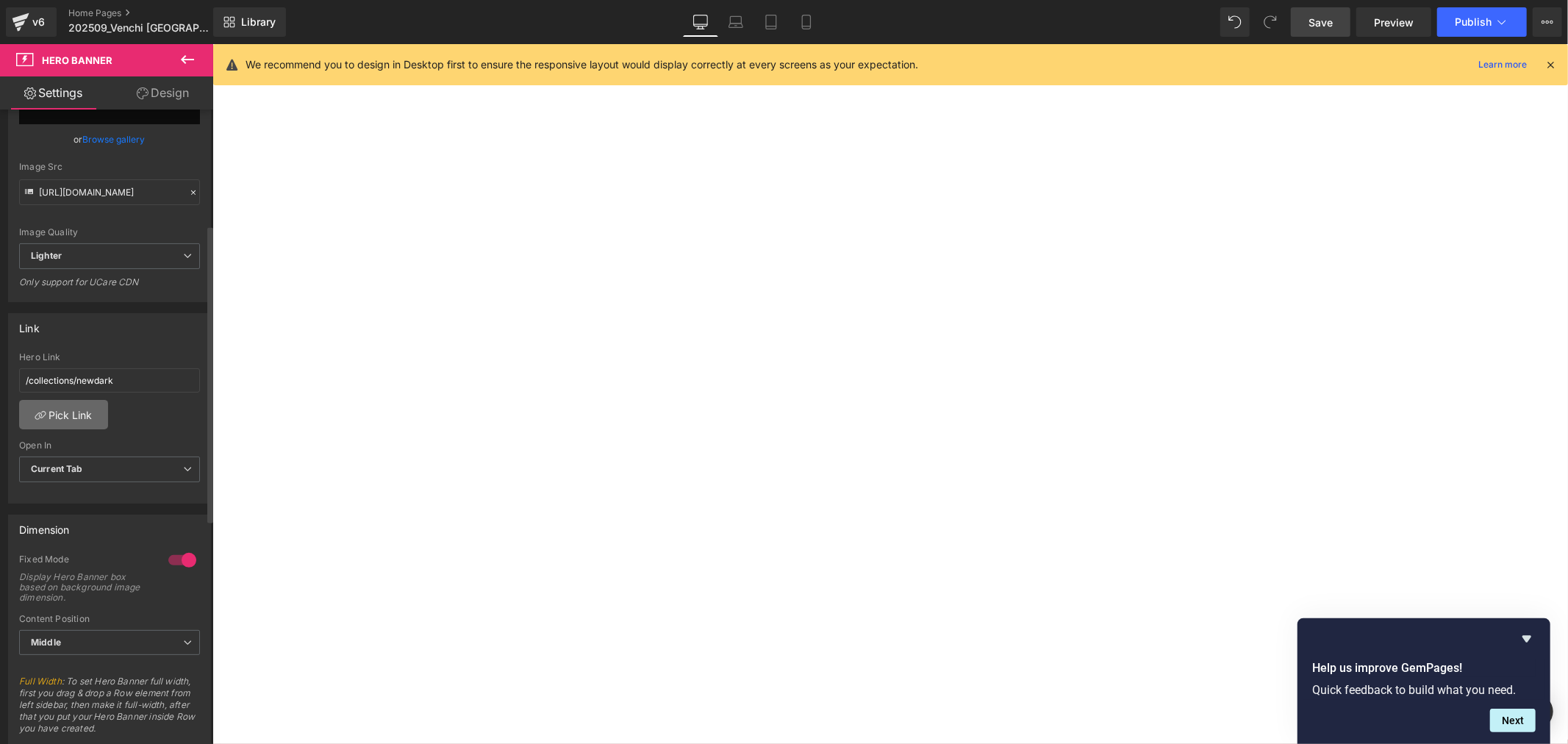
click at [71, 418] on link "Pick Link" at bounding box center [63, 414] width 89 height 29
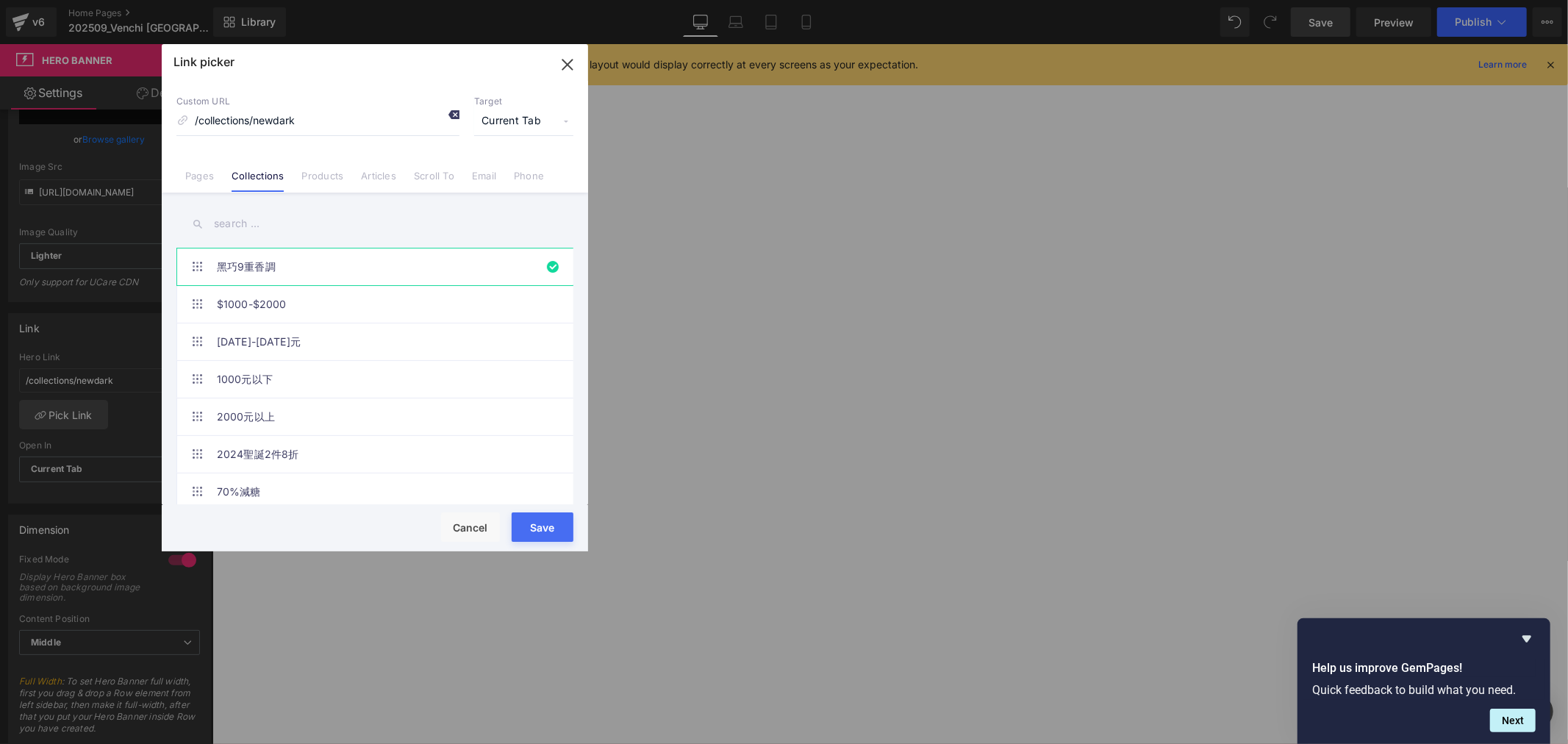
click at [449, 115] on icon at bounding box center [453, 114] width 11 height 11
click at [261, 124] on input "/collections/newdark" at bounding box center [318, 121] width 283 height 28
type input "f"
click at [294, 218] on input "text" at bounding box center [375, 223] width 397 height 33
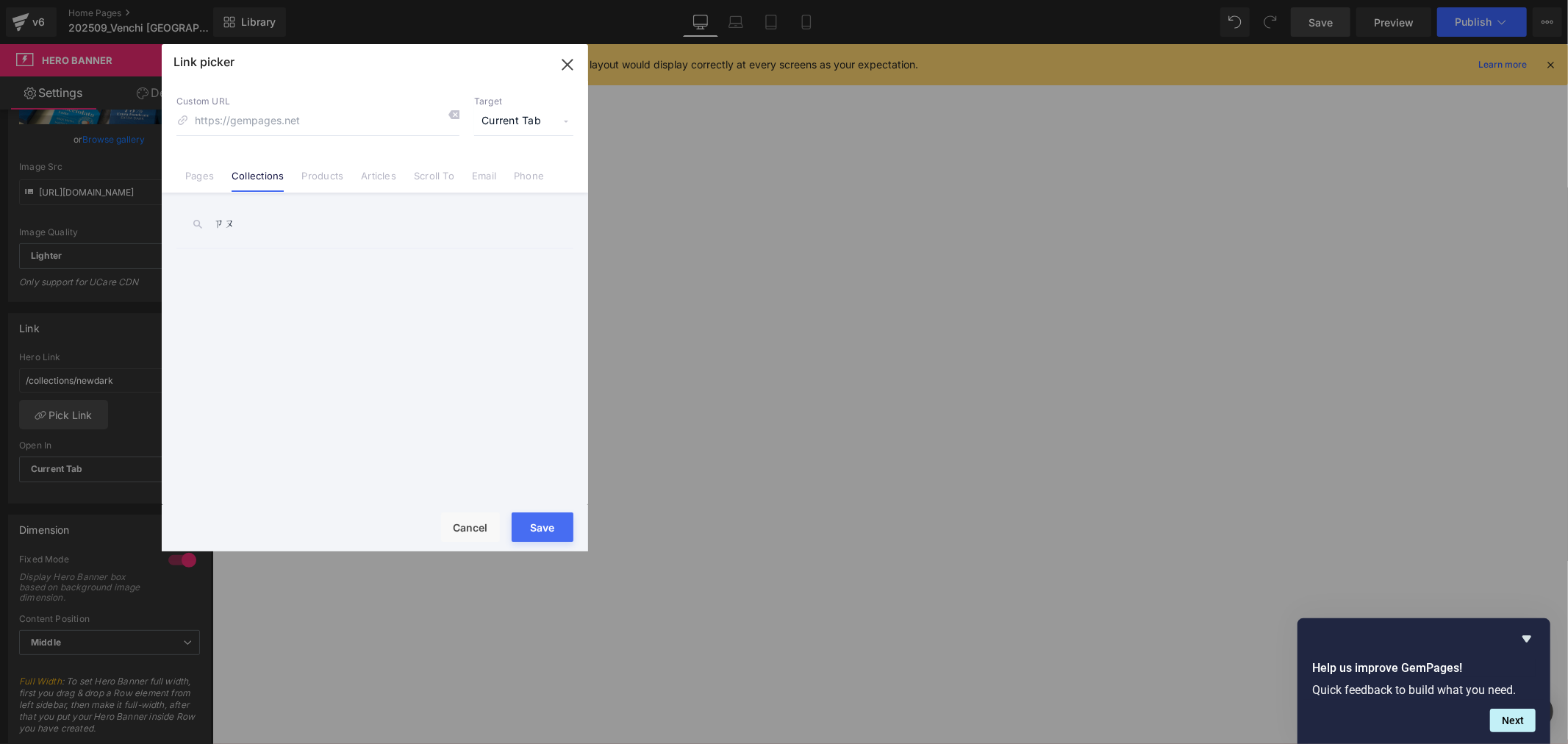
type input "[PERSON_NAME]"
type input "輕"
click at [345, 259] on link "輕享系列" at bounding box center [378, 267] width 323 height 37
click at [559, 528] on button "Save" at bounding box center [543, 527] width 62 height 29
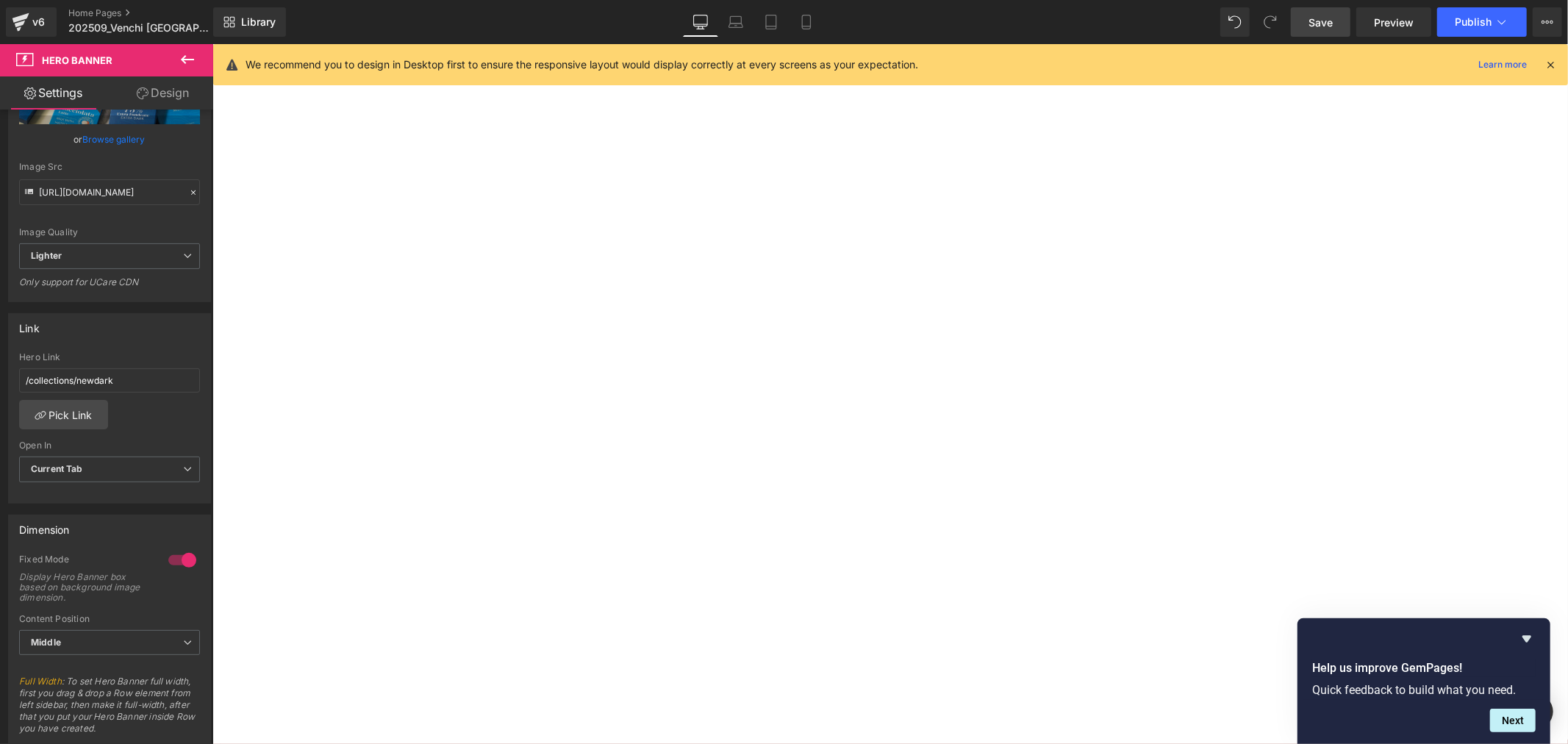
click at [1327, 24] on span "Save" at bounding box center [1321, 22] width 24 height 15
click at [732, 24] on icon at bounding box center [736, 26] width 14 height 5
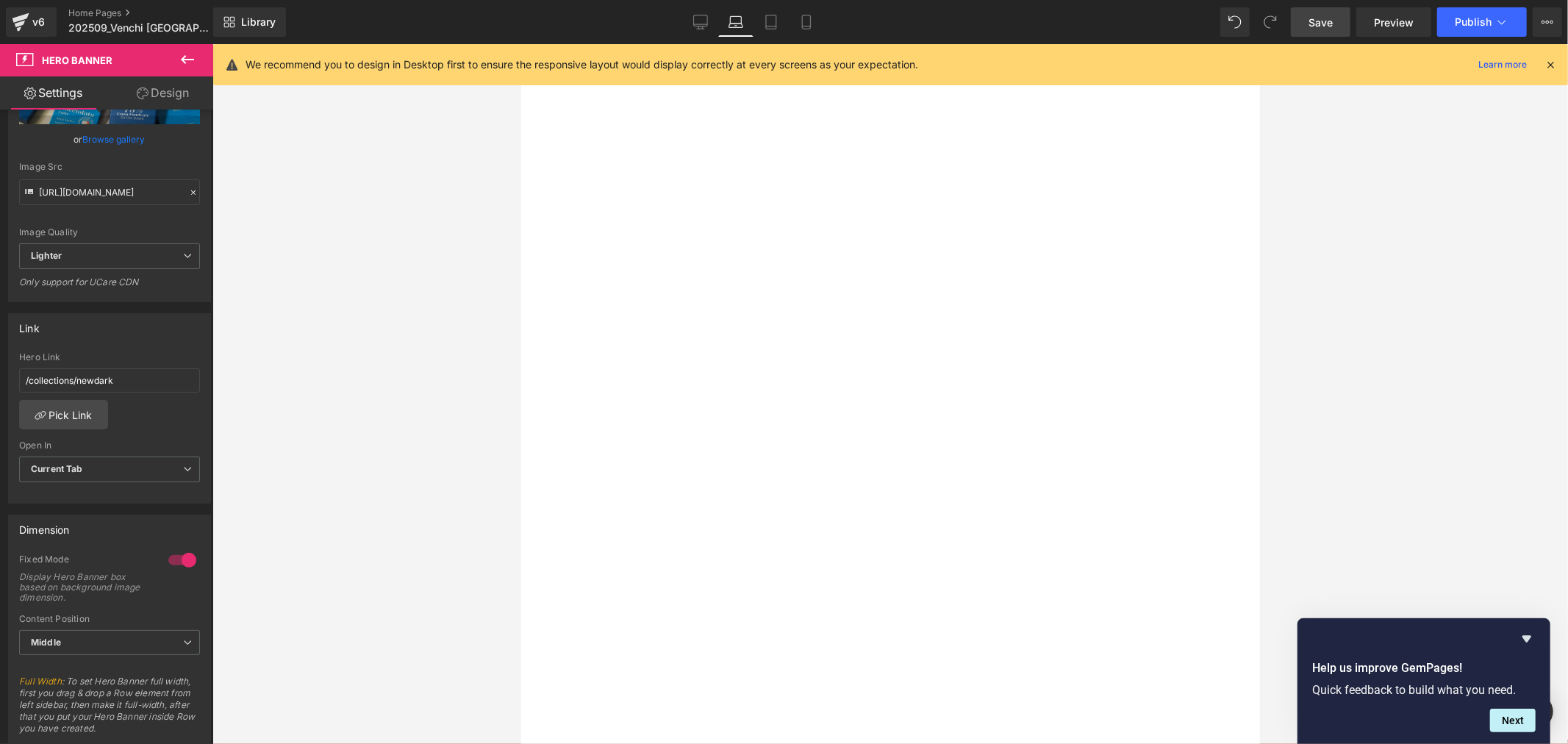
click at [520, 44] on button "›" at bounding box center [520, 44] width 0 height 0
click at [520, 44] on div at bounding box center [520, 44] width 0 height 0
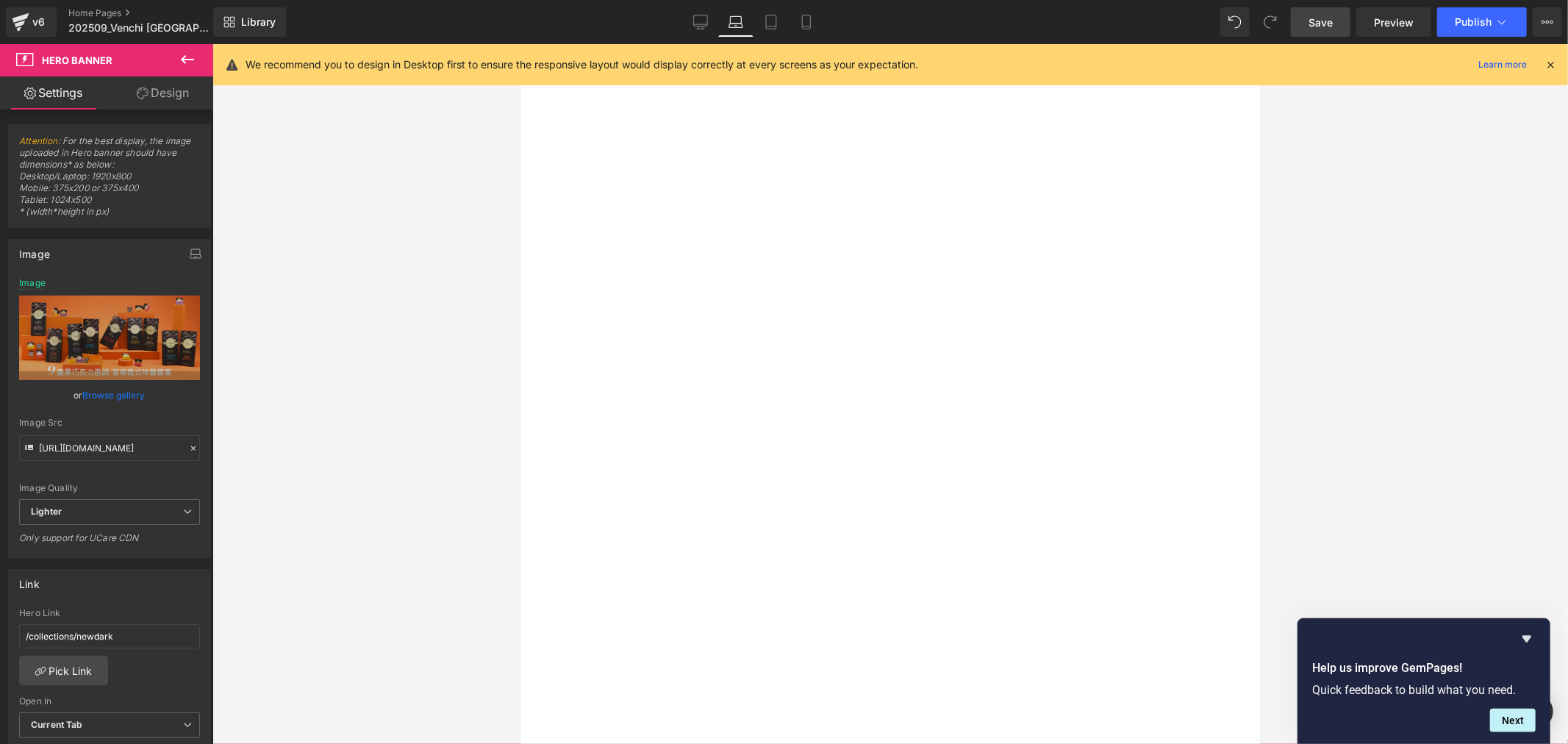
click at [520, 44] on span "Carousel" at bounding box center [520, 44] width 0 height 0
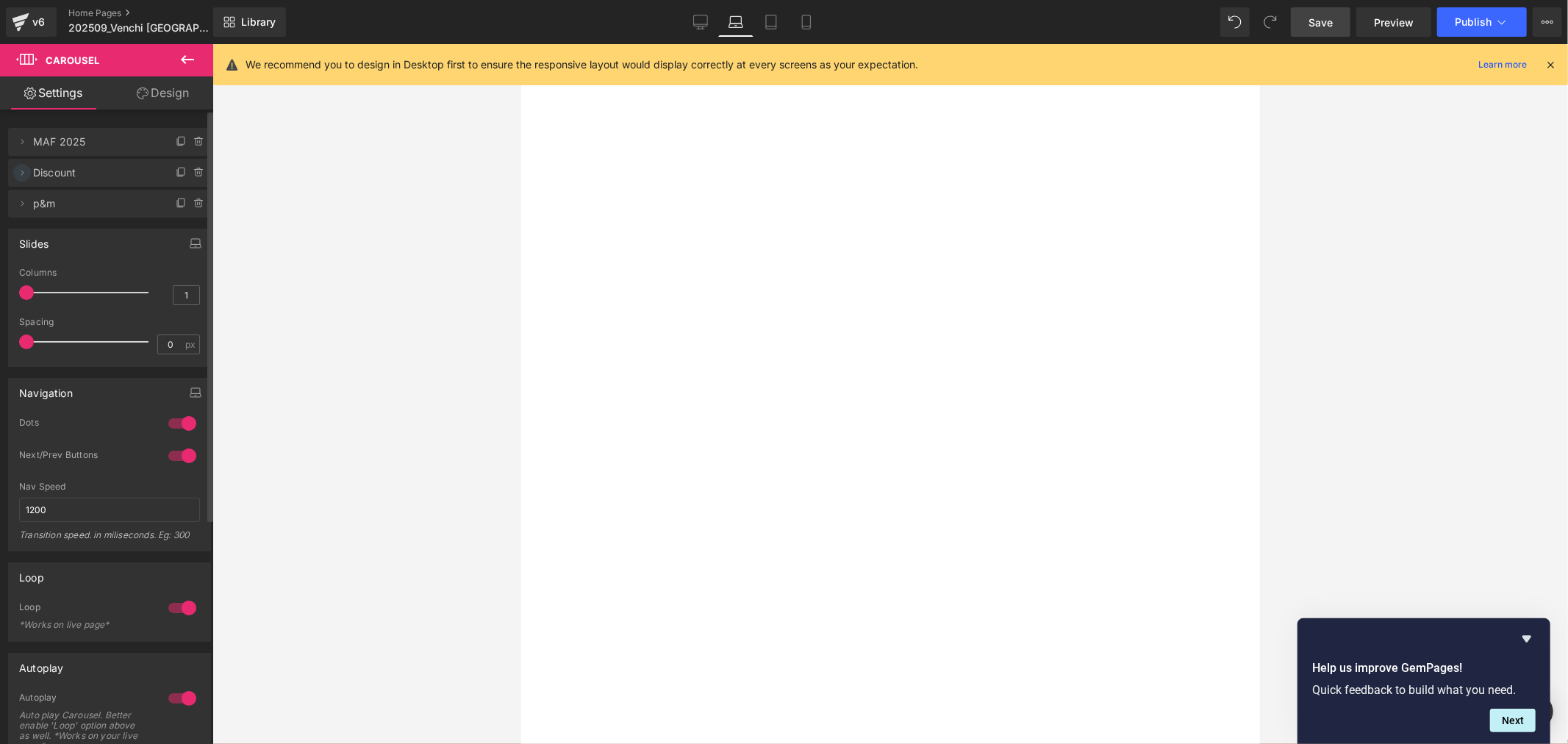
click at [25, 177] on icon at bounding box center [21, 172] width 11 height 11
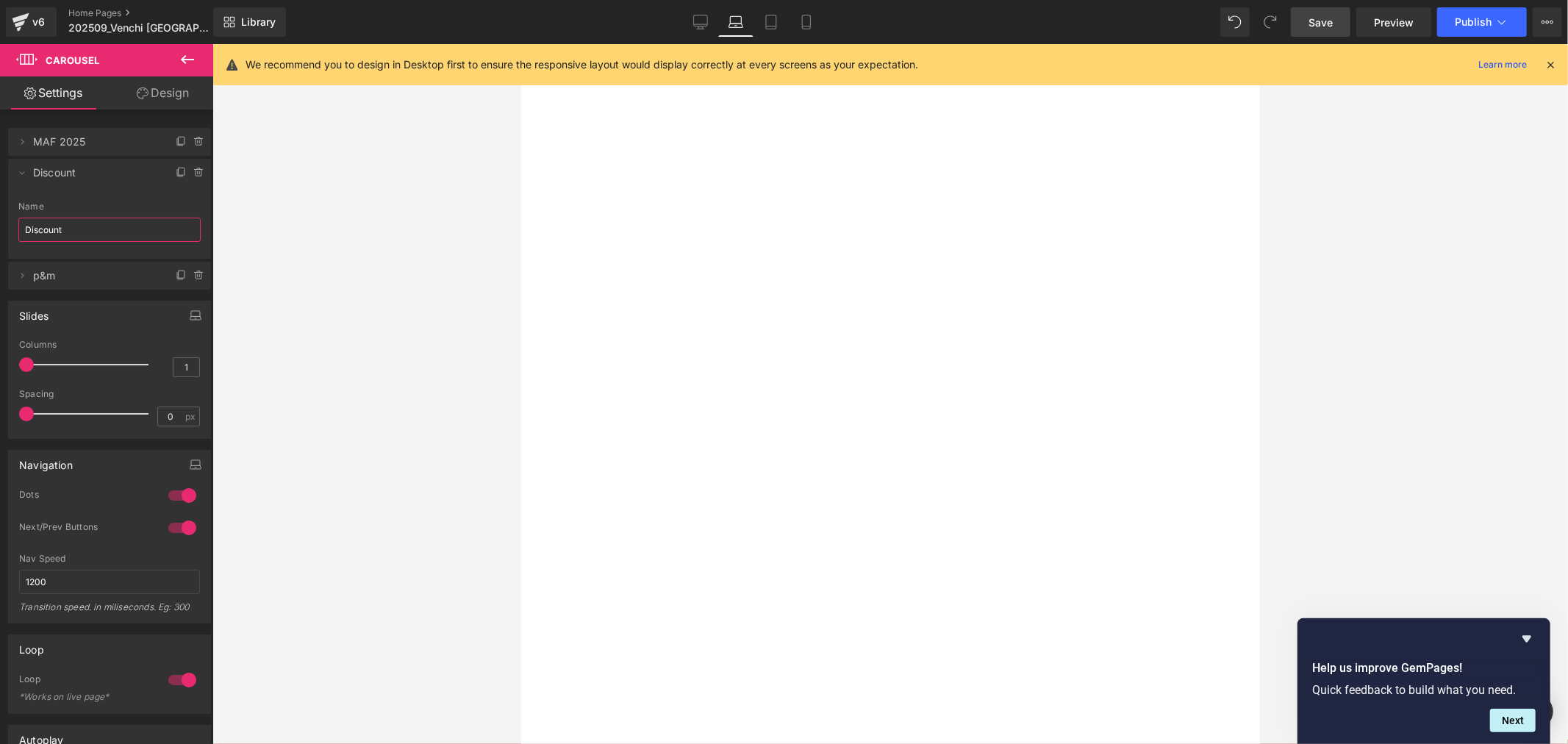
drag, startPoint x: 79, startPoint y: 231, endPoint x: -43, endPoint y: 221, distance: 122.4
click at [0, 221] on html "Carousel You are previewing how the will restyle your page. You can not edit El…" at bounding box center [784, 372] width 1568 height 744
type input "NAS"
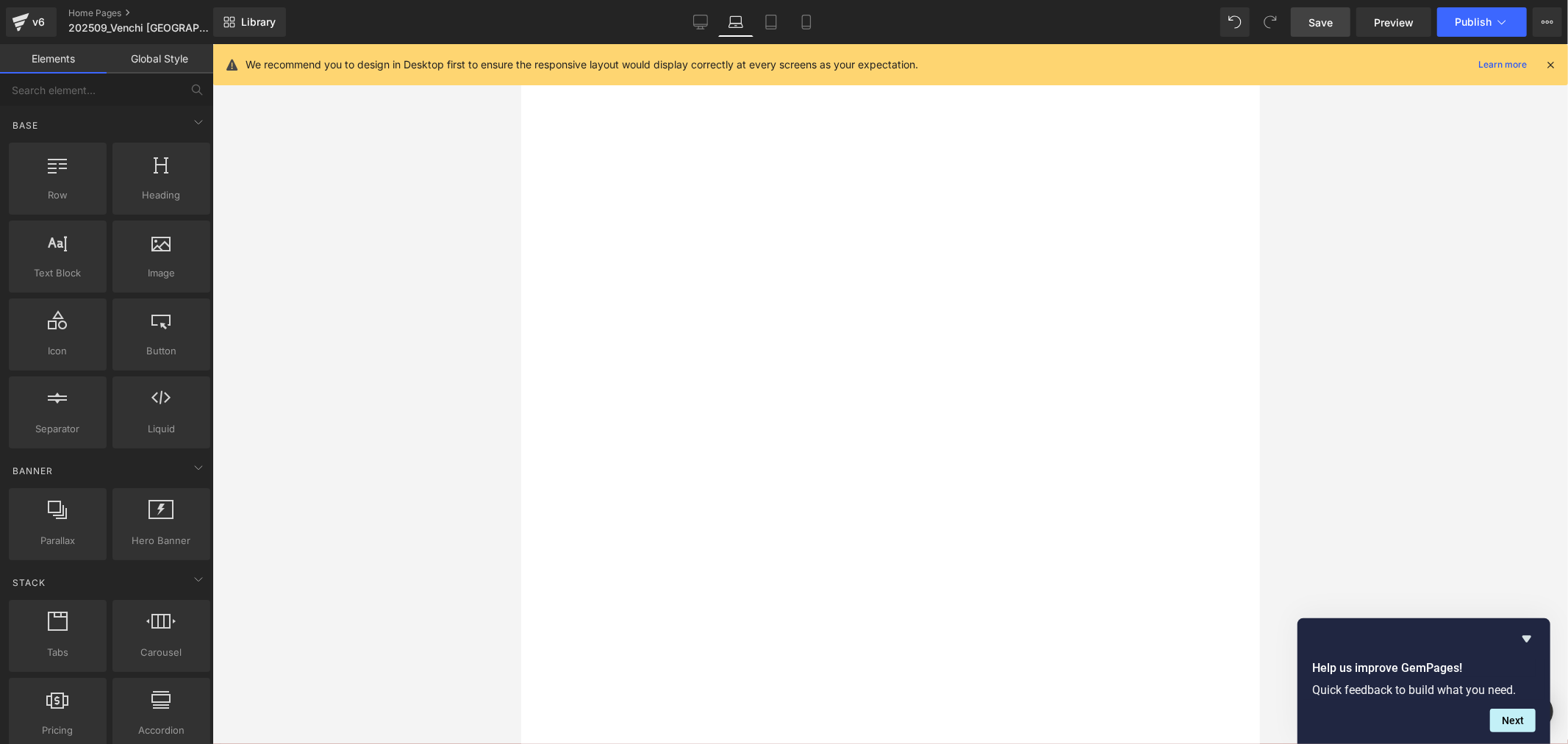
click at [378, 318] on div at bounding box center [890, 394] width 1356 height 700
click at [520, 44] on button "›" at bounding box center [520, 44] width 0 height 0
click at [520, 44] on div at bounding box center [520, 44] width 0 height 0
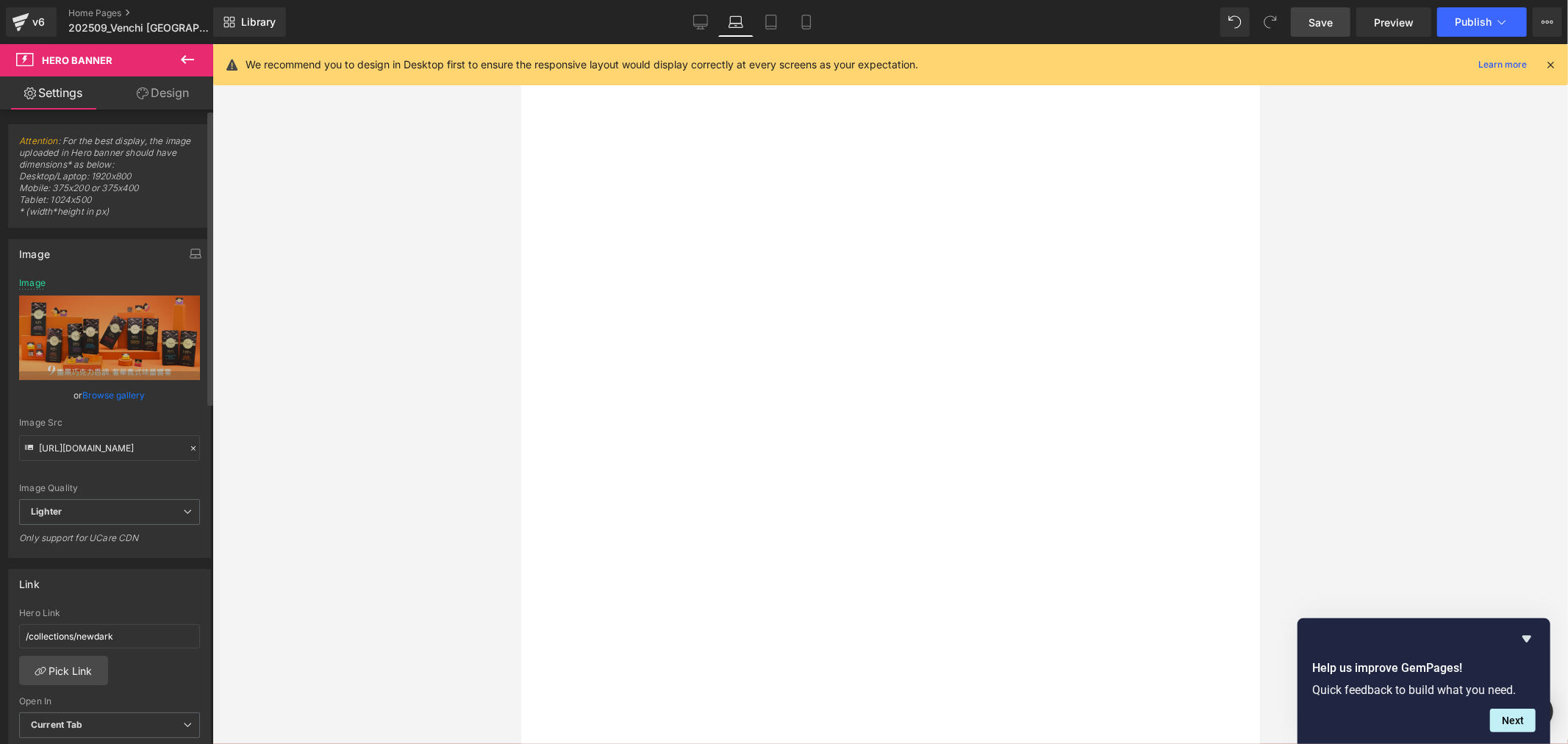
click at [104, 385] on link "Browse gallery" at bounding box center [115, 395] width 63 height 26
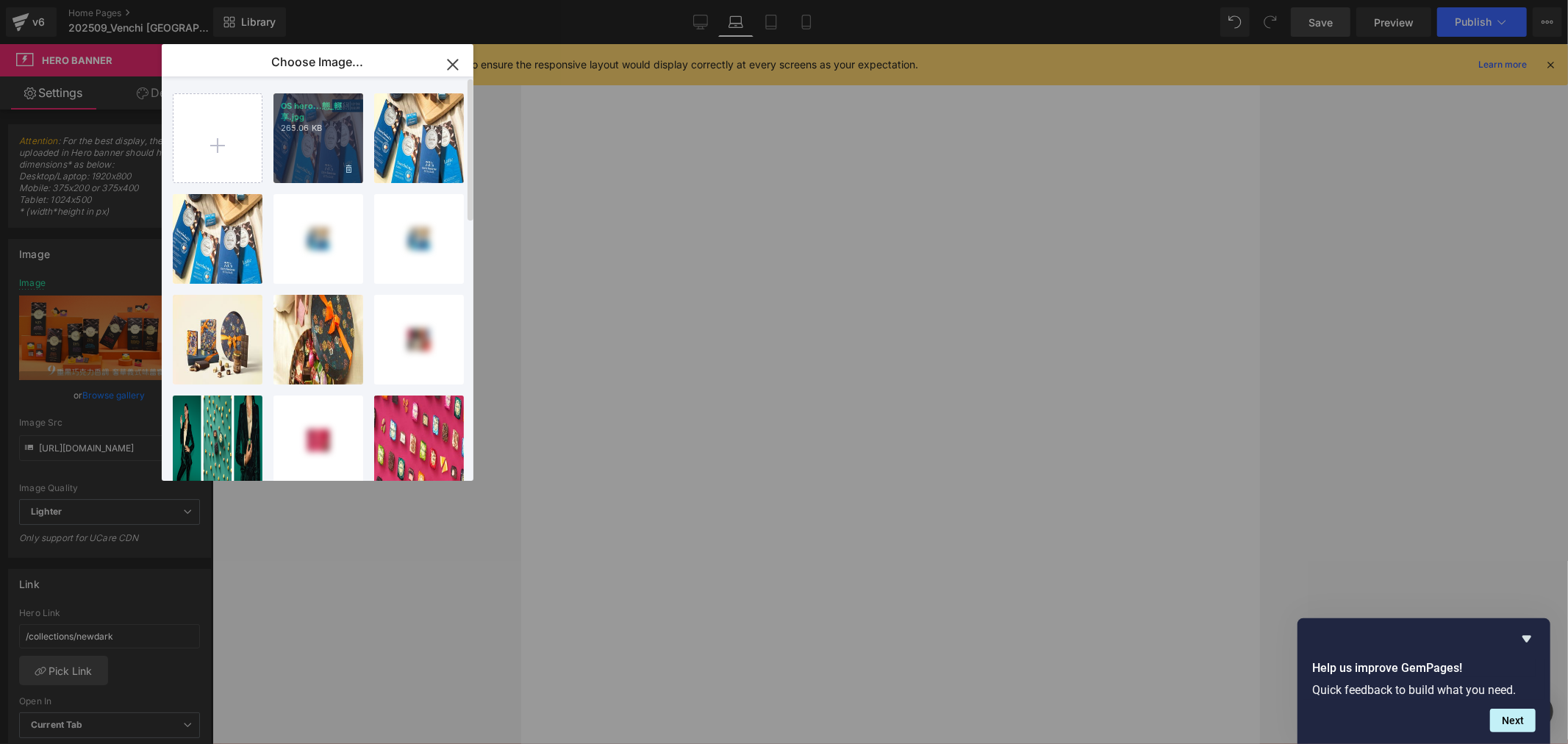
click at [317, 151] on div "OS hero...態_輕享.jpg 265.06 KB" at bounding box center [318, 137] width 89 height 89
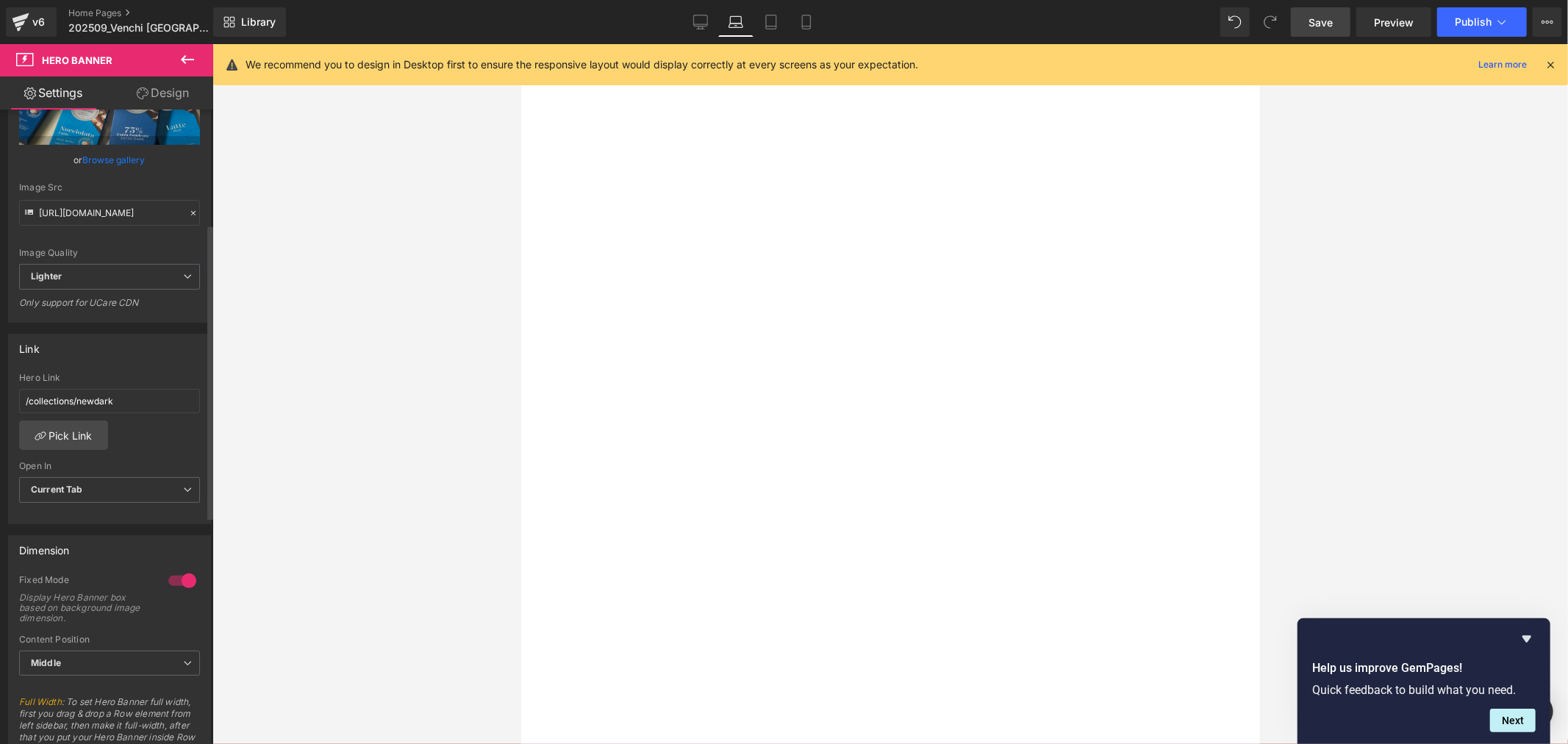
scroll to position [244, 0]
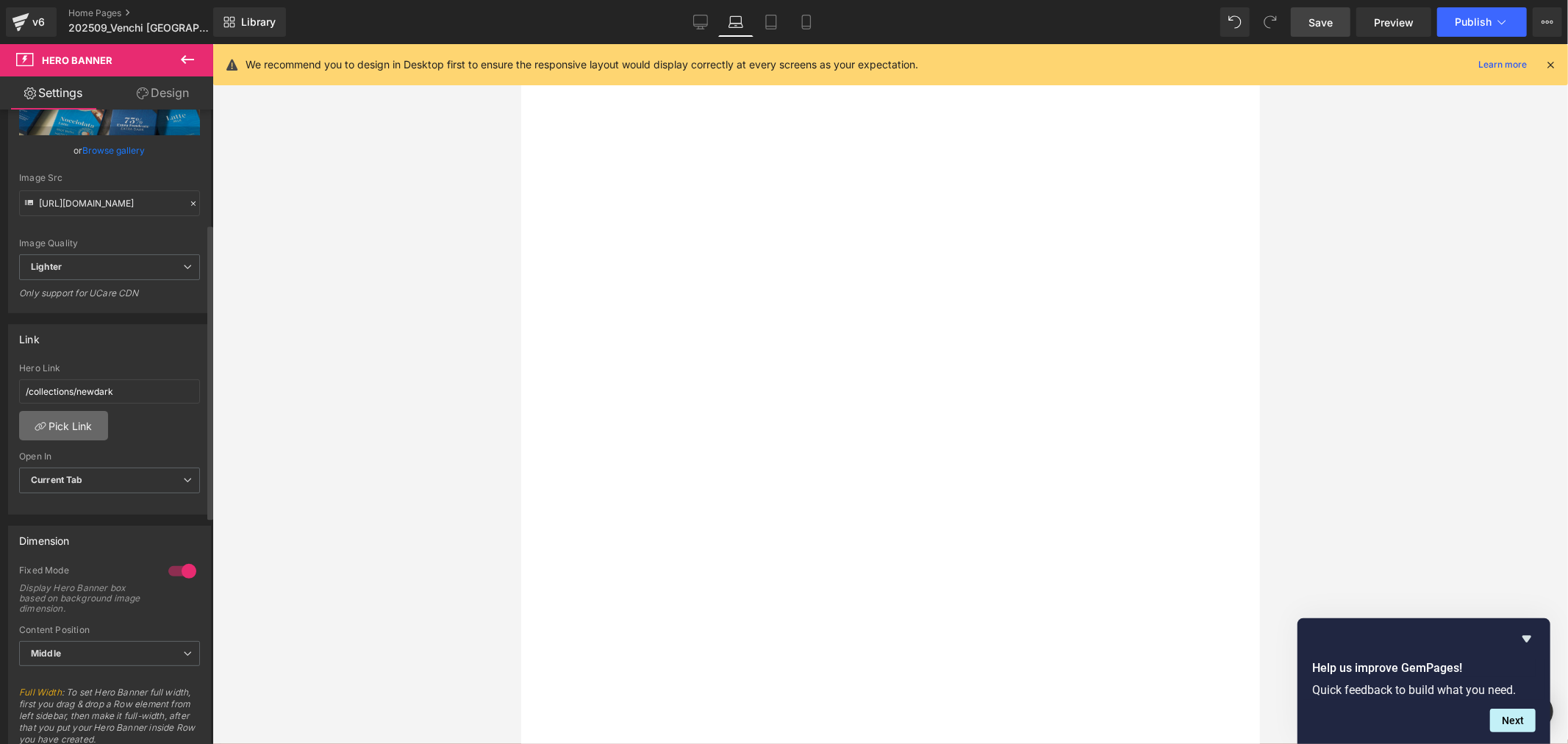
click at [66, 412] on link "Pick Link" at bounding box center [63, 425] width 89 height 29
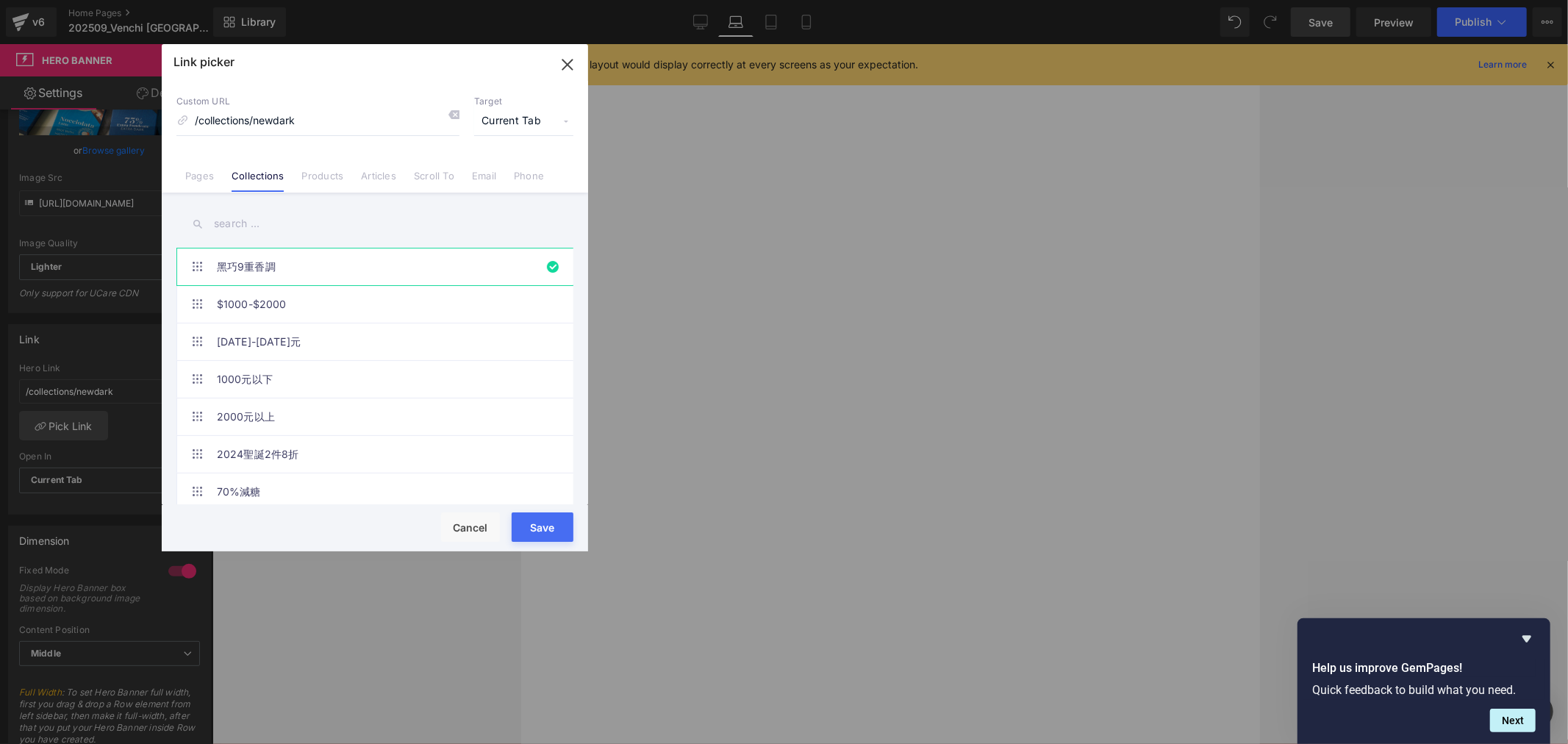
click at [225, 221] on input "text" at bounding box center [375, 223] width 397 height 33
type input "ㄎ"
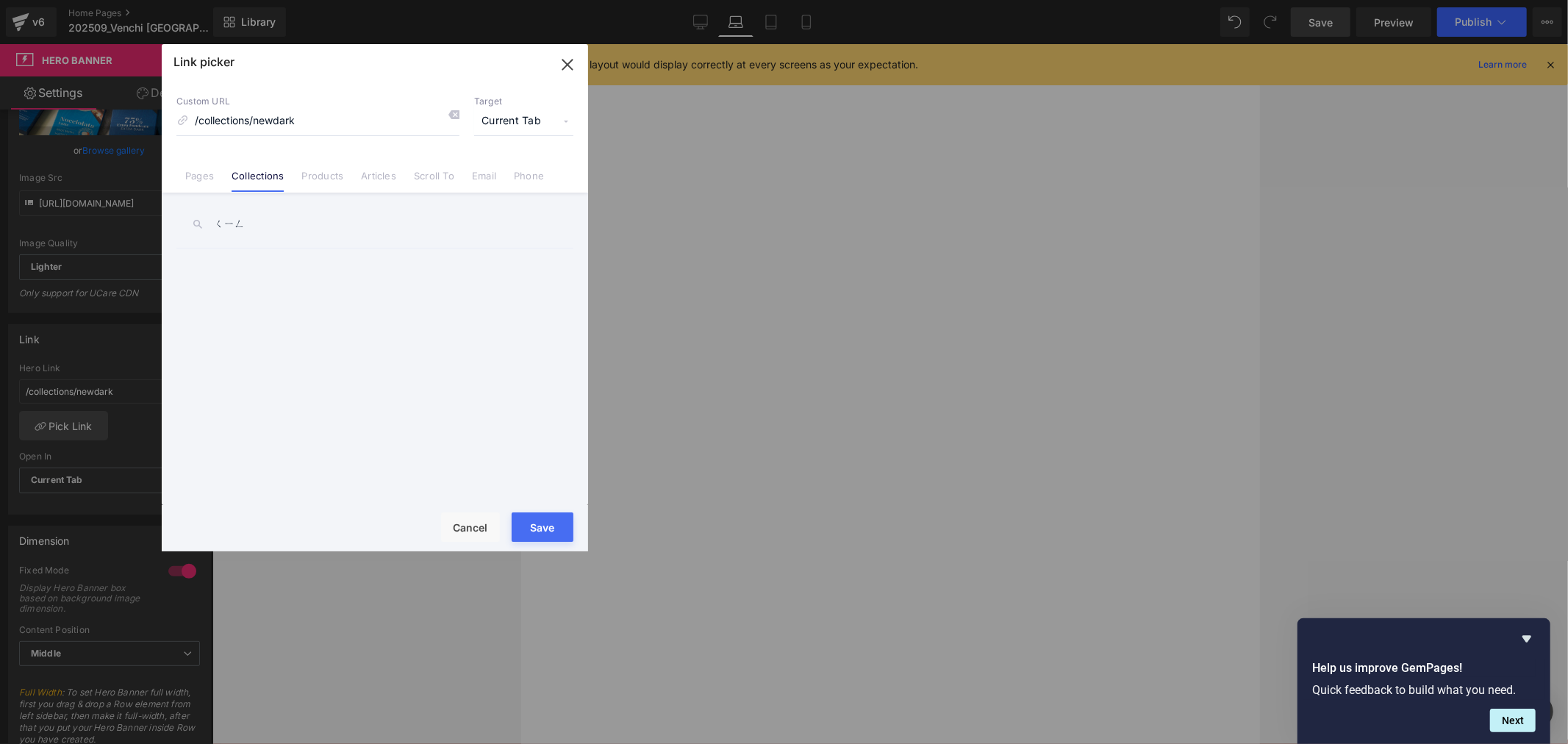
type input "清"
type input "輕"
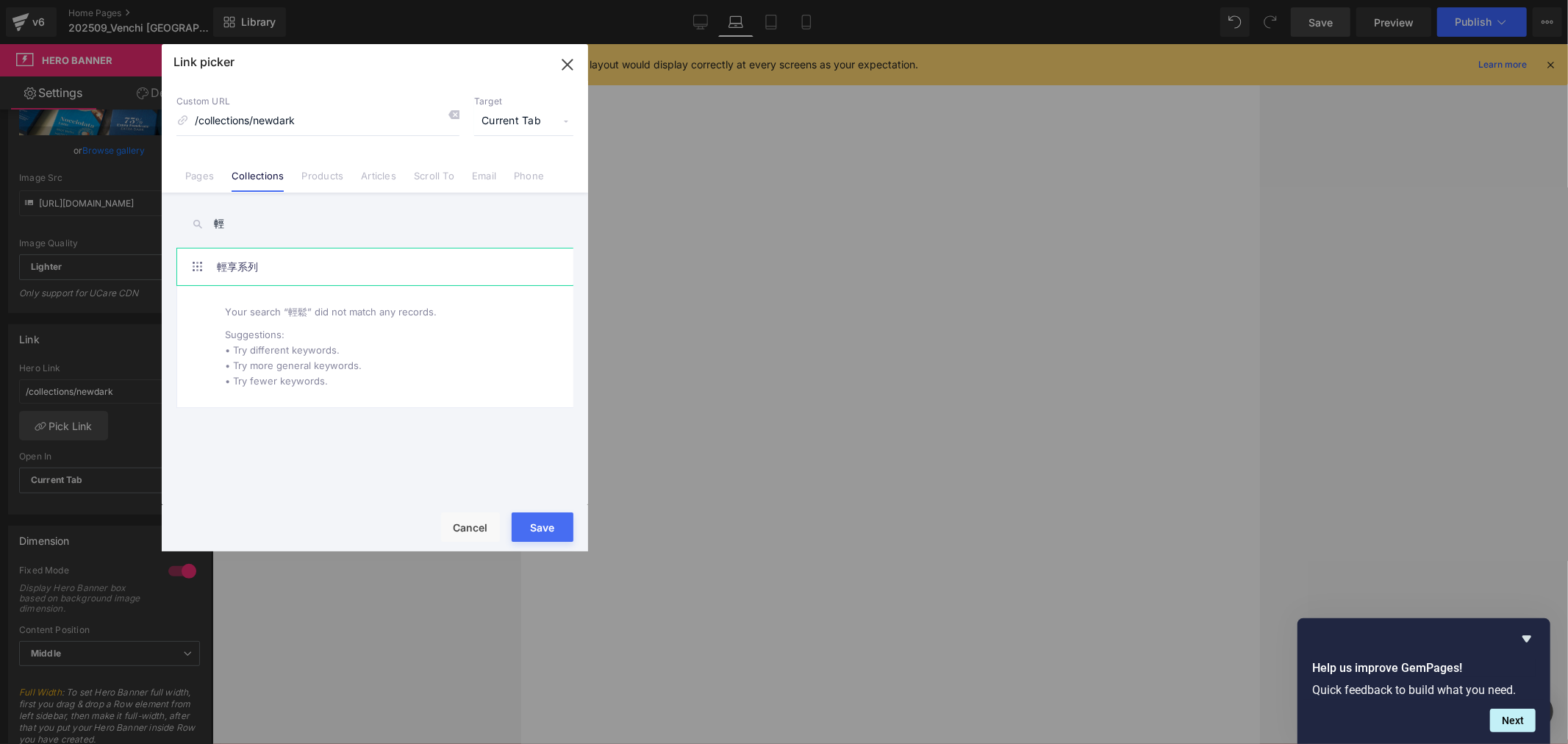
click at [283, 270] on link "輕享系列" at bounding box center [378, 267] width 323 height 37
drag, startPoint x: 549, startPoint y: 530, endPoint x: 462, endPoint y: 513, distance: 88.6
click at [549, 531] on button "Save" at bounding box center [543, 527] width 62 height 29
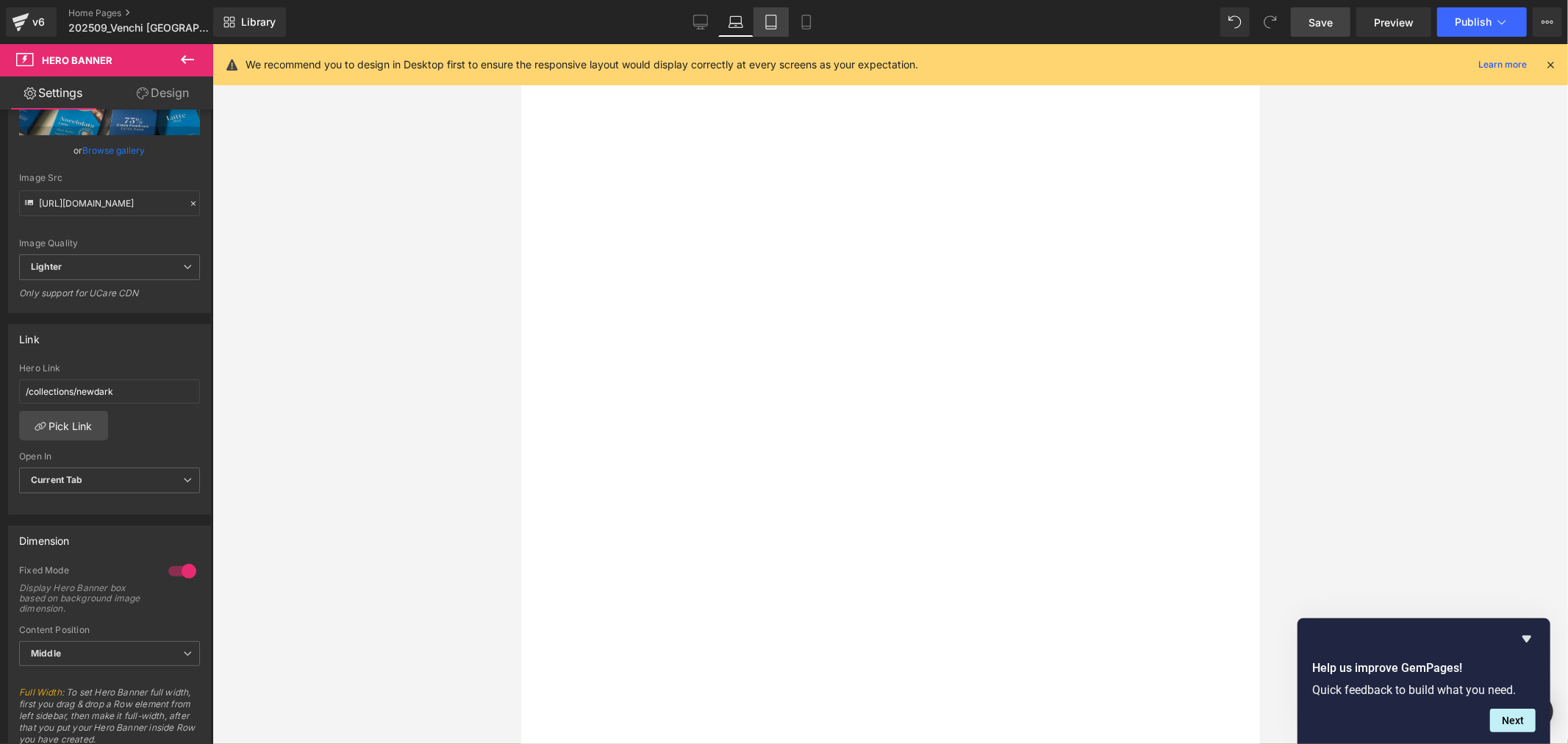
click at [778, 24] on link "Tablet" at bounding box center [771, 22] width 35 height 29
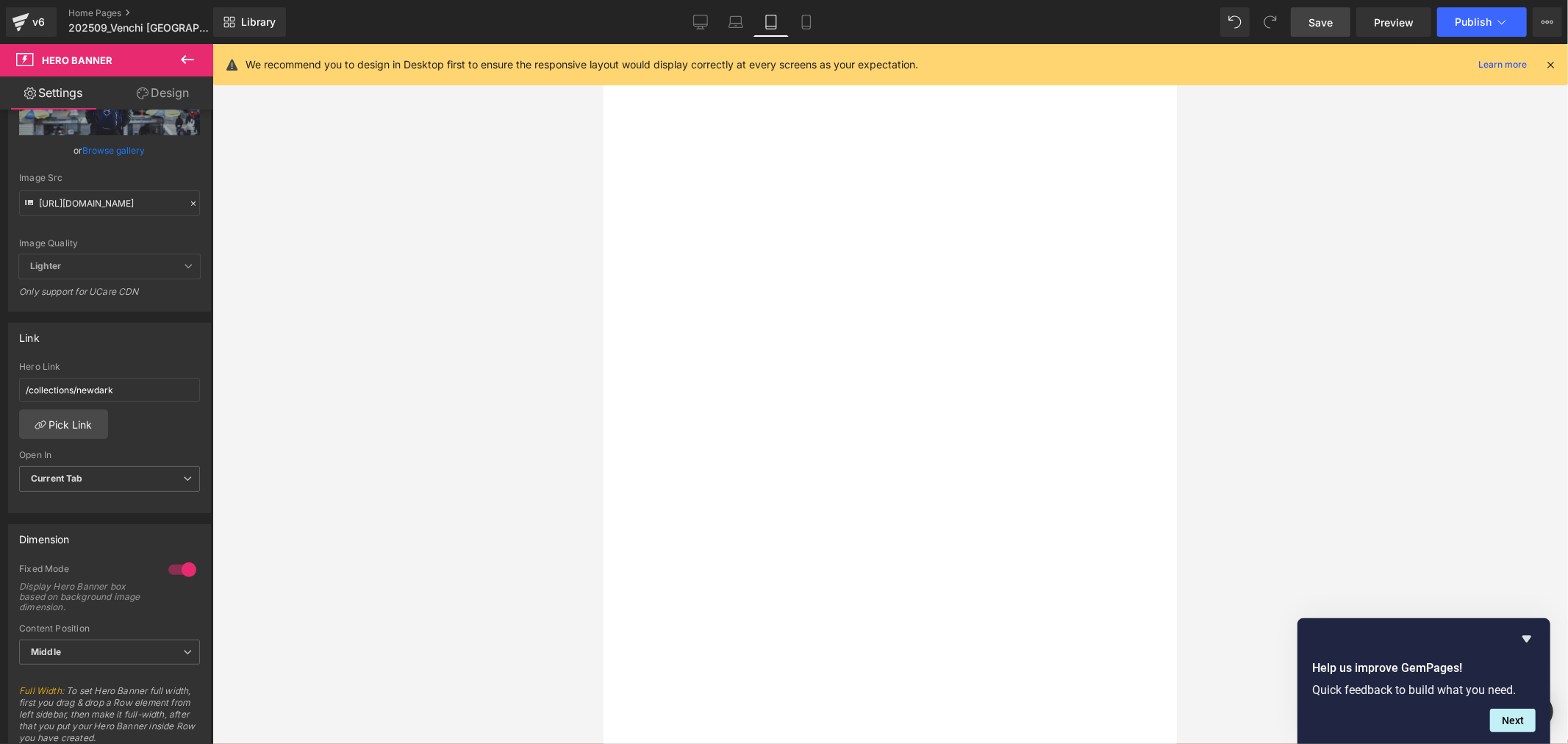
click at [603, 44] on button "›" at bounding box center [603, 44] width 0 height 0
click at [603, 44] on span "Carousel" at bounding box center [603, 44] width 0 height 0
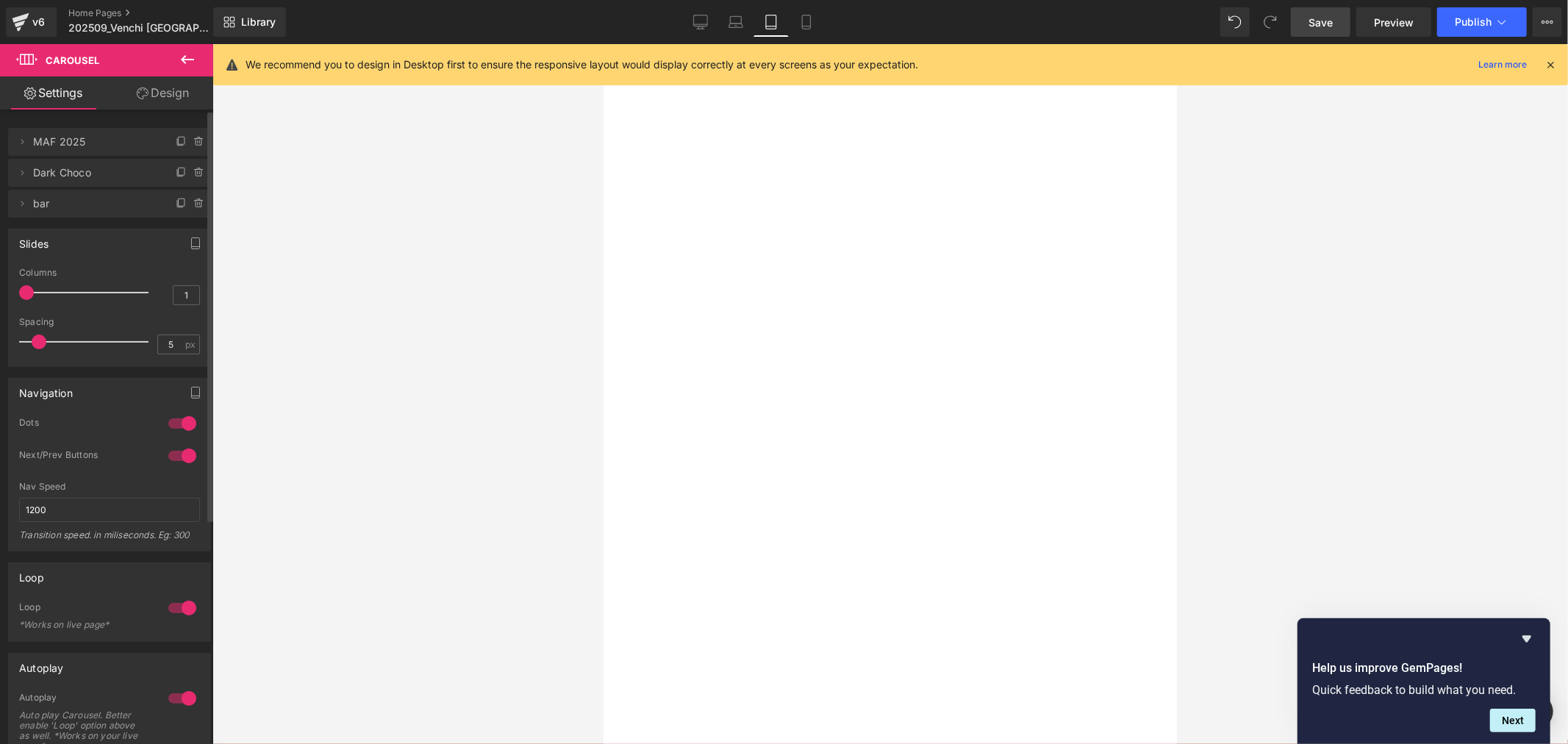
drag, startPoint x: 25, startPoint y: 170, endPoint x: 70, endPoint y: 196, distance: 52.0
click at [24, 170] on icon at bounding box center [21, 172] width 11 height 11
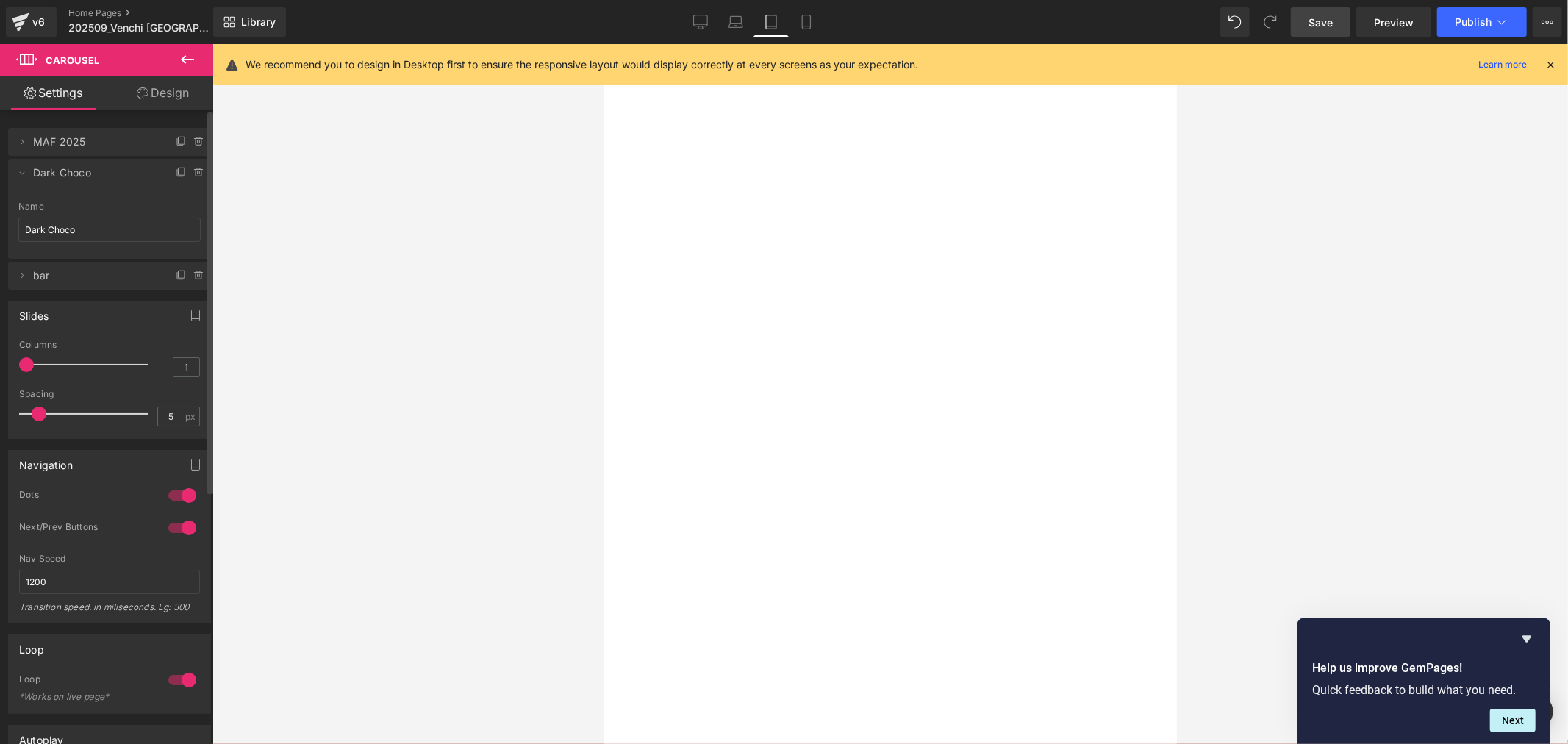
click at [86, 206] on div "Name" at bounding box center [109, 206] width 183 height 10
click at [96, 228] on input "Dark Choco" at bounding box center [109, 230] width 183 height 24
drag, startPoint x: 68, startPoint y: 274, endPoint x: 49, endPoint y: 276, distance: 19.1
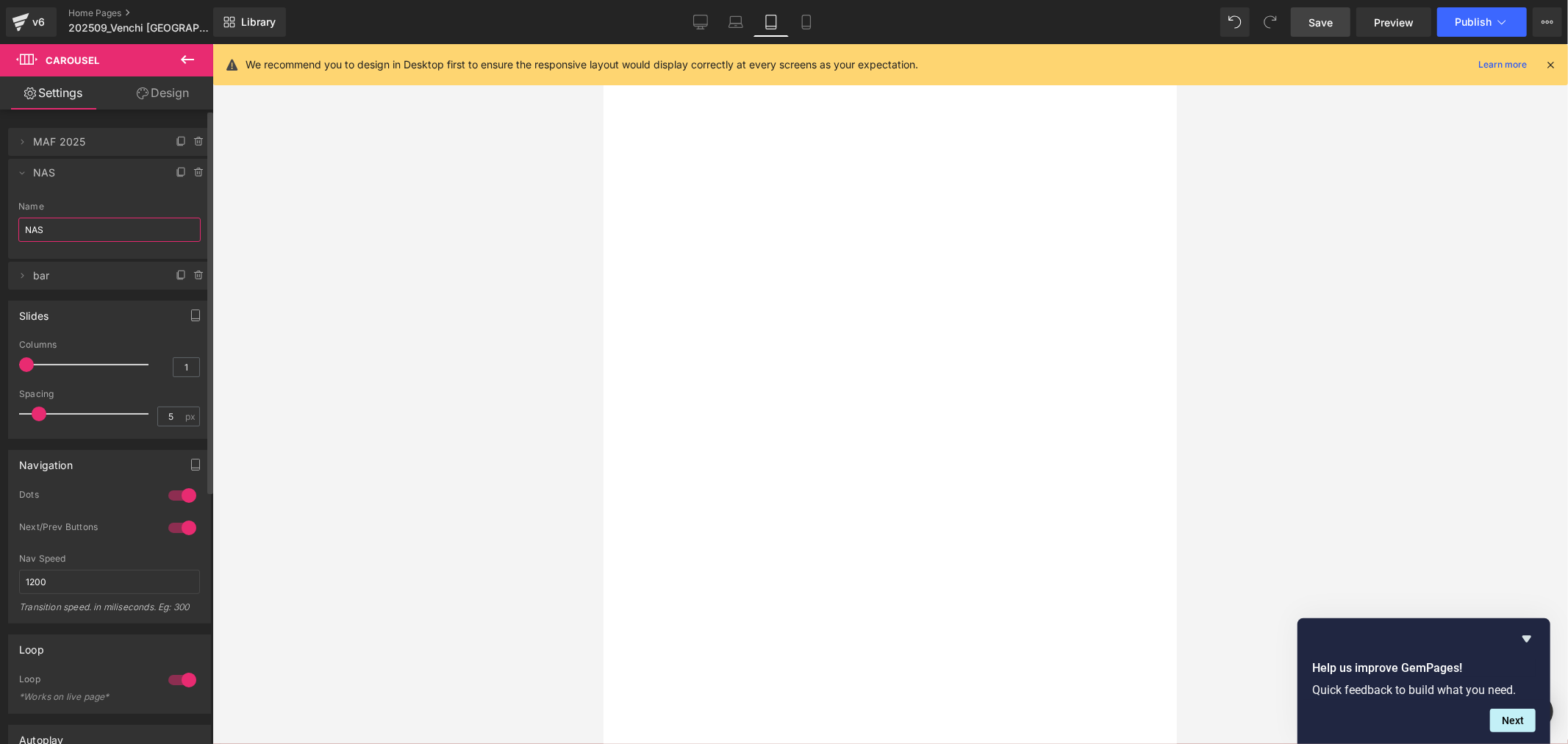
click at [67, 274] on span "bar" at bounding box center [95, 276] width 124 height 28
type input "NAS"
click at [23, 270] on icon at bounding box center [21, 275] width 11 height 11
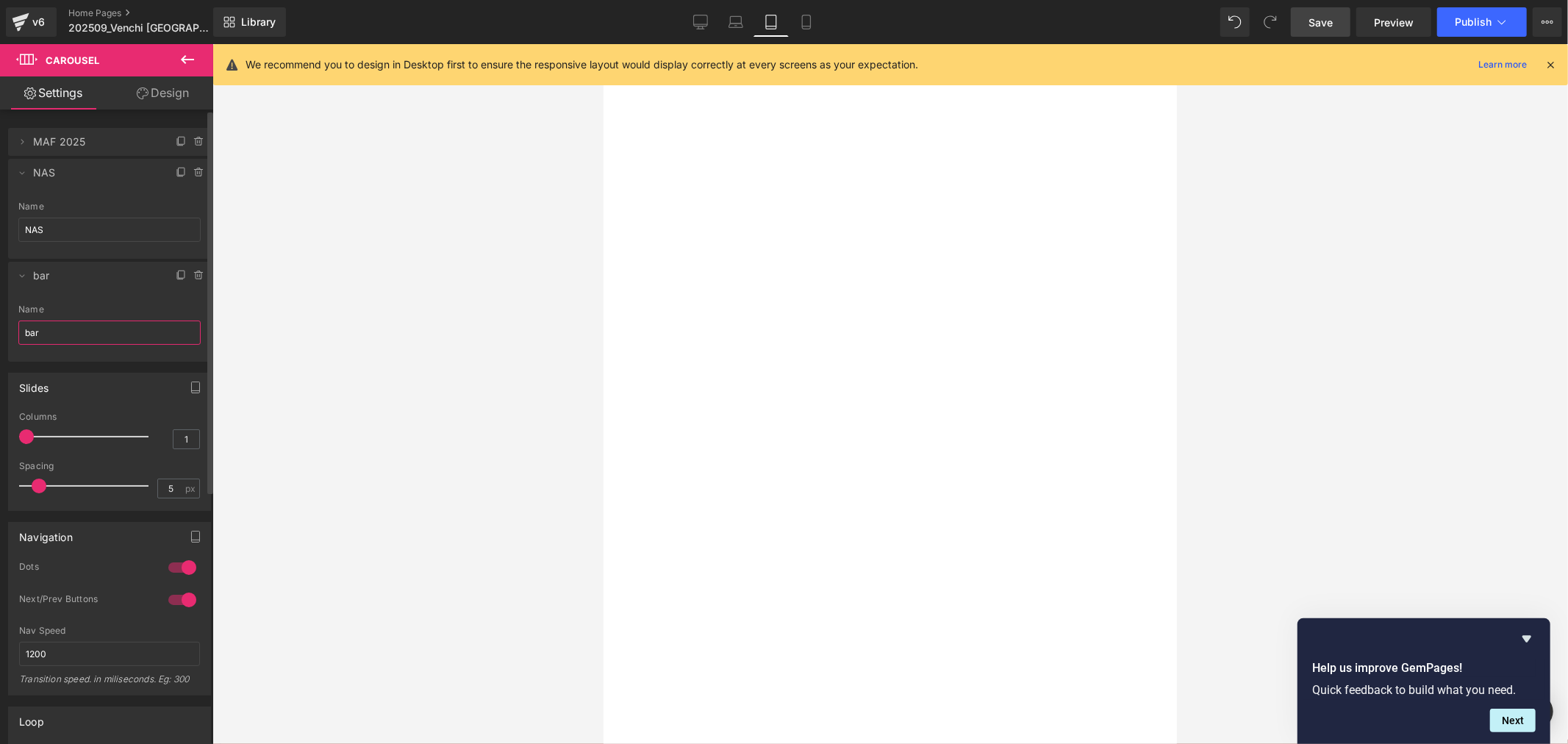
click at [70, 322] on input "bar" at bounding box center [109, 333] width 183 height 24
type input "P&M"
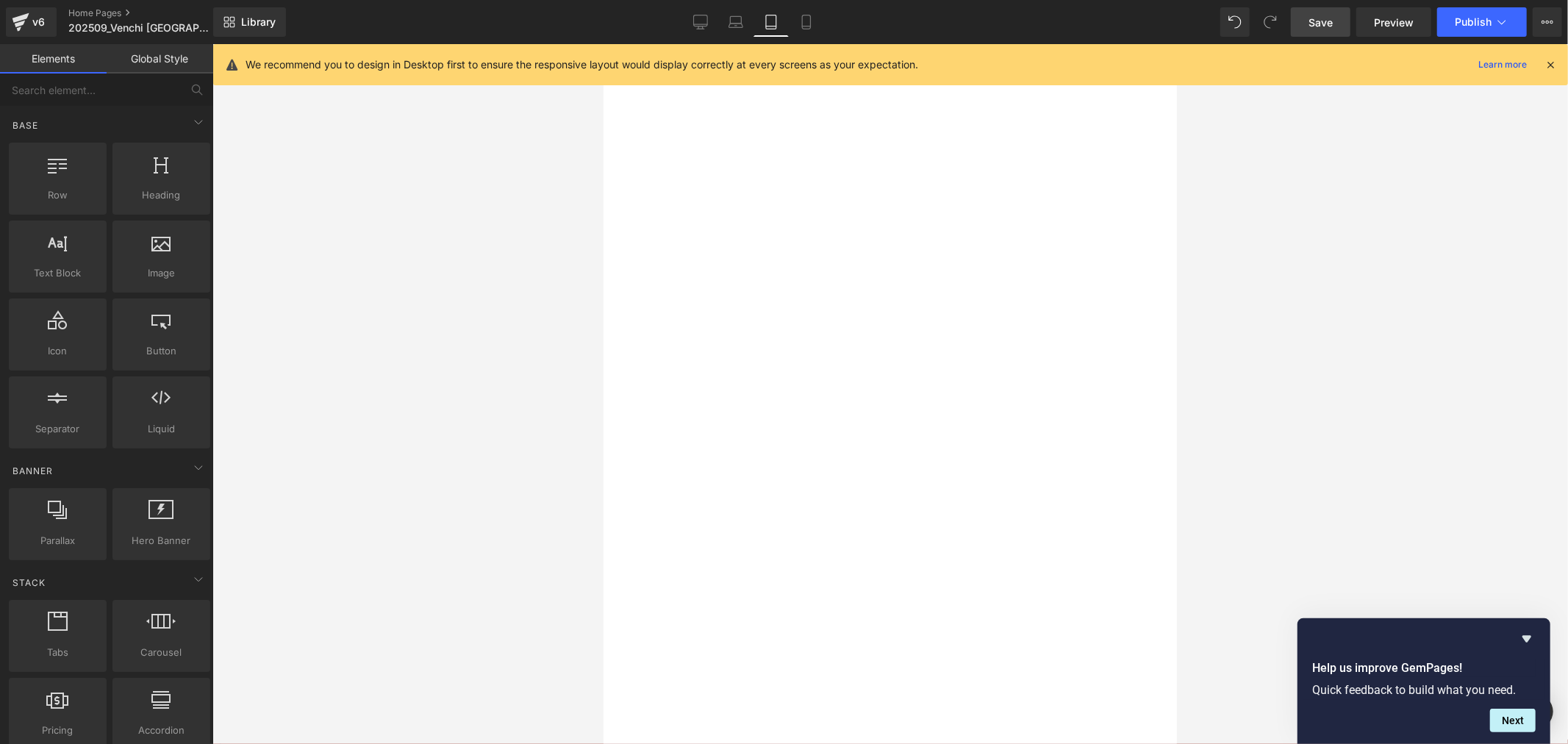
click at [371, 331] on div at bounding box center [890, 394] width 1356 height 700
click at [603, 44] on button "›" at bounding box center [603, 44] width 0 height 0
click at [603, 44] on div at bounding box center [603, 44] width 0 height 0
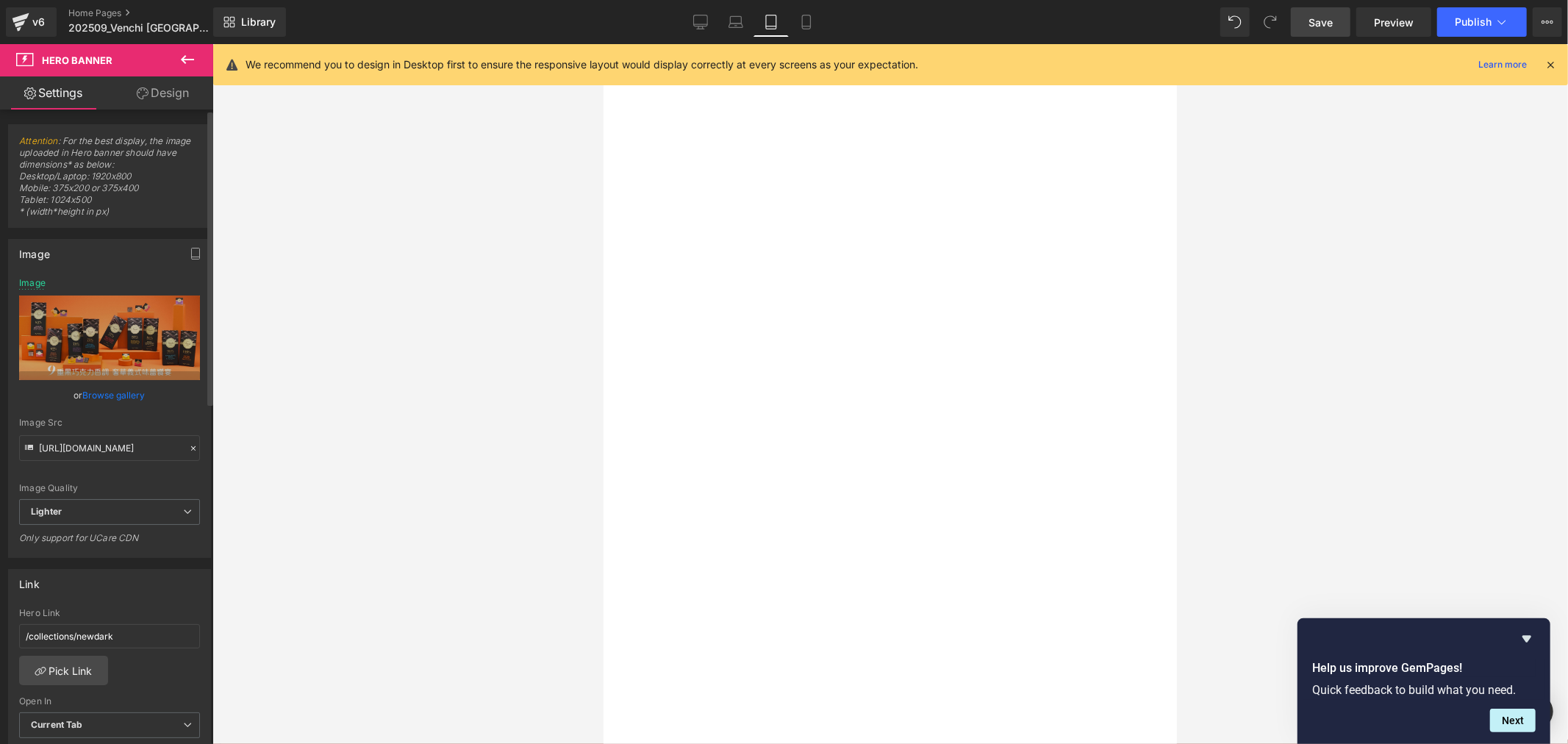
click at [107, 390] on link "Browse gallery" at bounding box center [115, 395] width 63 height 26
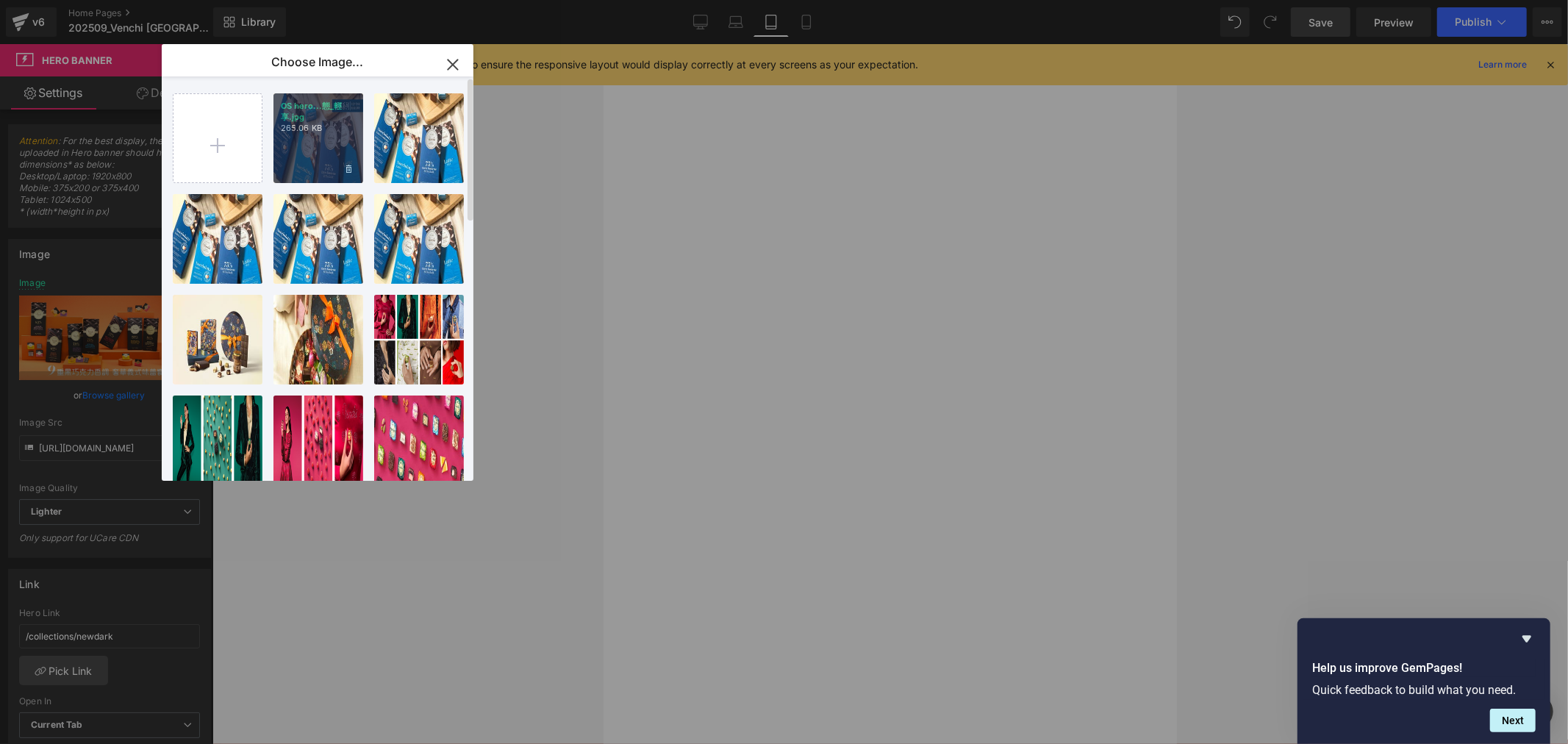
click at [307, 107] on p "OS hero...態_輕享.jpg" at bounding box center [319, 112] width 75 height 22
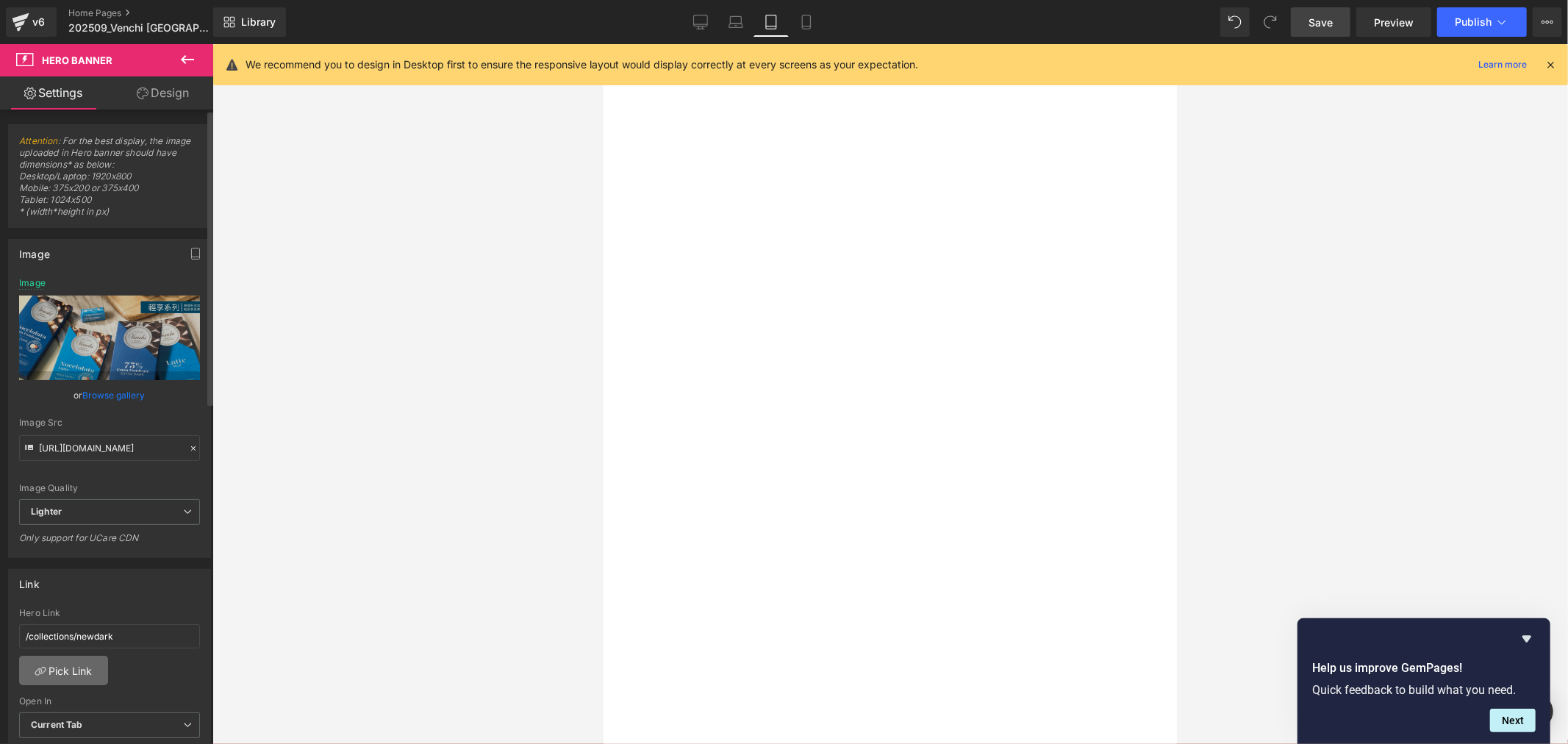
click at [72, 673] on link "Pick Link" at bounding box center [63, 670] width 89 height 29
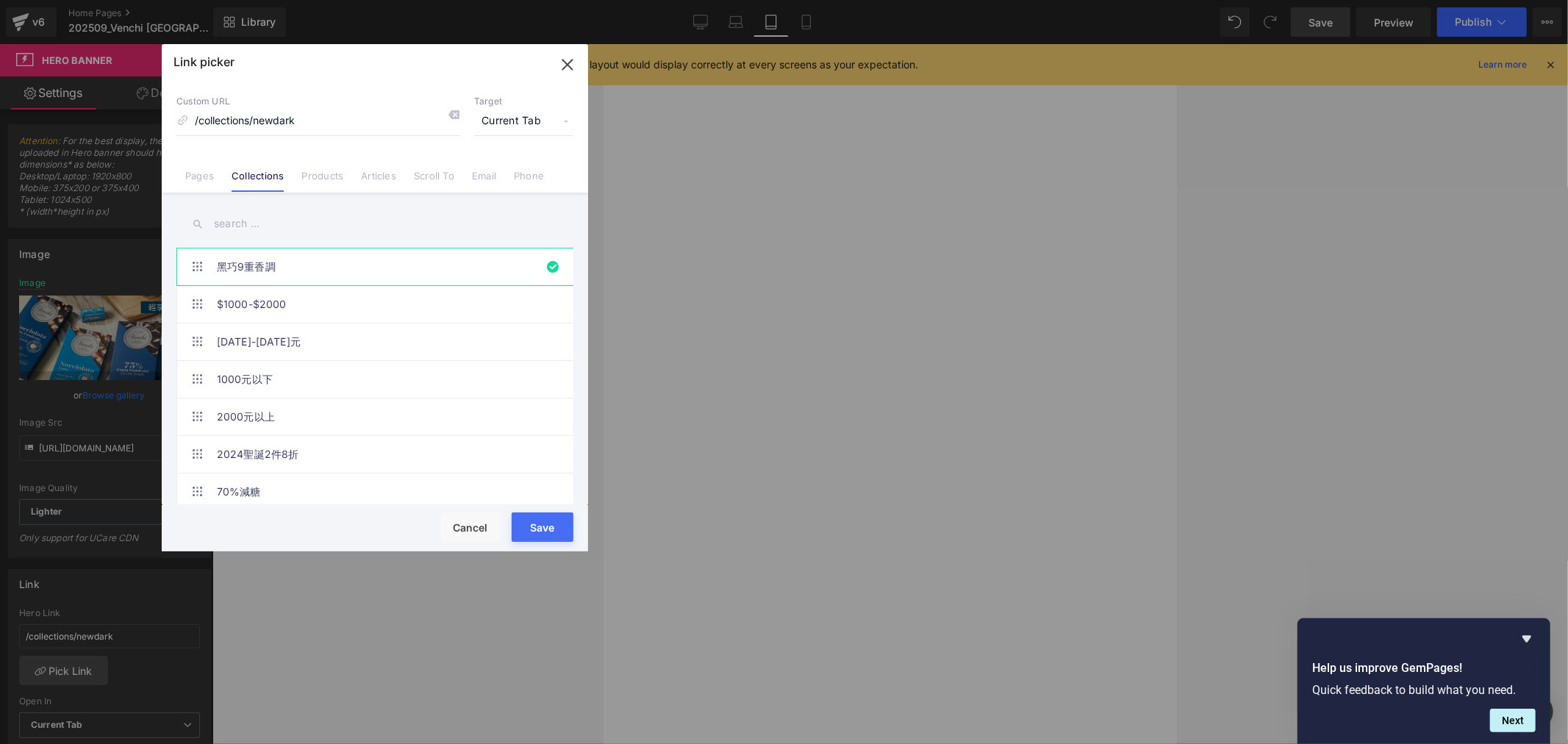
click at [243, 233] on input "text" at bounding box center [375, 223] width 397 height 33
type input "ㄛ"
type input "清"
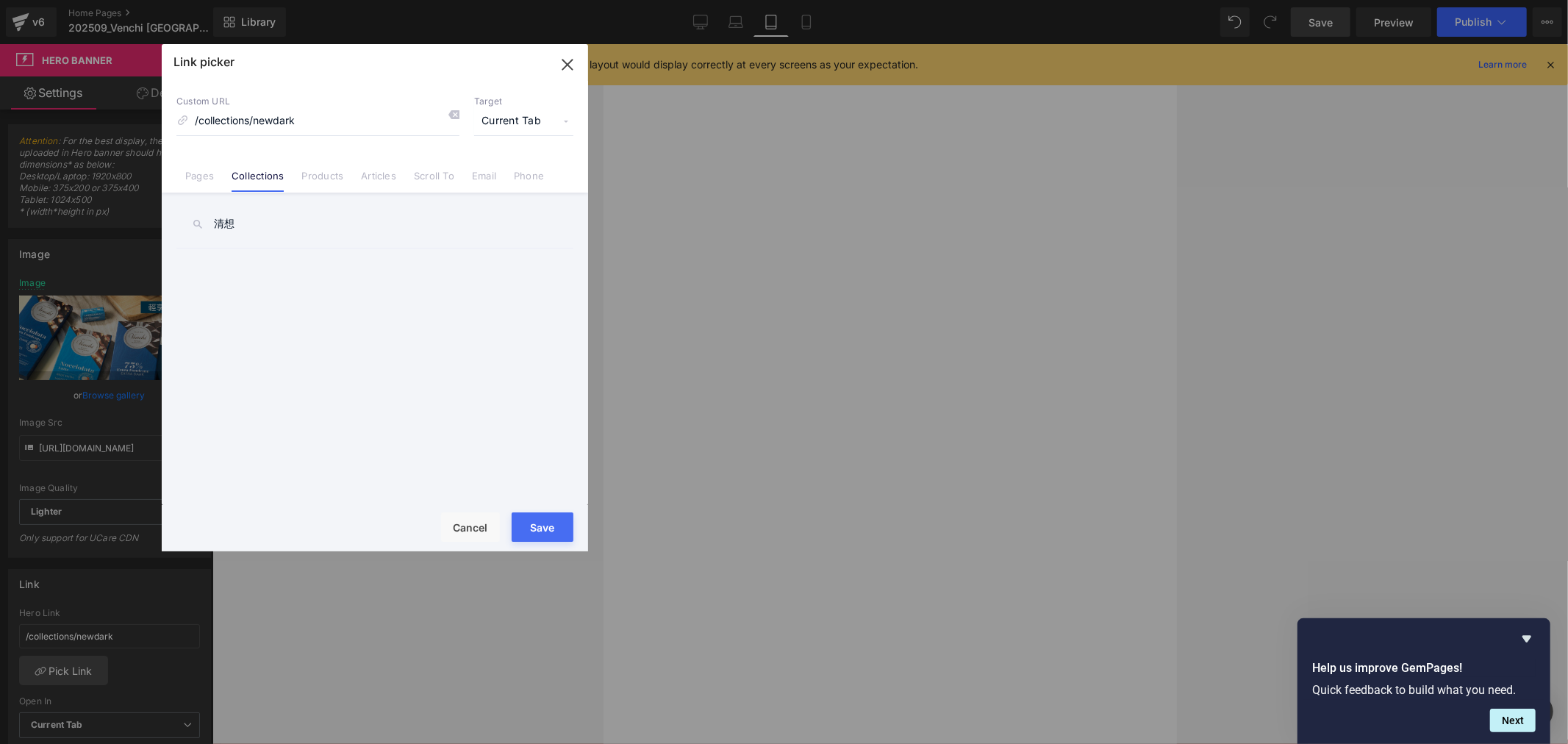
type input "清"
type input "七"
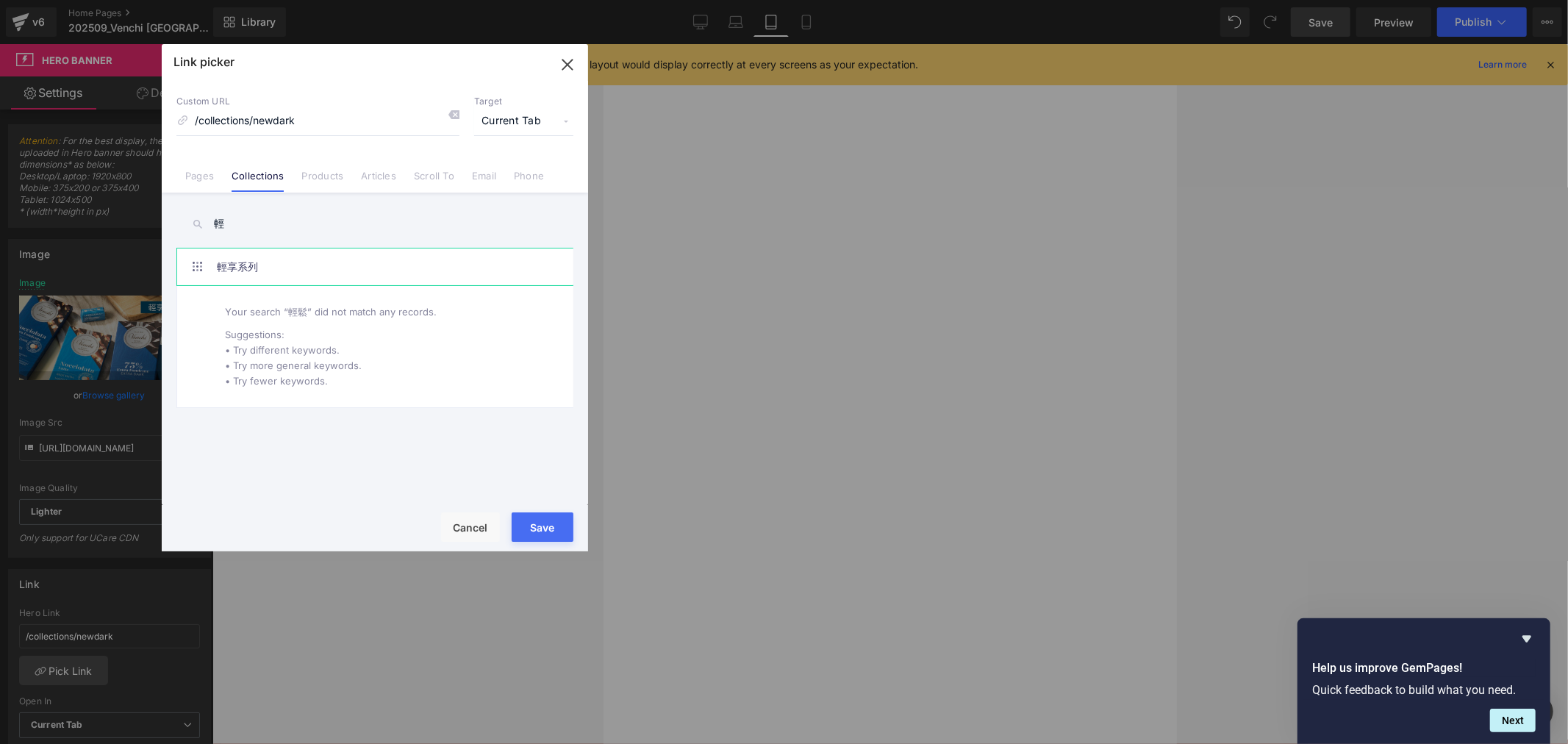
type input "輕"
click at [293, 253] on link "輕享系列" at bounding box center [378, 267] width 323 height 37
drag, startPoint x: 554, startPoint y: 523, endPoint x: 445, endPoint y: 587, distance: 126.4
click at [554, 523] on button "Save" at bounding box center [543, 527] width 62 height 29
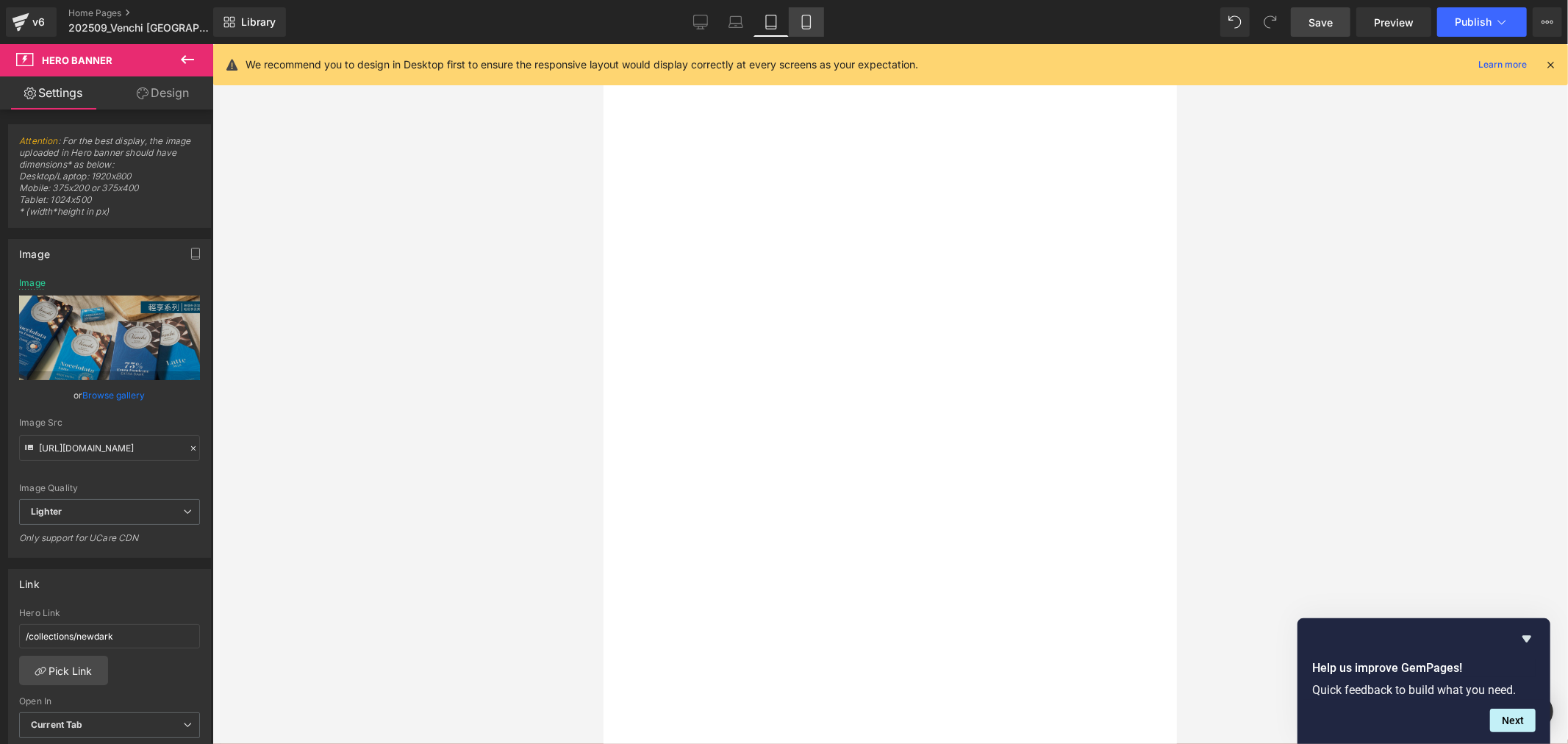
click at [802, 24] on icon at bounding box center [806, 22] width 8 height 14
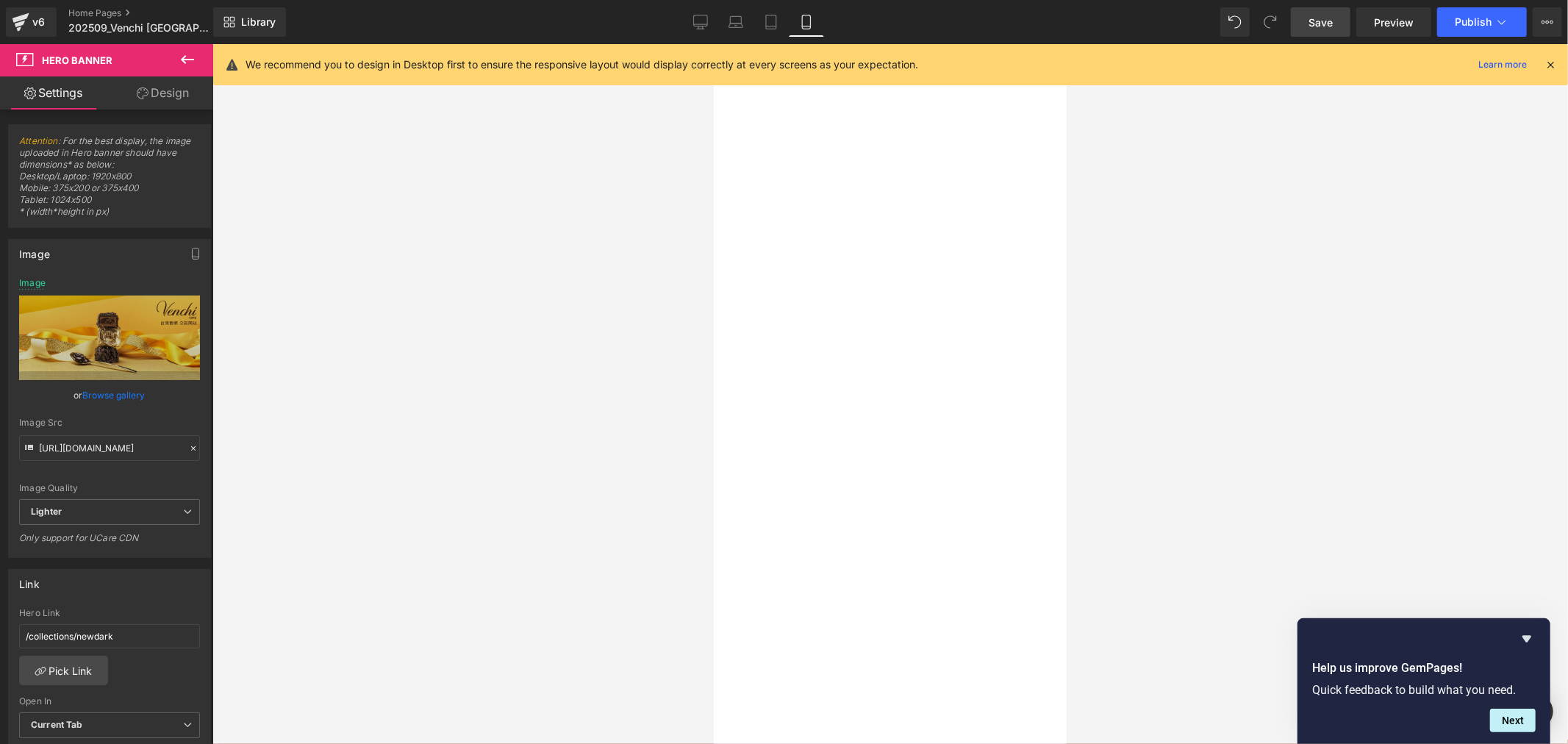
click at [713, 44] on span "Carousel" at bounding box center [713, 44] width 0 height 0
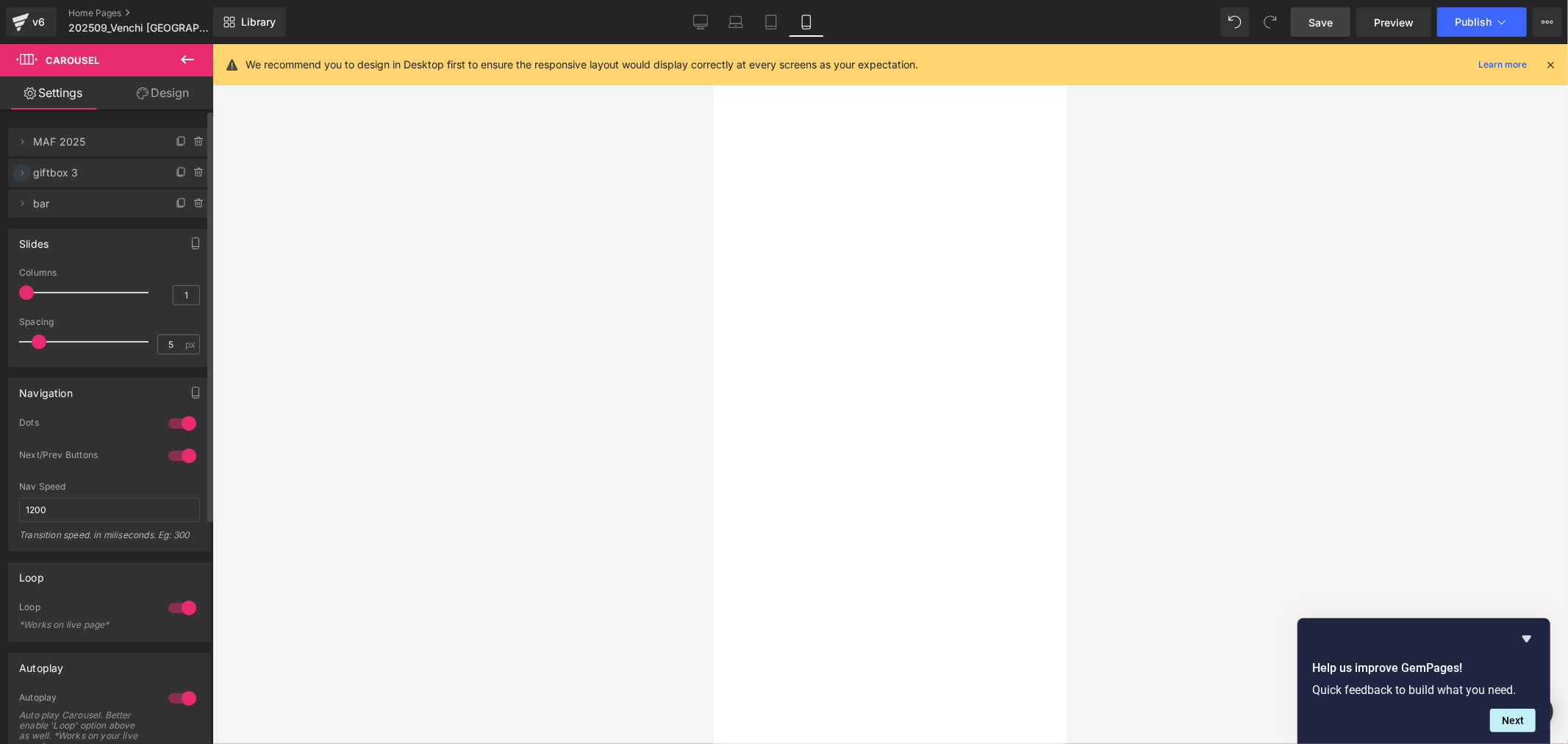
click at [22, 172] on icon at bounding box center [21, 172] width 11 height 11
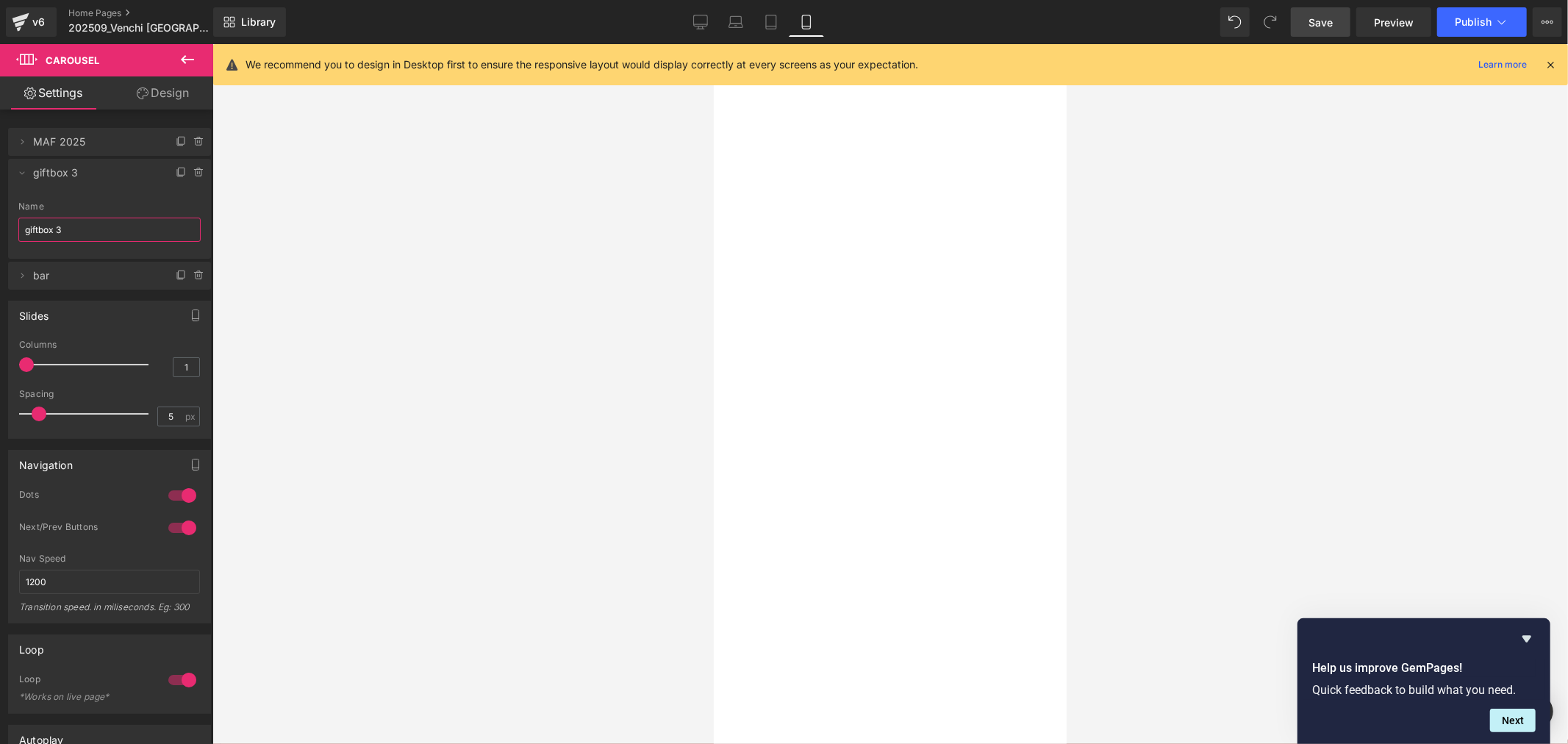
drag, startPoint x: 83, startPoint y: 223, endPoint x: -54, endPoint y: 224, distance: 137.0
click at [0, 224] on html "Carousel You are previewing how the will restyle your page. You can not edit El…" at bounding box center [784, 372] width 1568 height 744
type input "NAS"
click at [28, 274] on icon at bounding box center [21, 275] width 11 height 11
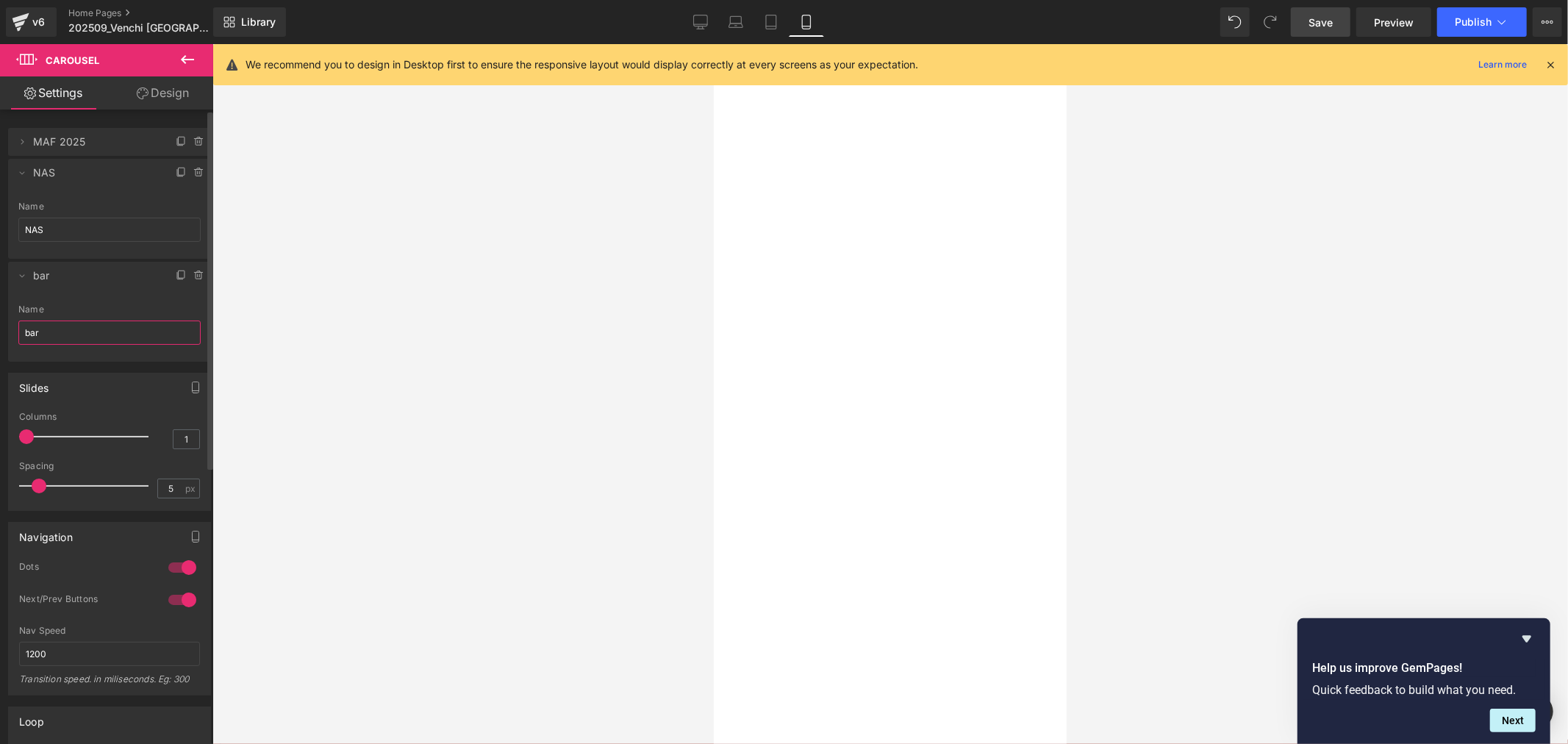
click at [83, 335] on input "bar" at bounding box center [109, 333] width 183 height 24
type input "P&M"
click at [713, 44] on button "›" at bounding box center [713, 44] width 0 height 0
click at [713, 44] on div at bounding box center [713, 44] width 0 height 0
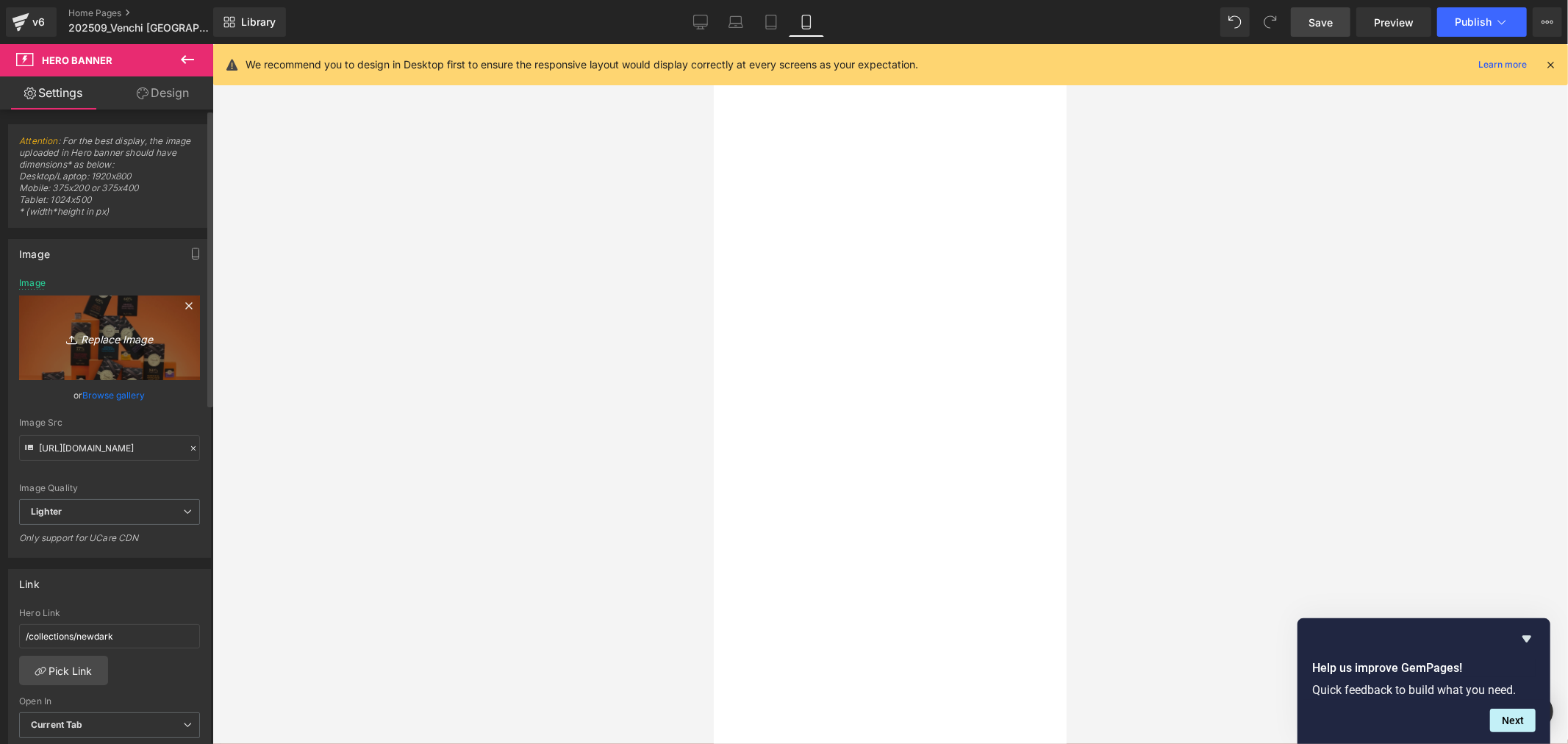
click at [121, 331] on icon "Replace Image" at bounding box center [109, 338] width 118 height 18
type input "C:\fakepath\手機板OS hero BN_1000x1000_常態_輕享.jpg"
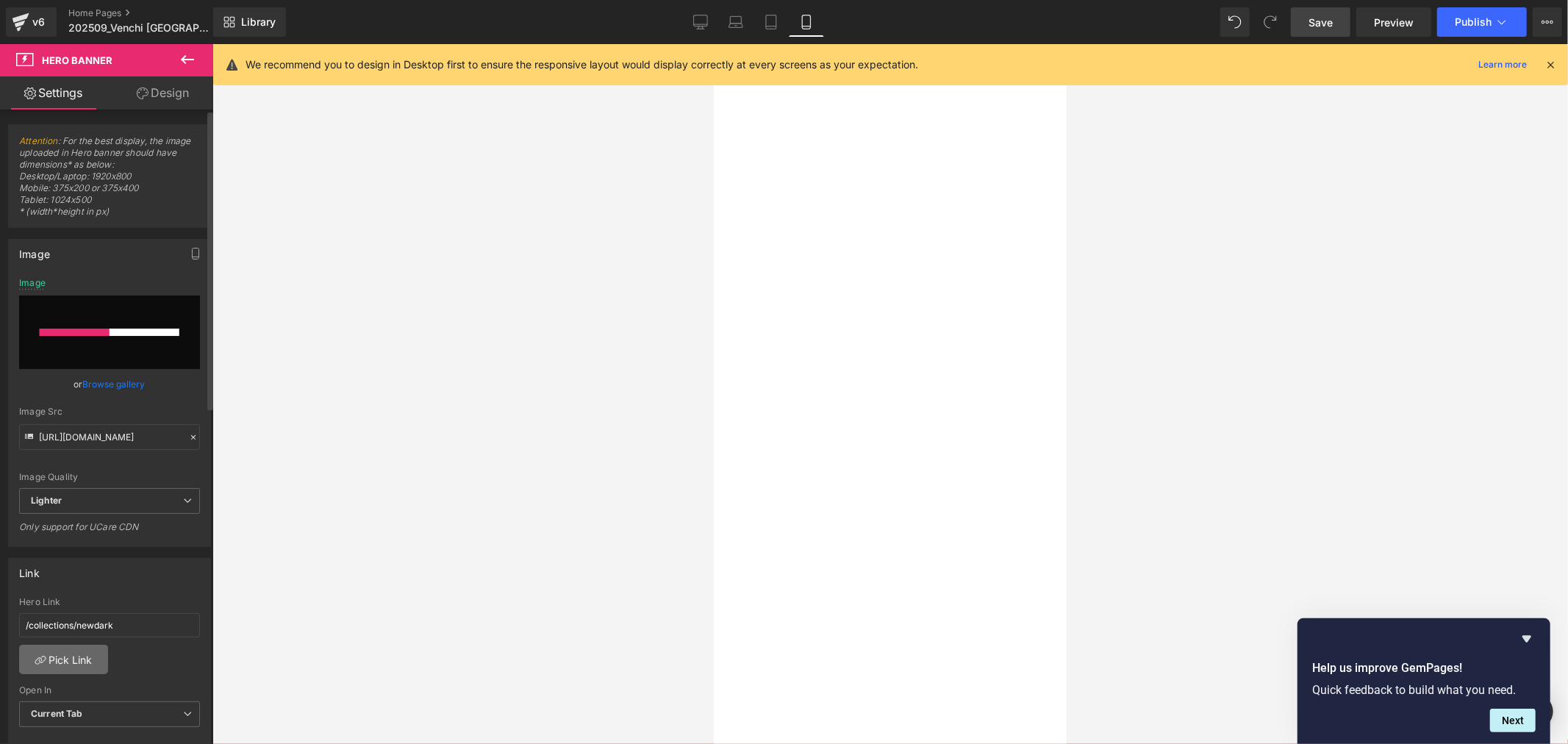
click at [64, 665] on link "Pick Link" at bounding box center [63, 659] width 89 height 29
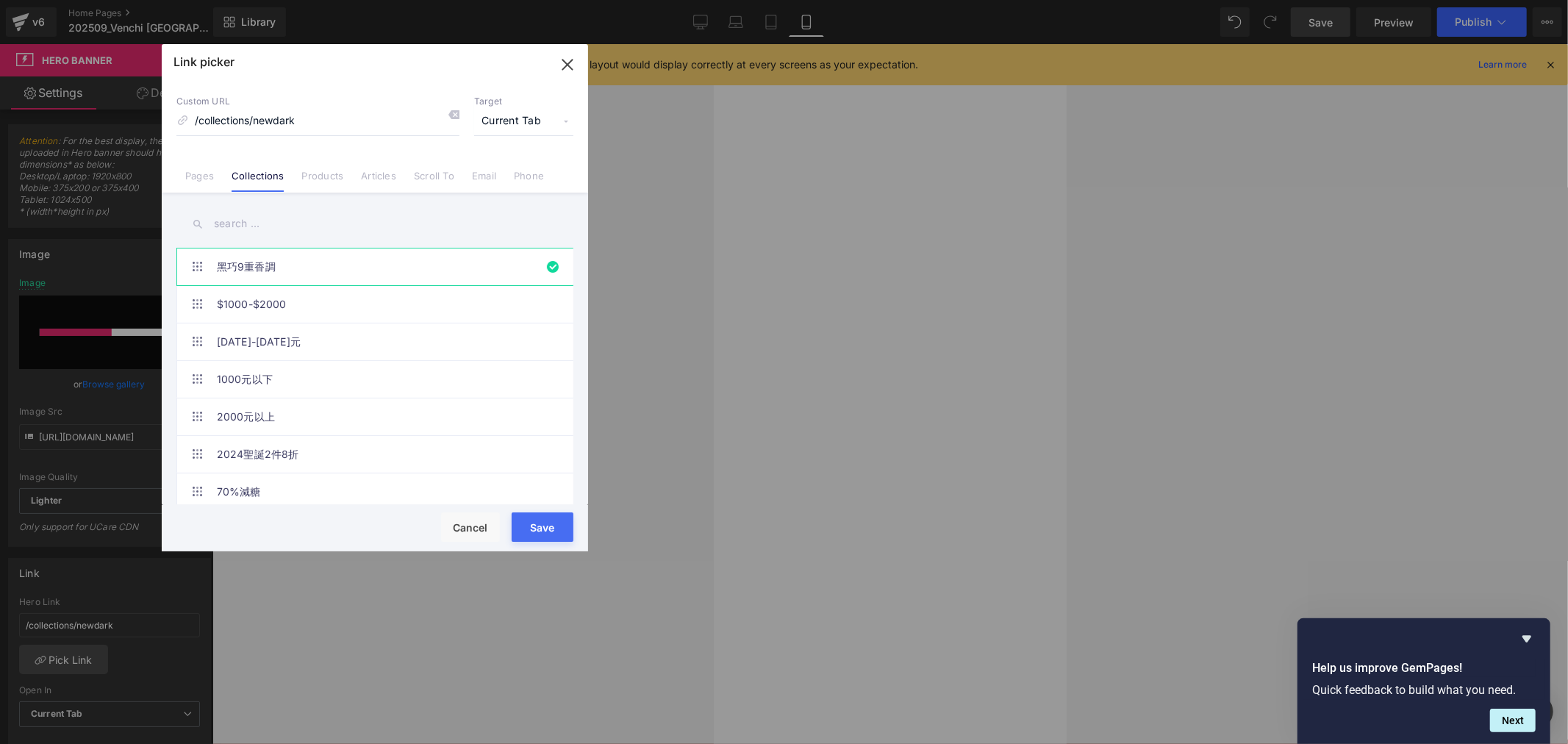
click at [225, 219] on input "text" at bounding box center [375, 223] width 397 height 33
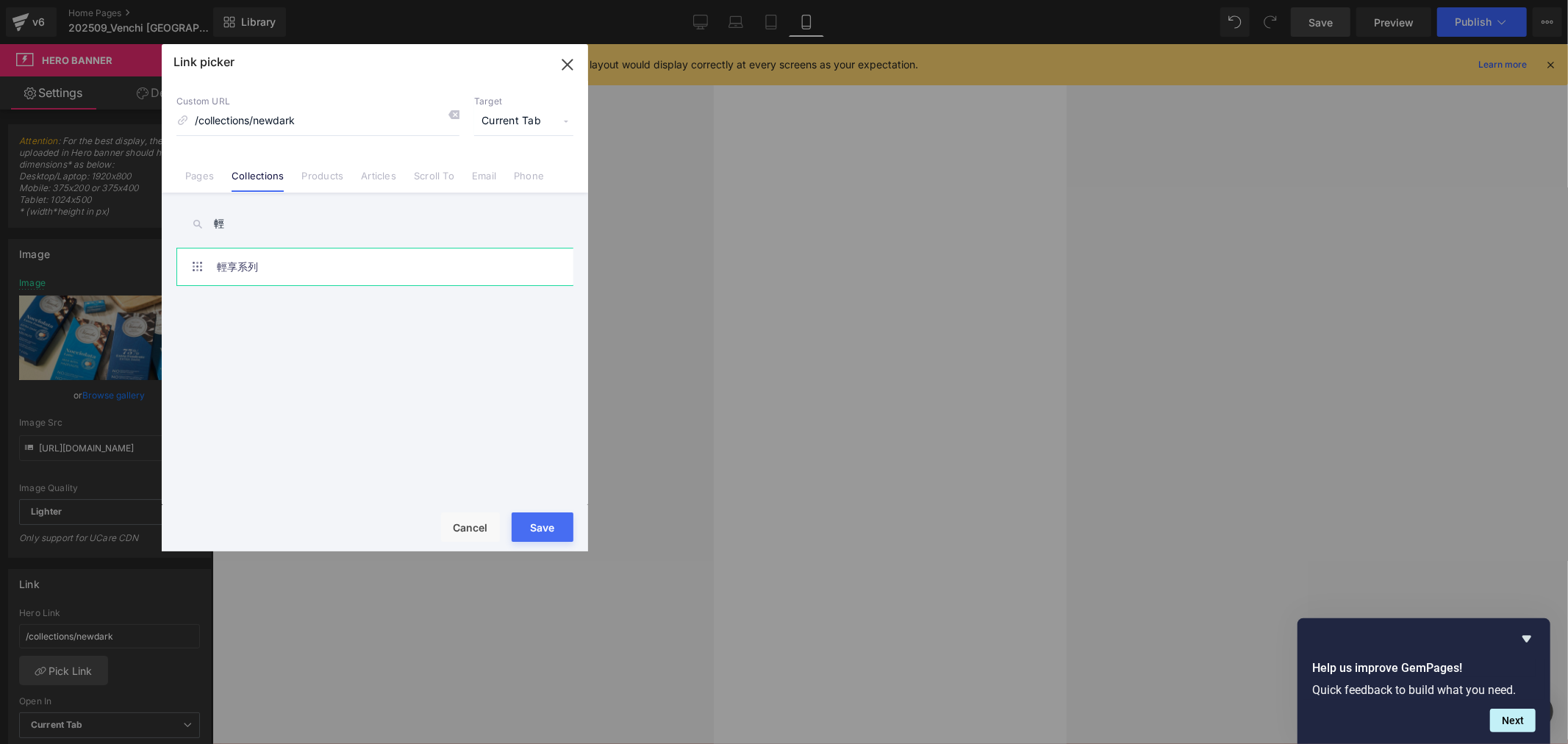
type input "輕"
click at [313, 268] on link "輕享系列" at bounding box center [378, 267] width 323 height 37
click at [530, 525] on button "Save" at bounding box center [543, 527] width 62 height 29
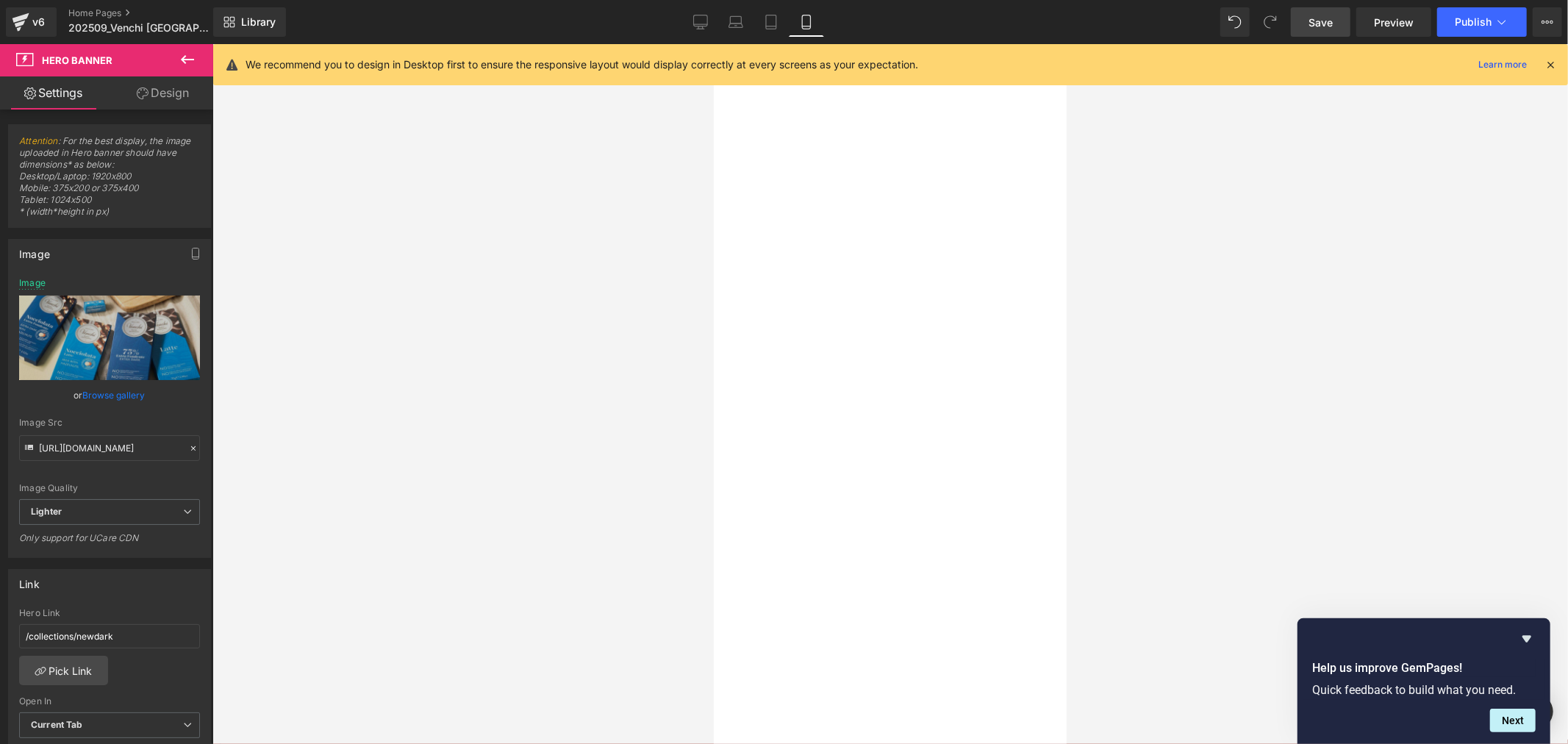
click at [1331, 18] on span "Save" at bounding box center [1321, 22] width 24 height 15
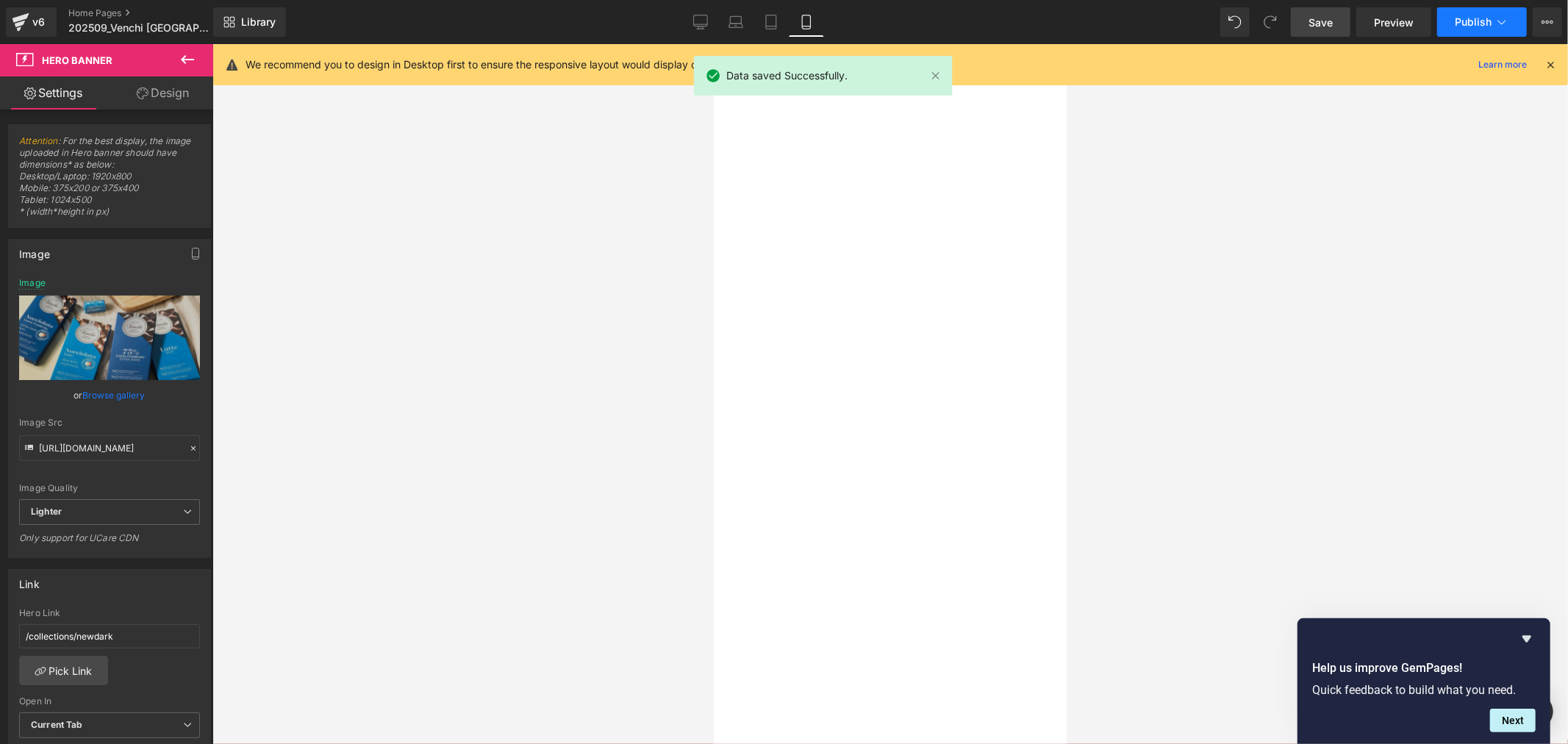
click at [1475, 11] on button "Publish" at bounding box center [1482, 22] width 89 height 29
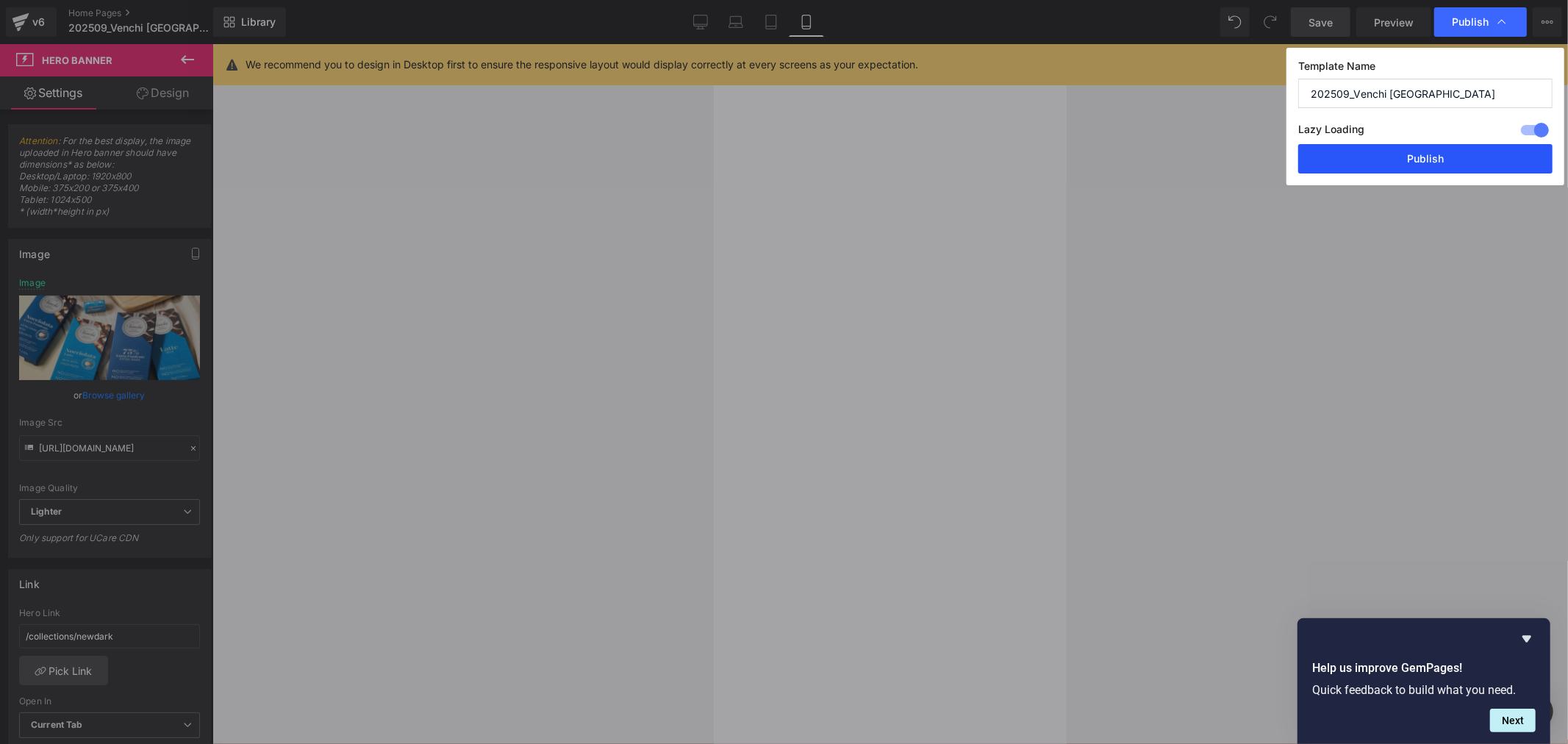
click at [1466, 156] on button "Publish" at bounding box center [1425, 159] width 254 height 29
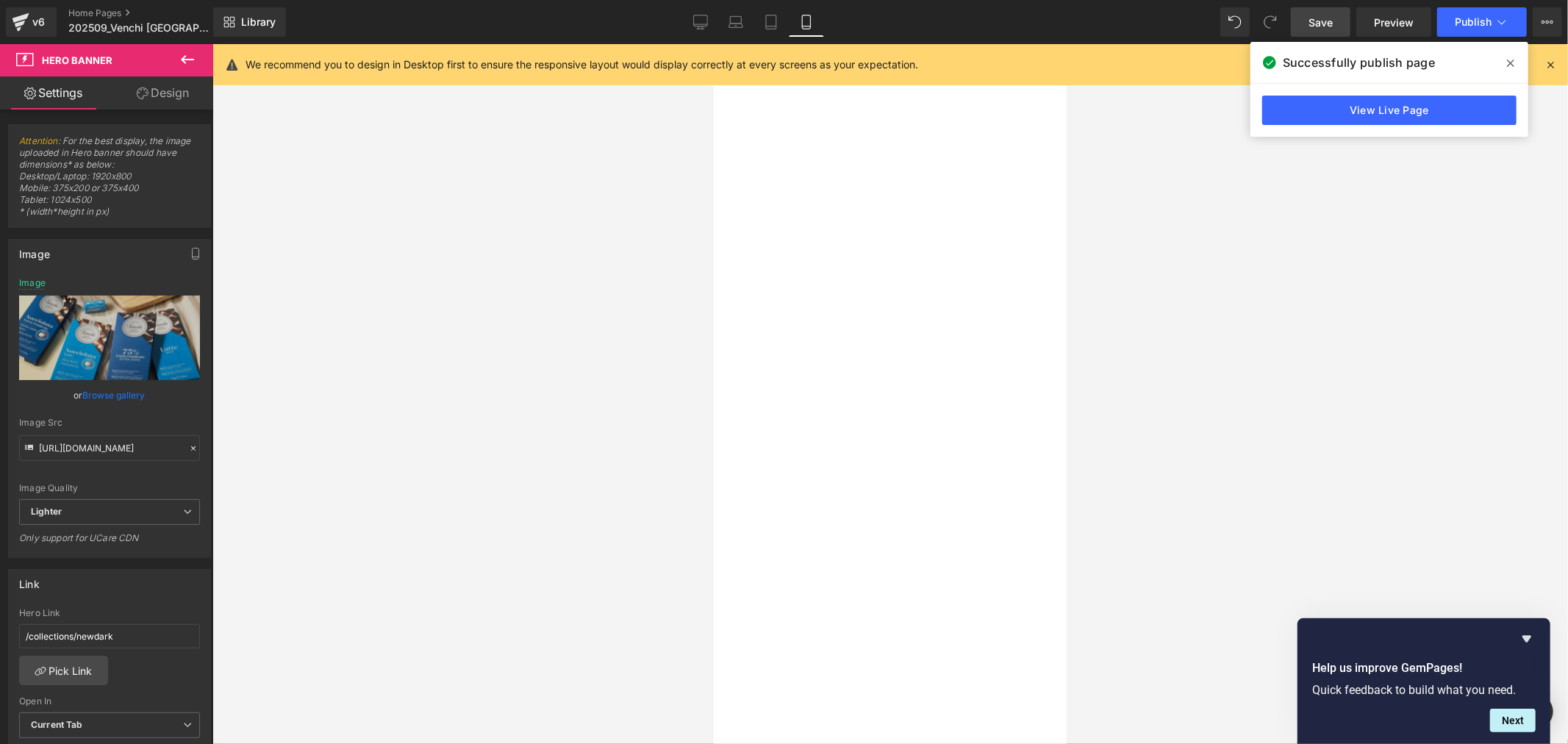
click at [713, 44] on button "›" at bounding box center [713, 44] width 0 height 0
click at [713, 44] on div at bounding box center [713, 44] width 0 height 0
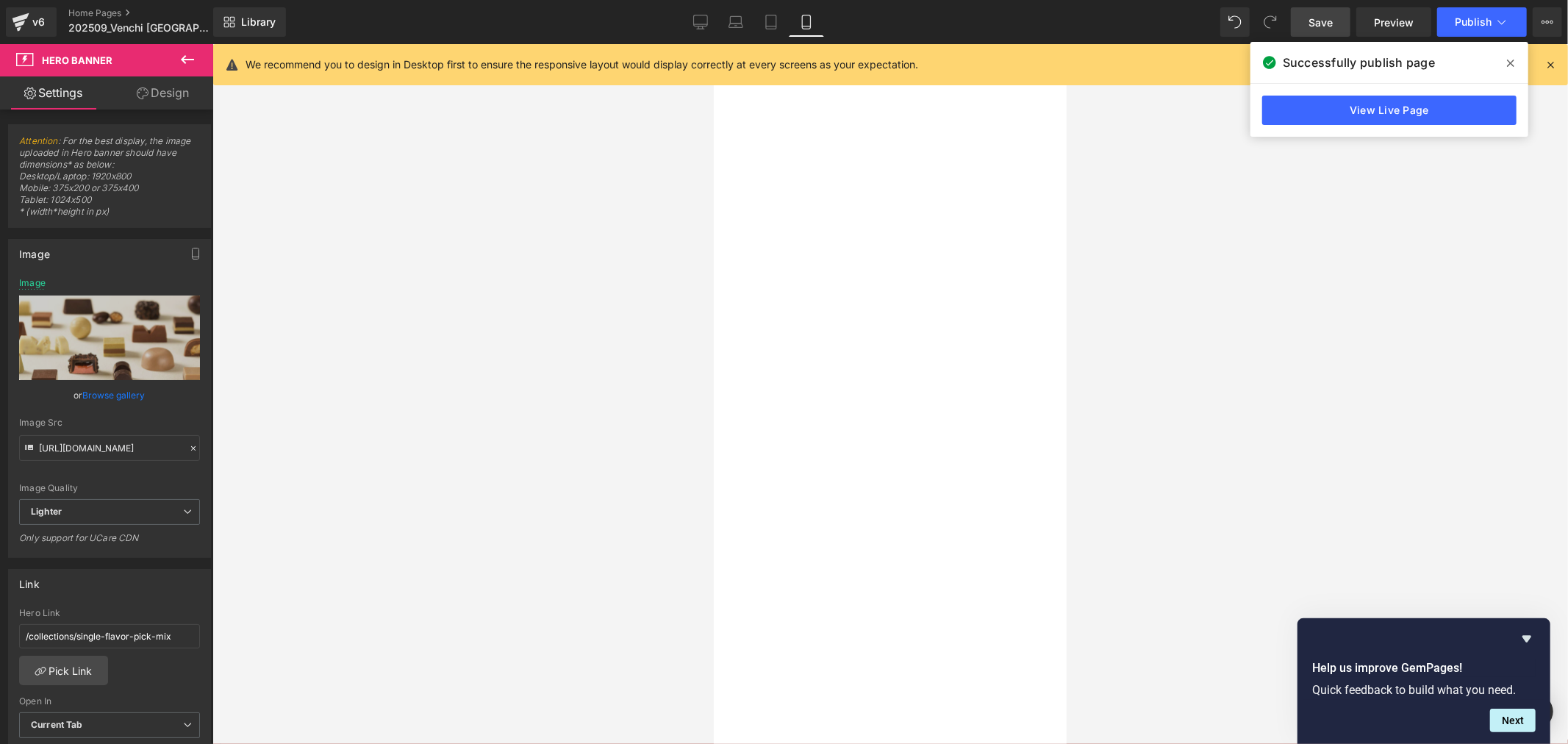
drag, startPoint x: 799, startPoint y: 406, endPoint x: 775, endPoint y: 409, distance: 24.2
click at [713, 44] on div at bounding box center [713, 44] width 0 height 0
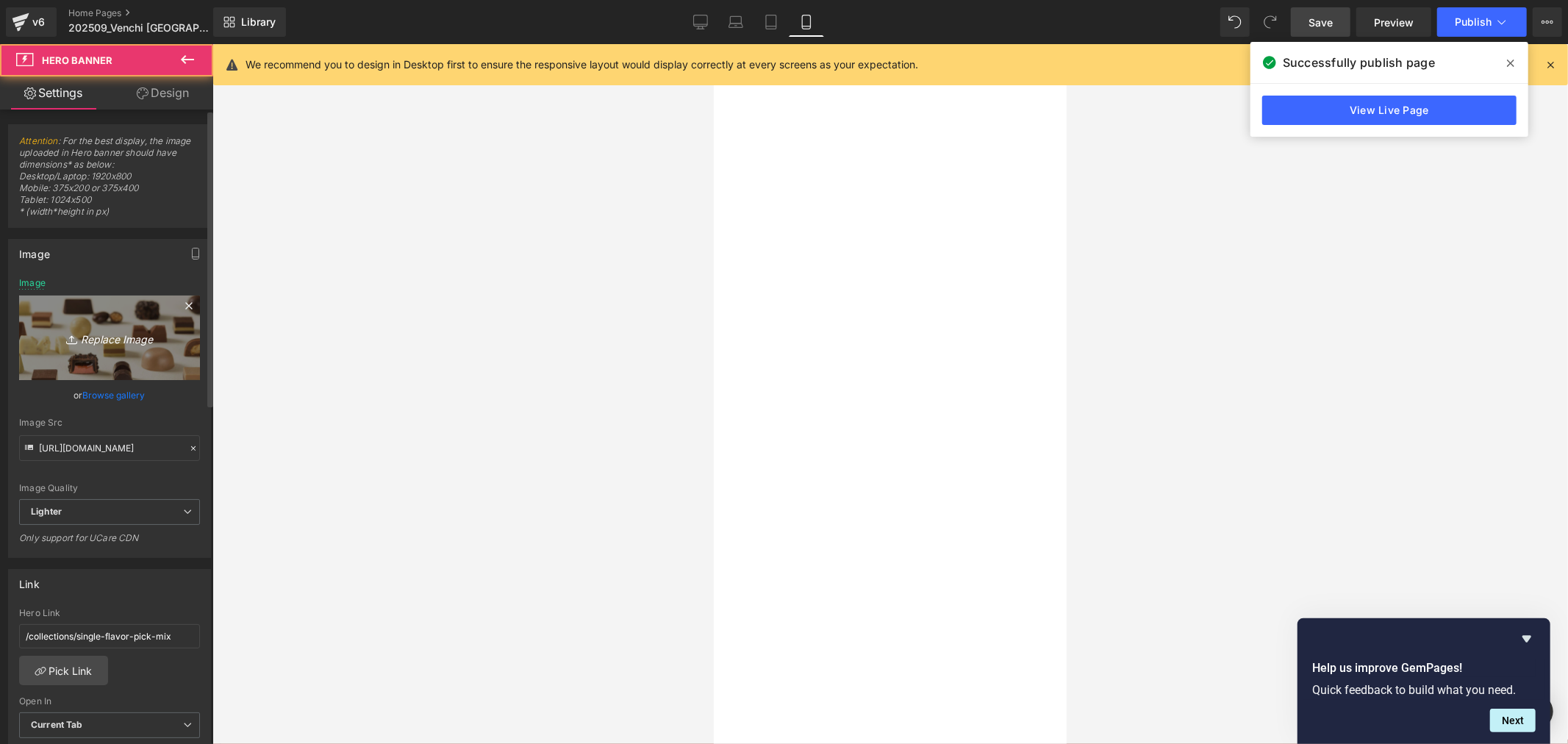
click at [101, 340] on icon "Replace Image" at bounding box center [109, 338] width 118 height 18
type input "C:\fakepath\手機板OS hero BN_1000x1000_常態_P&M Chocoviar.jpg"
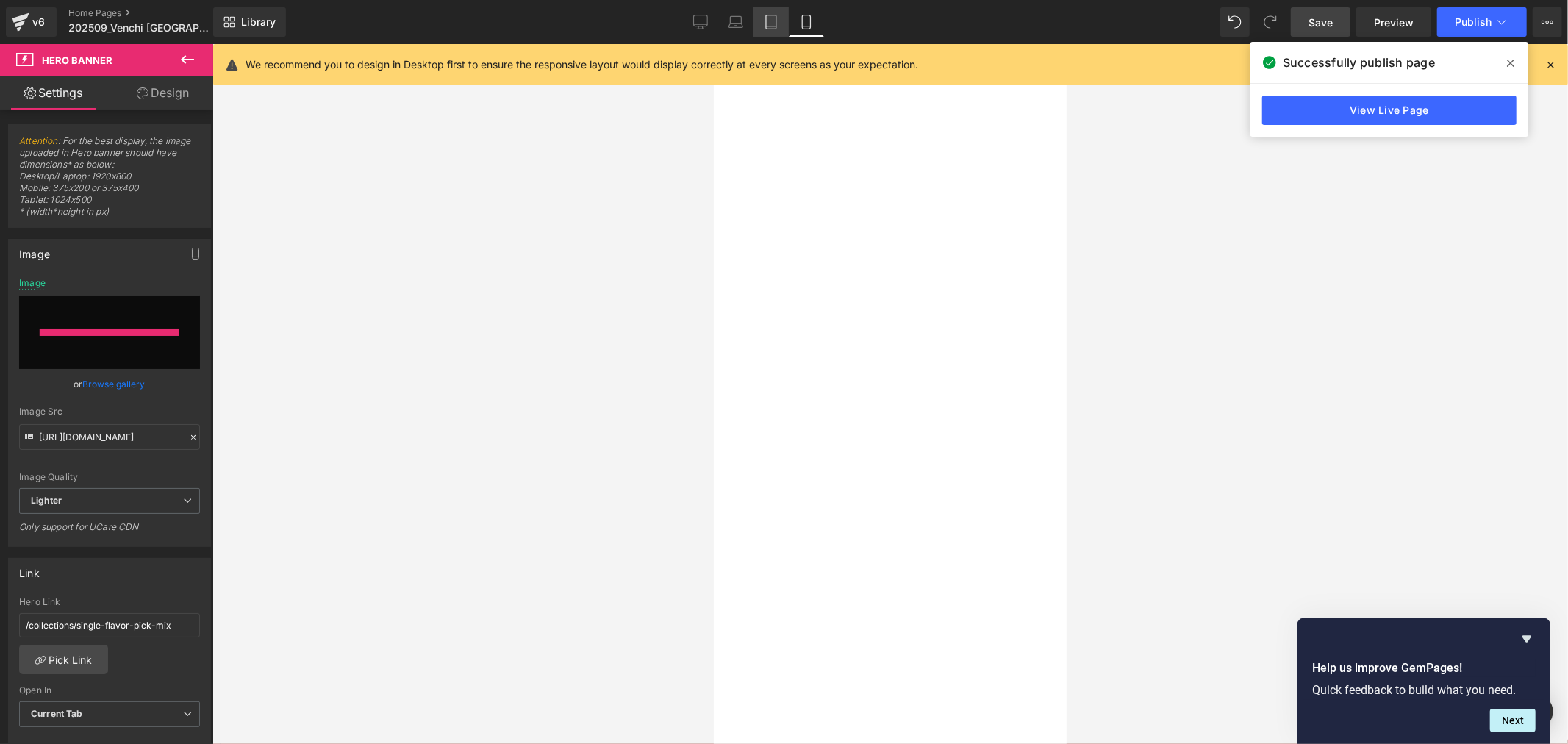
click at [782, 18] on link "Tablet" at bounding box center [771, 22] width 35 height 29
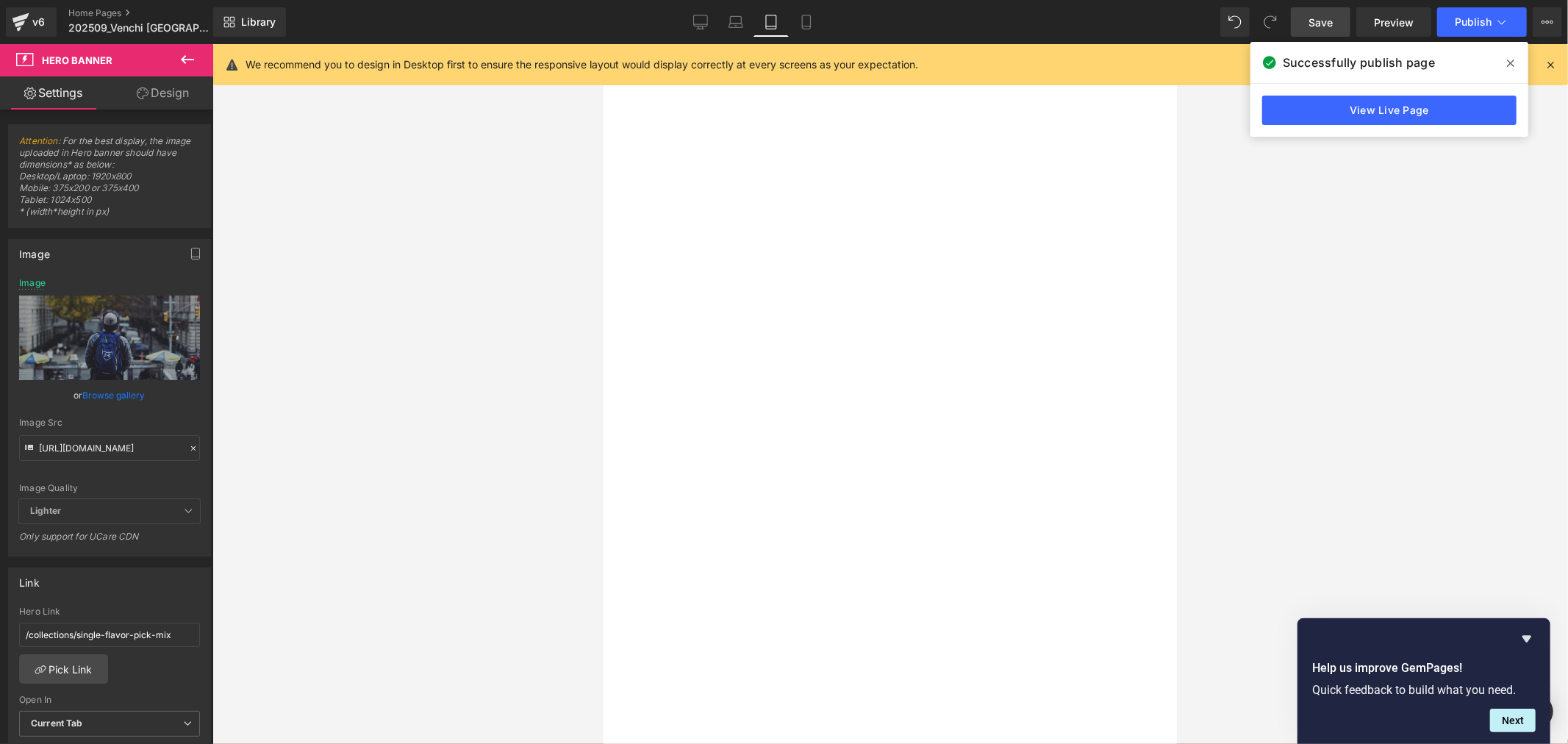
click at [603, 44] on button "›" at bounding box center [603, 44] width 0 height 0
click at [603, 44] on div at bounding box center [603, 44] width 0 height 0
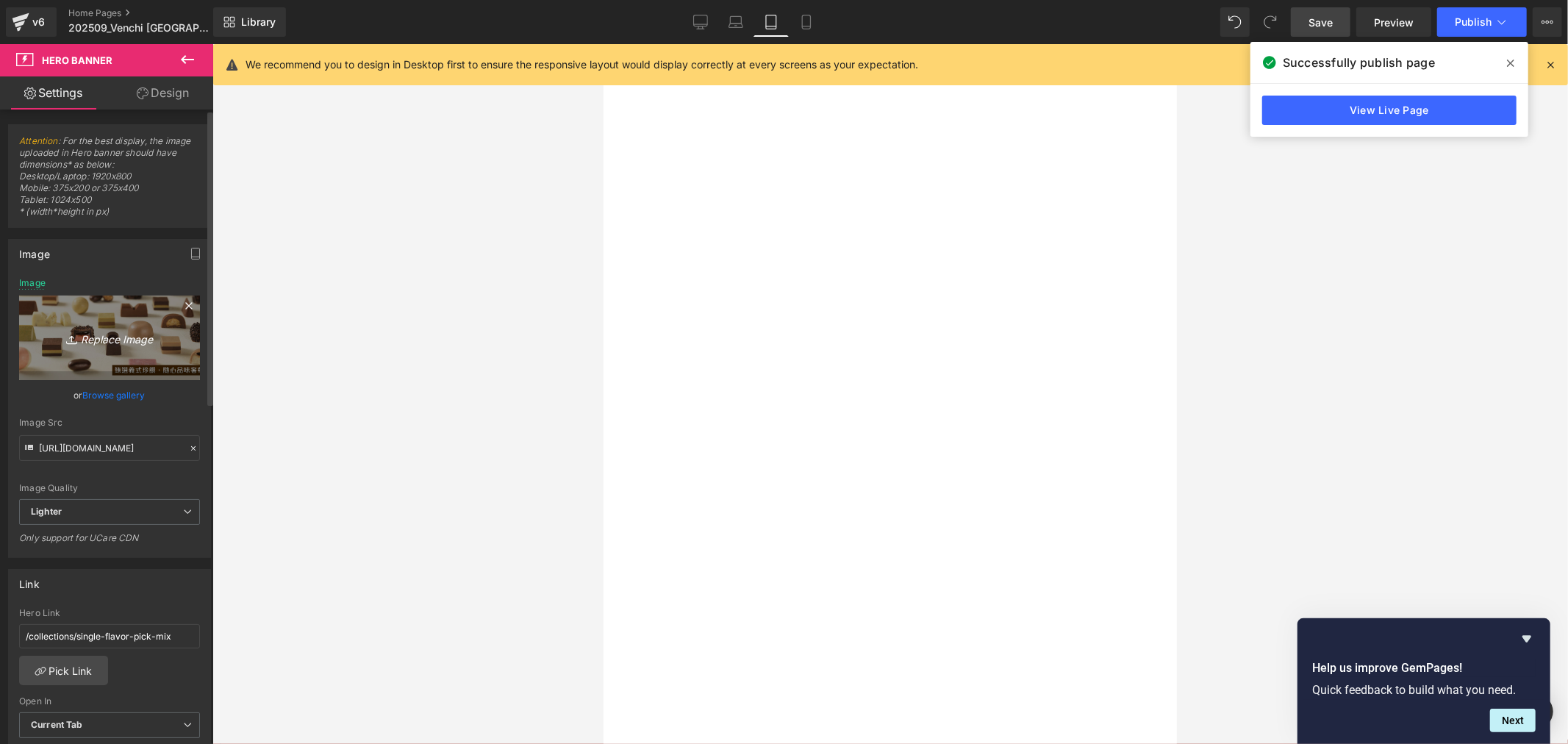
click at [103, 321] on link "Replace Image" at bounding box center [109, 338] width 181 height 85
type input "C:\fakepath\OS hero BN_1920x800_常態_P&M Chocoviar.jpg"
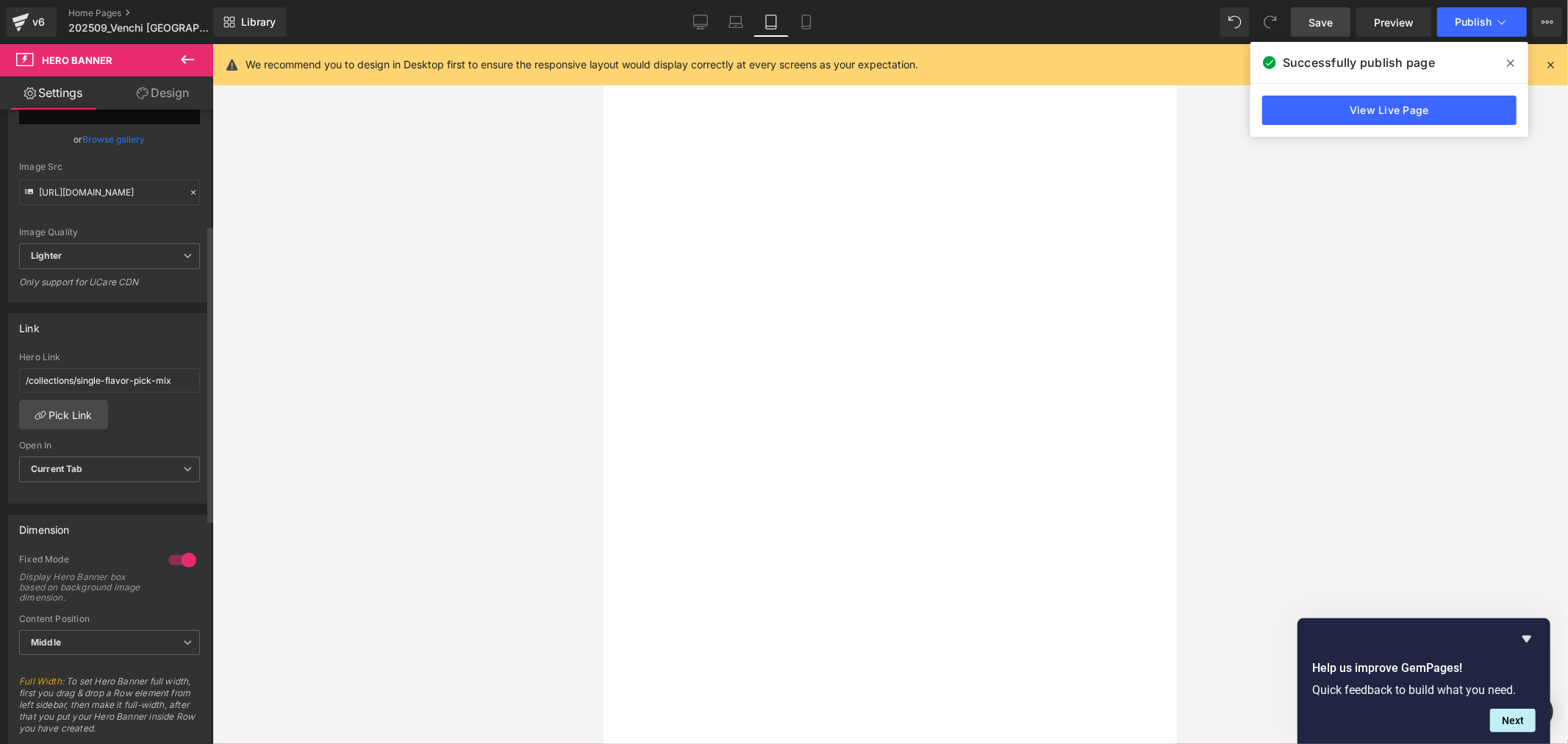
scroll to position [256, 0]
click at [740, 21] on icon at bounding box center [736, 21] width 15 height 15
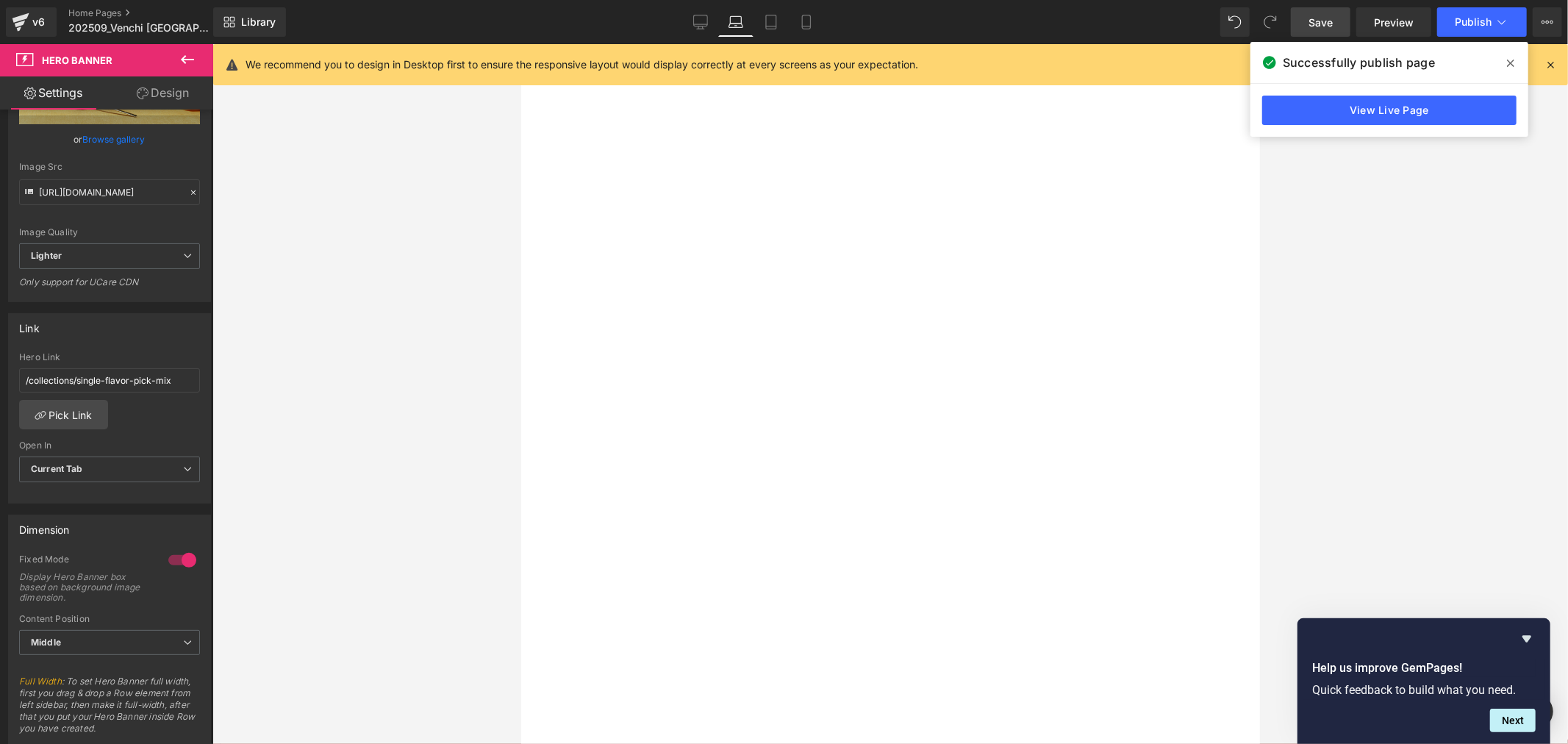
click at [520, 44] on button "›" at bounding box center [520, 44] width 0 height 0
click at [520, 44] on div at bounding box center [520, 44] width 0 height 0
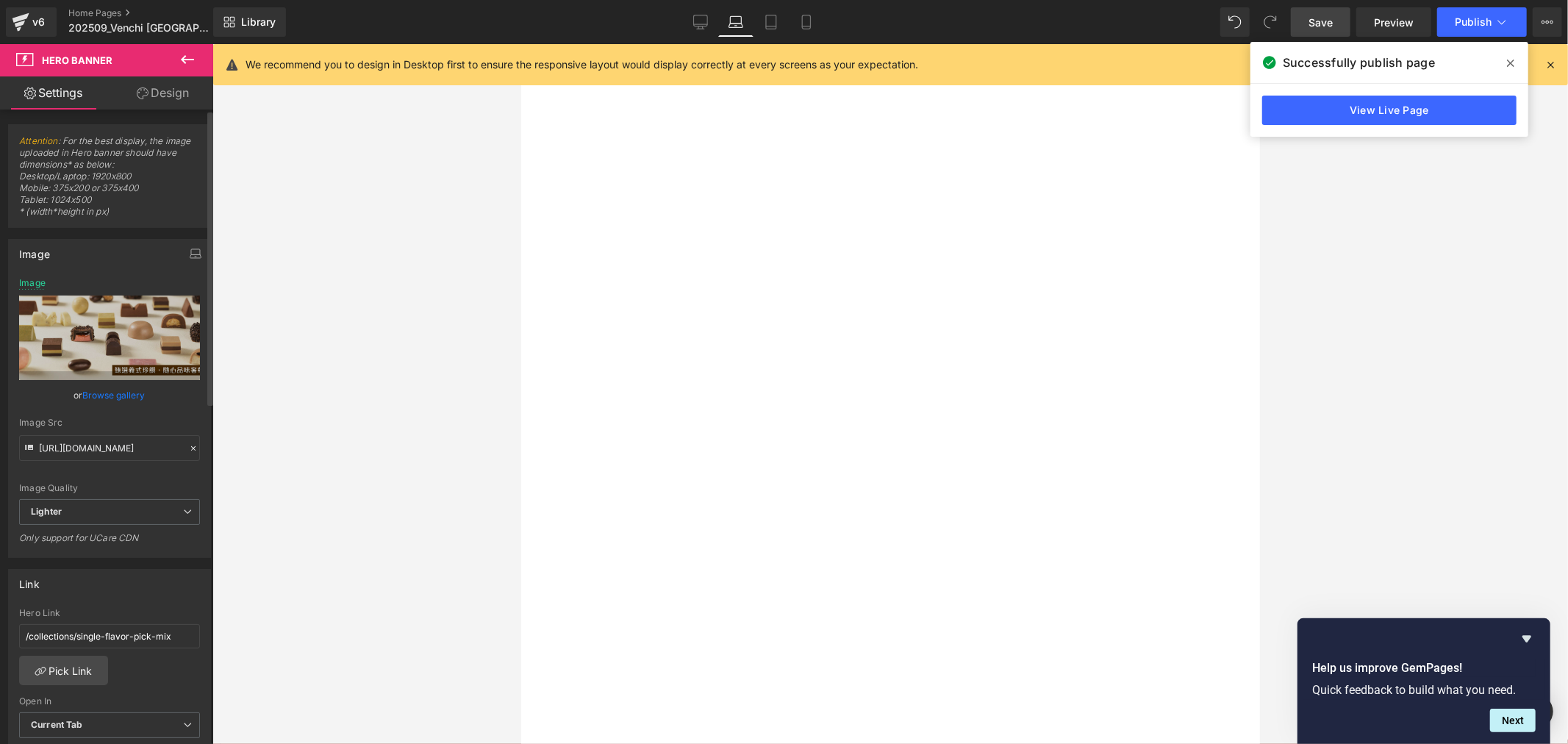
click at [119, 395] on link "Browse gallery" at bounding box center [115, 395] width 63 height 26
click at [83, 0] on div "Carousel You are previewing how the will restyle your page. You can not edit El…" at bounding box center [784, 0] width 1568 height 0
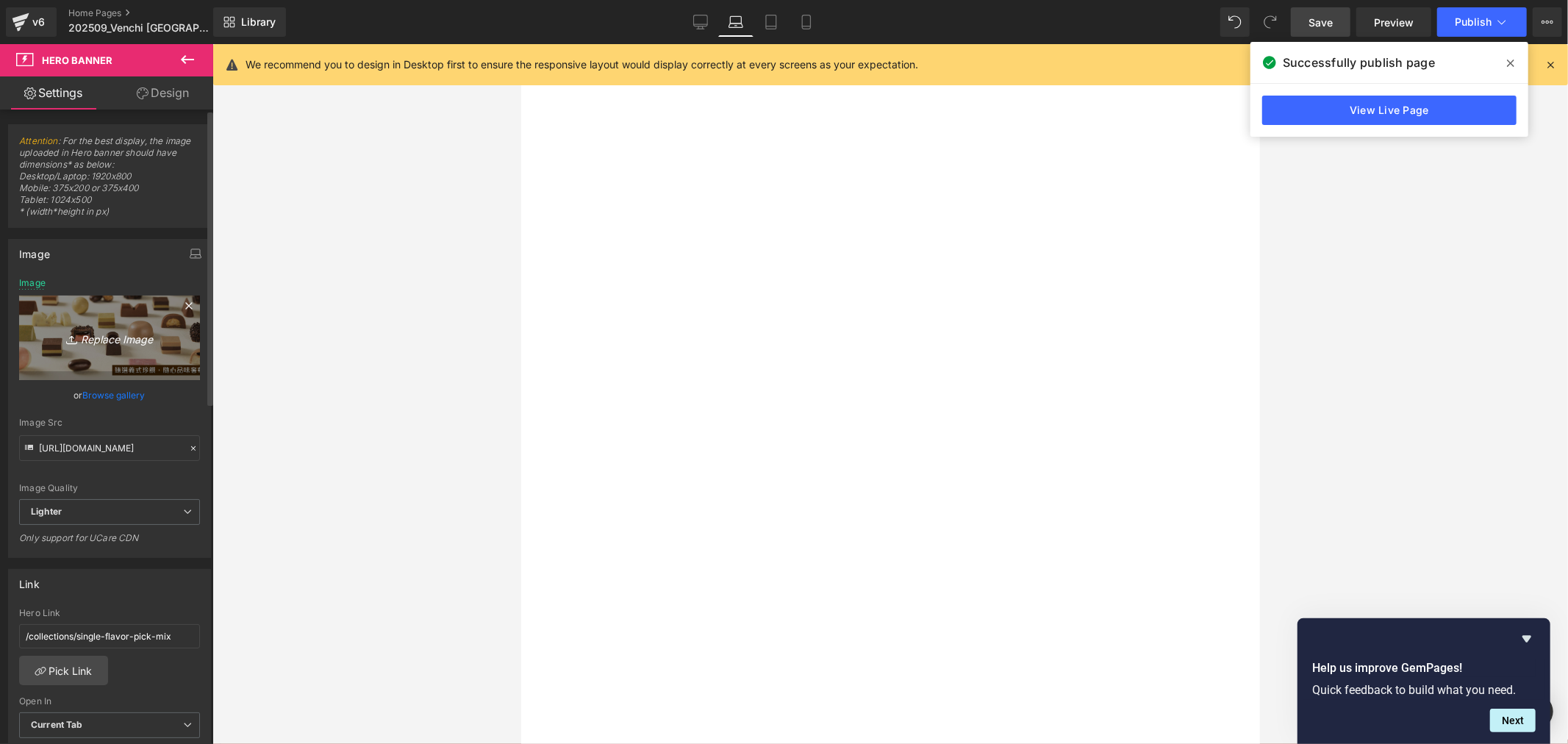
click at [88, 334] on icon "Replace Image" at bounding box center [109, 338] width 118 height 18
type input "C:\fakepath\OS hero BN_1920x800_常態_P&M Chocoviar.jpg"
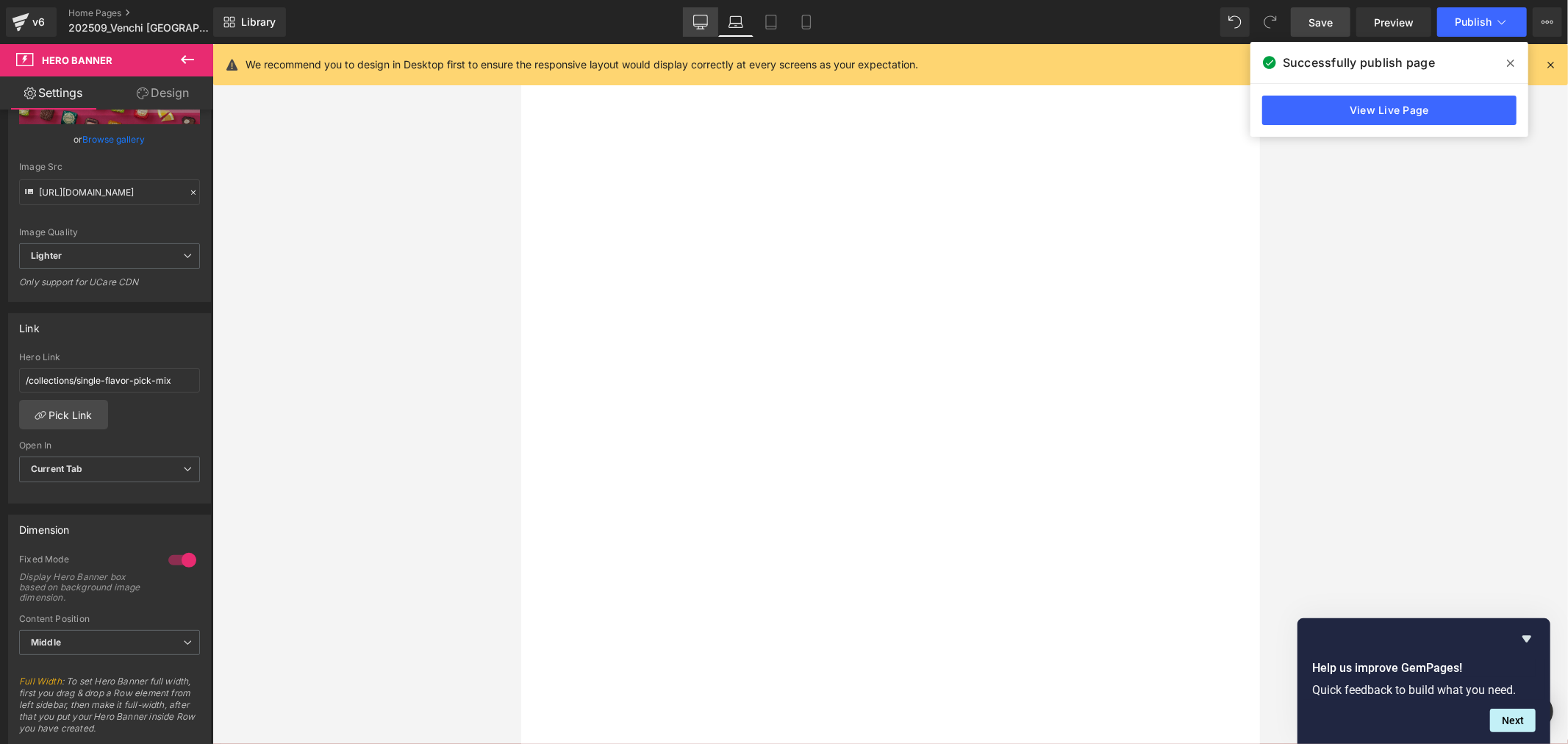
click at [700, 17] on icon at bounding box center [700, 21] width 15 height 15
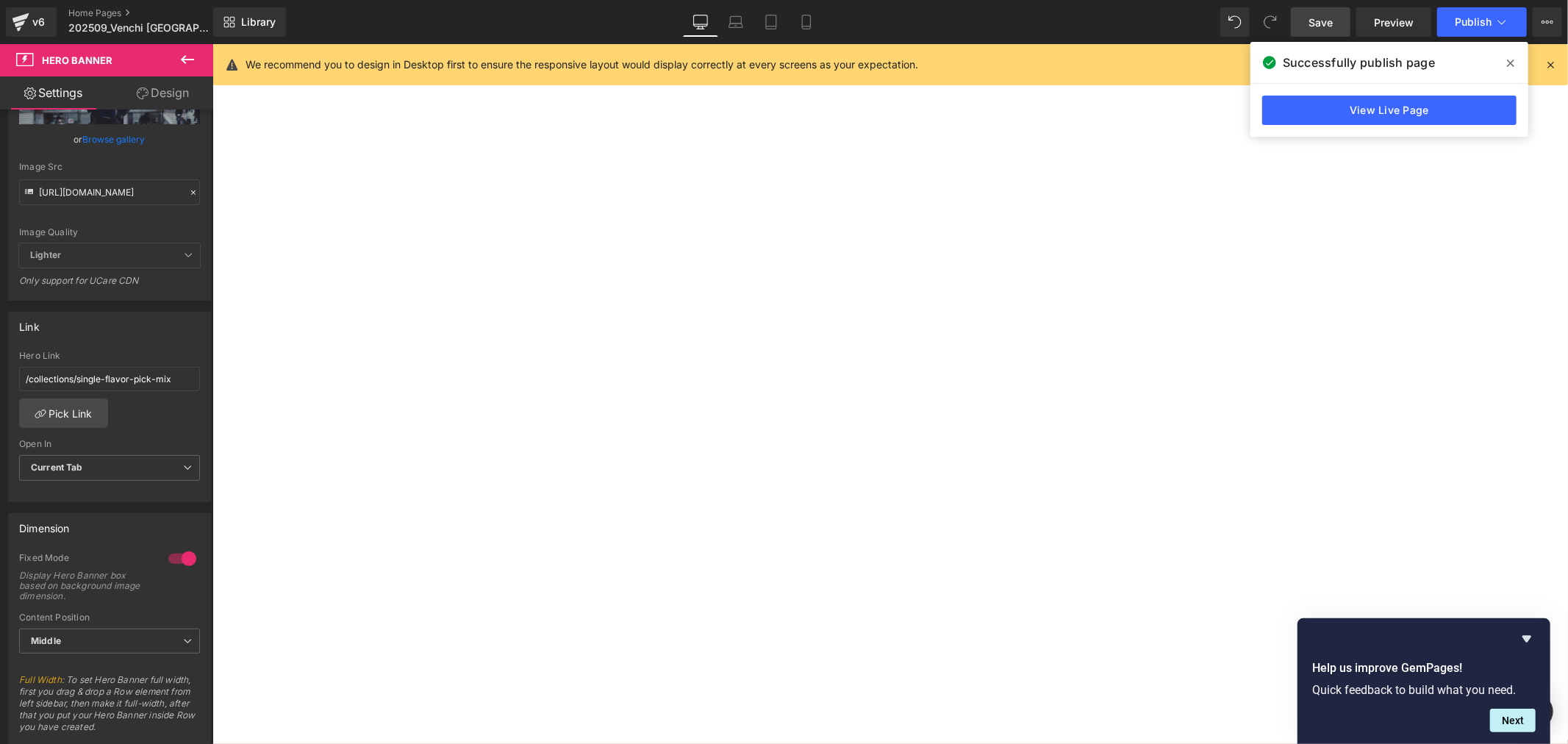
click at [212, 44] on button "›" at bounding box center [212, 44] width 0 height 0
click at [212, 44] on div at bounding box center [212, 44] width 0 height 0
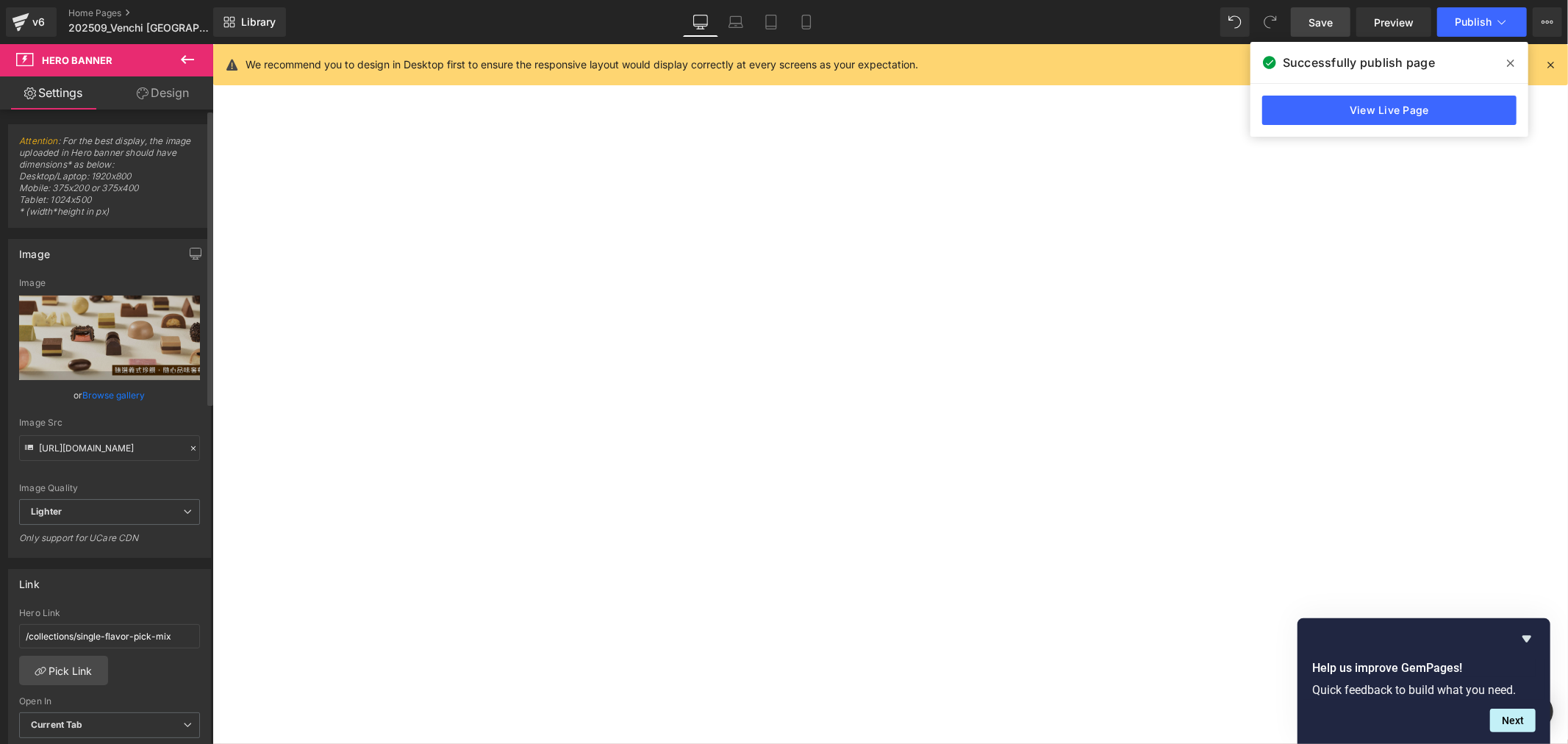
click at [116, 393] on link "Browse gallery" at bounding box center [115, 395] width 63 height 26
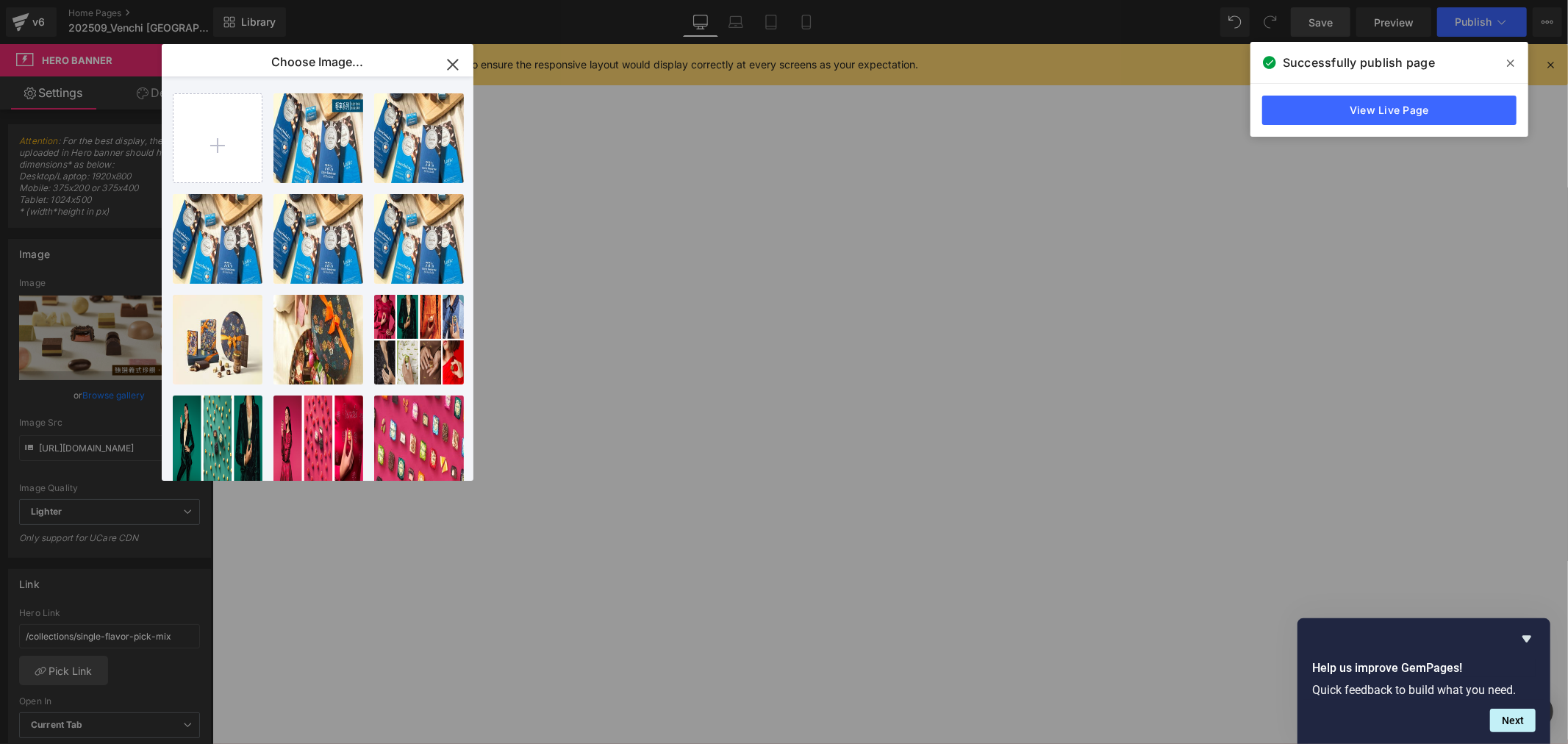
click at [448, 69] on icon "button" at bounding box center [452, 64] width 10 height 10
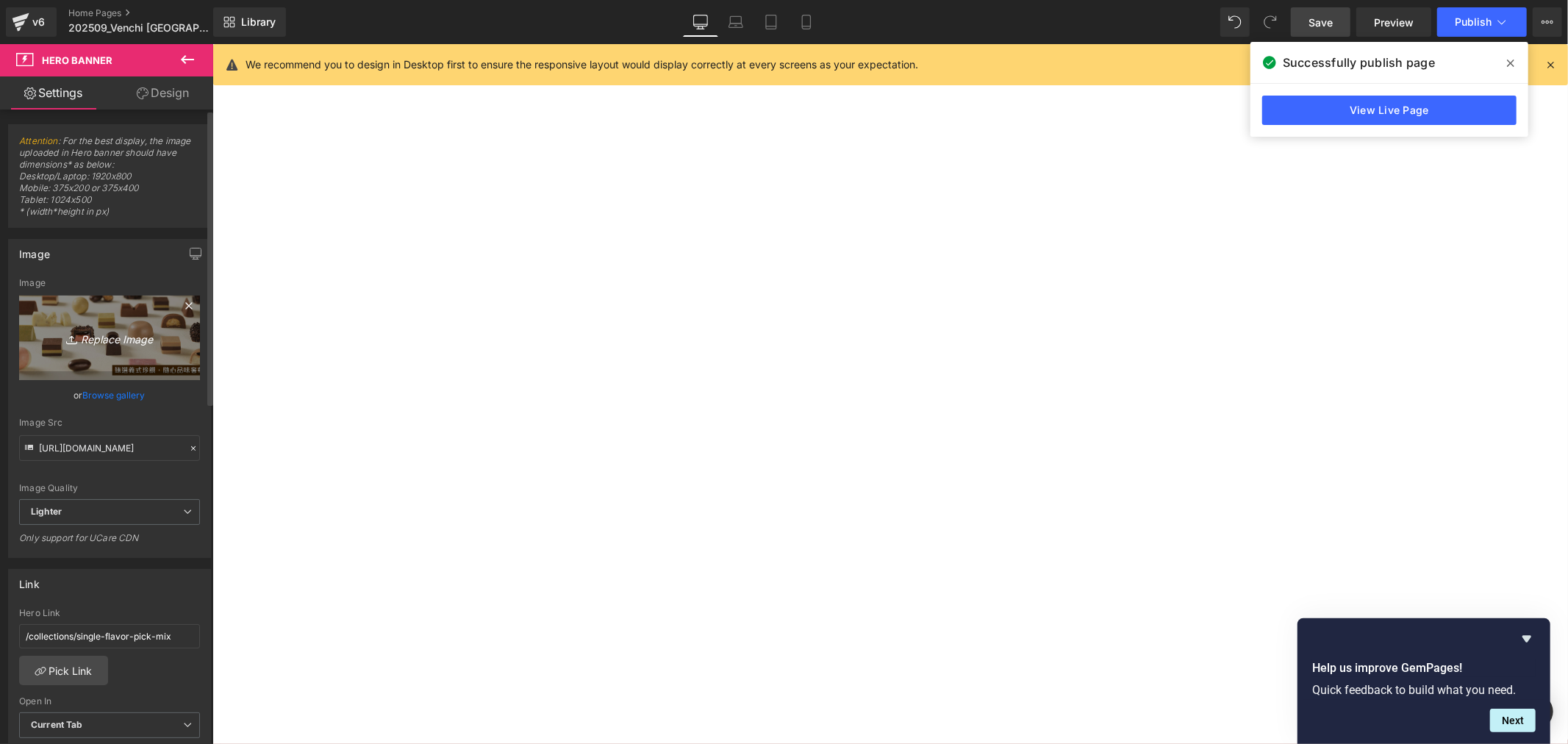
click at [83, 348] on link "Replace Image" at bounding box center [109, 338] width 181 height 85
type input "C:\fakepath\OS hero BN_1920x800_常態_P&M Chocoviar.jpg"
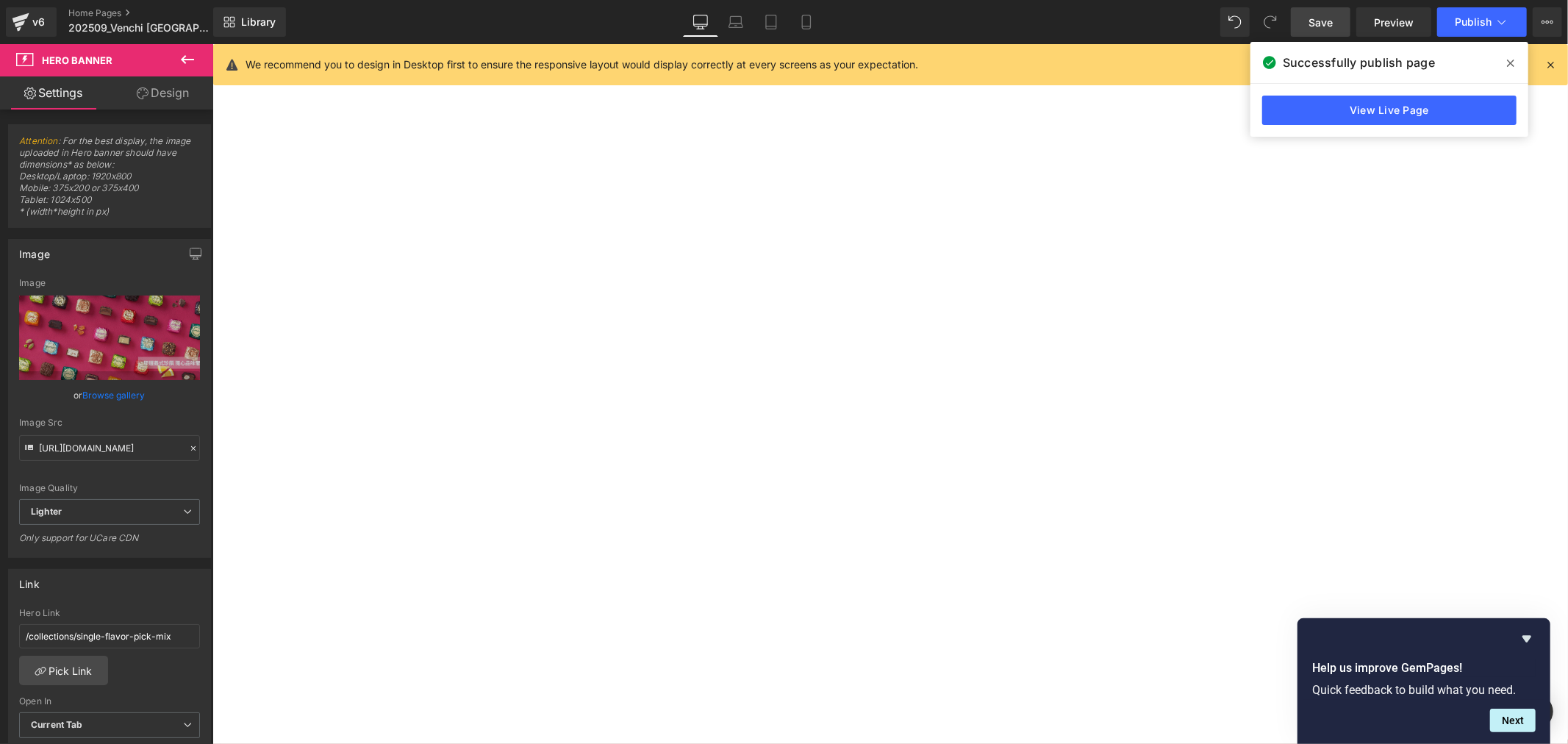
drag, startPoint x: 1317, startPoint y: 18, endPoint x: 542, endPoint y: 93, distance: 778.6
click at [1317, 18] on span "Save" at bounding box center [1321, 22] width 24 height 15
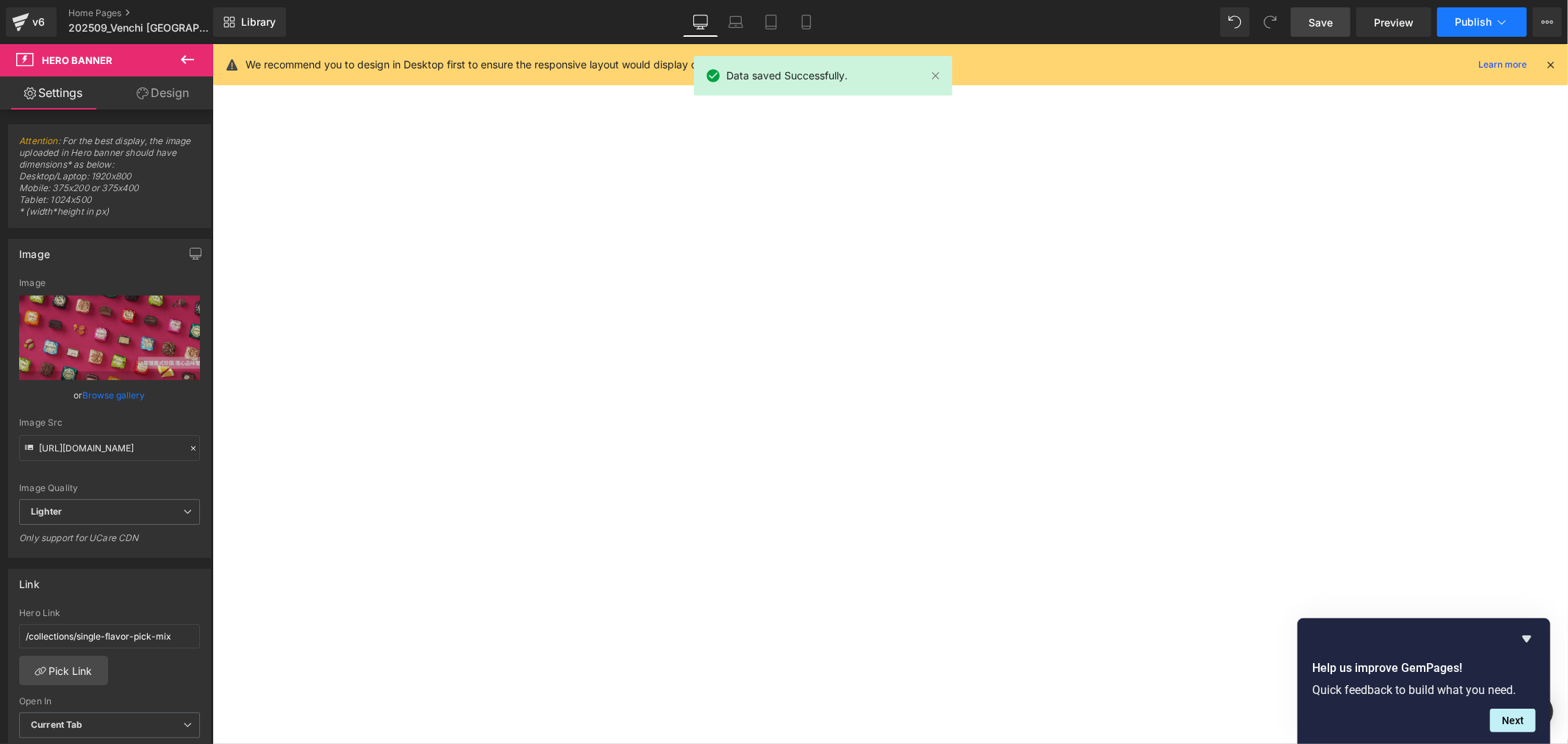
click at [1495, 25] on icon at bounding box center [1502, 21] width 15 height 15
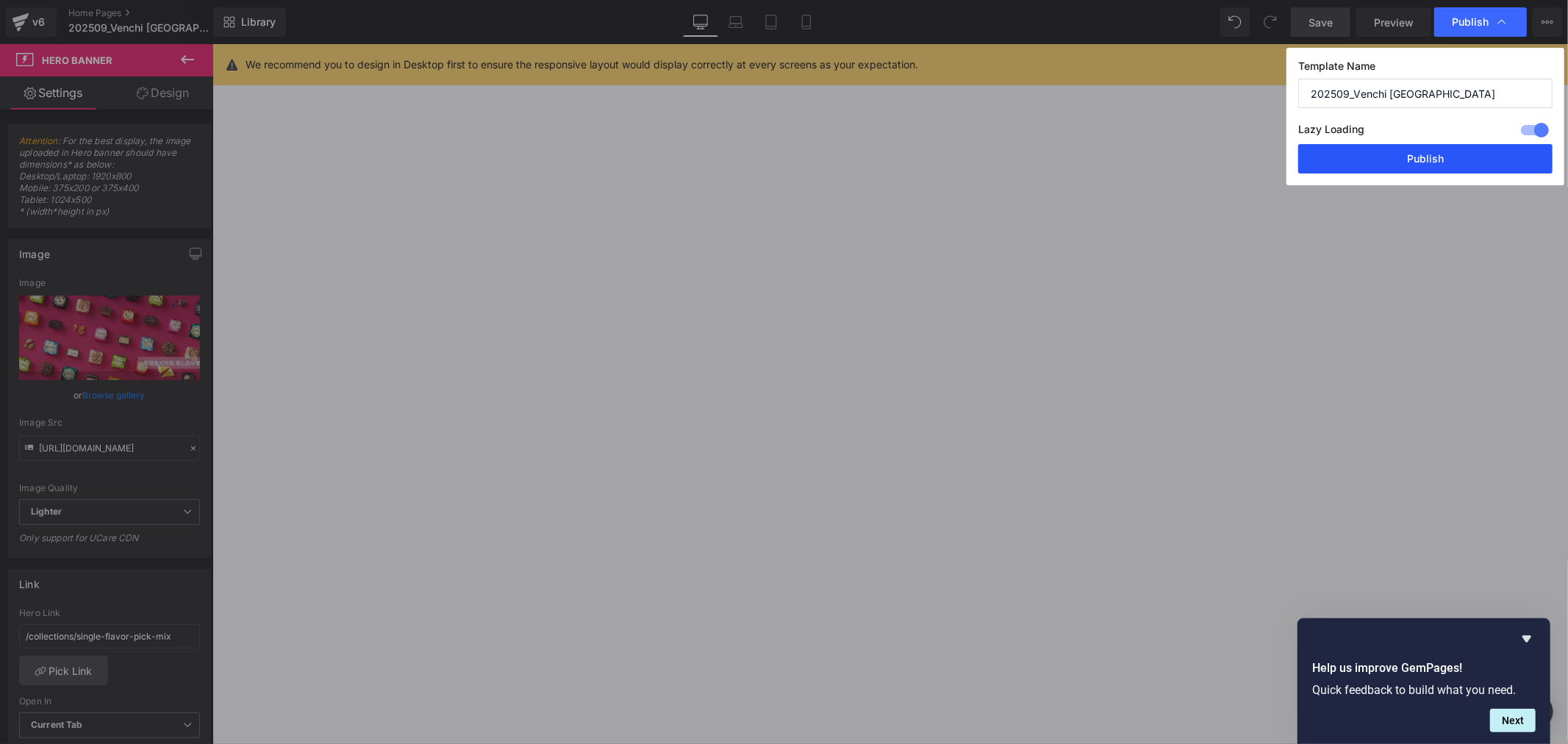
drag, startPoint x: 1430, startPoint y: 164, endPoint x: 1226, endPoint y: 106, distance: 212.1
click at [1430, 164] on button "Publish" at bounding box center [1425, 159] width 254 height 29
